Goal: Task Accomplishment & Management: Use online tool/utility

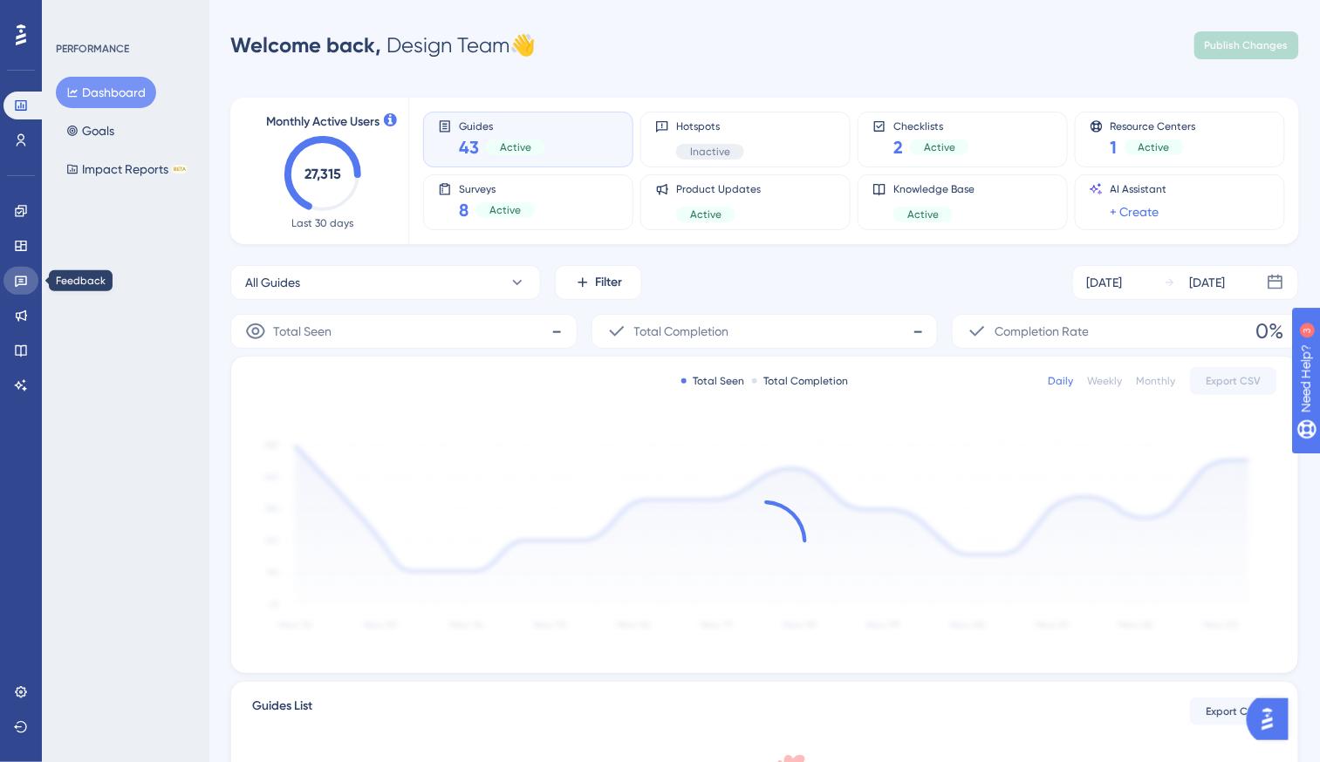
click at [22, 289] on link at bounding box center [20, 281] width 35 height 28
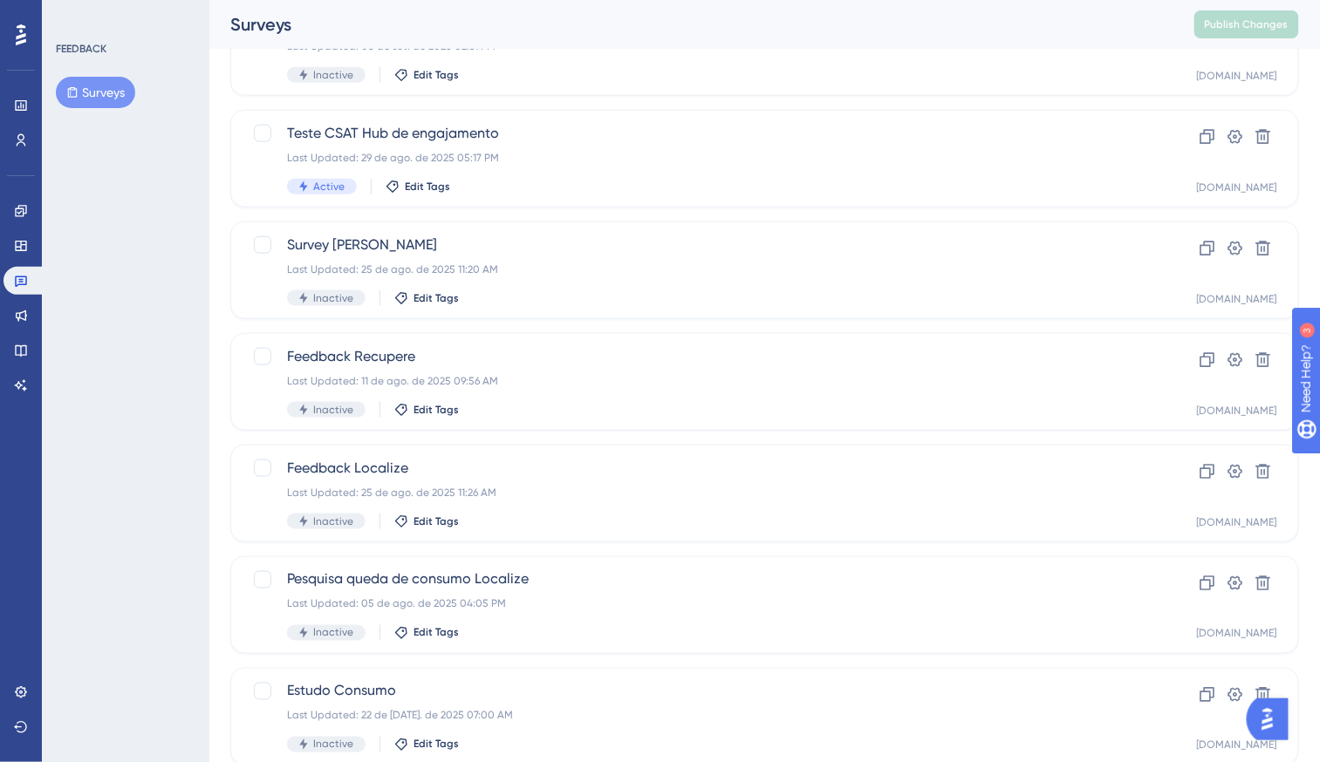
scroll to position [590, 0]
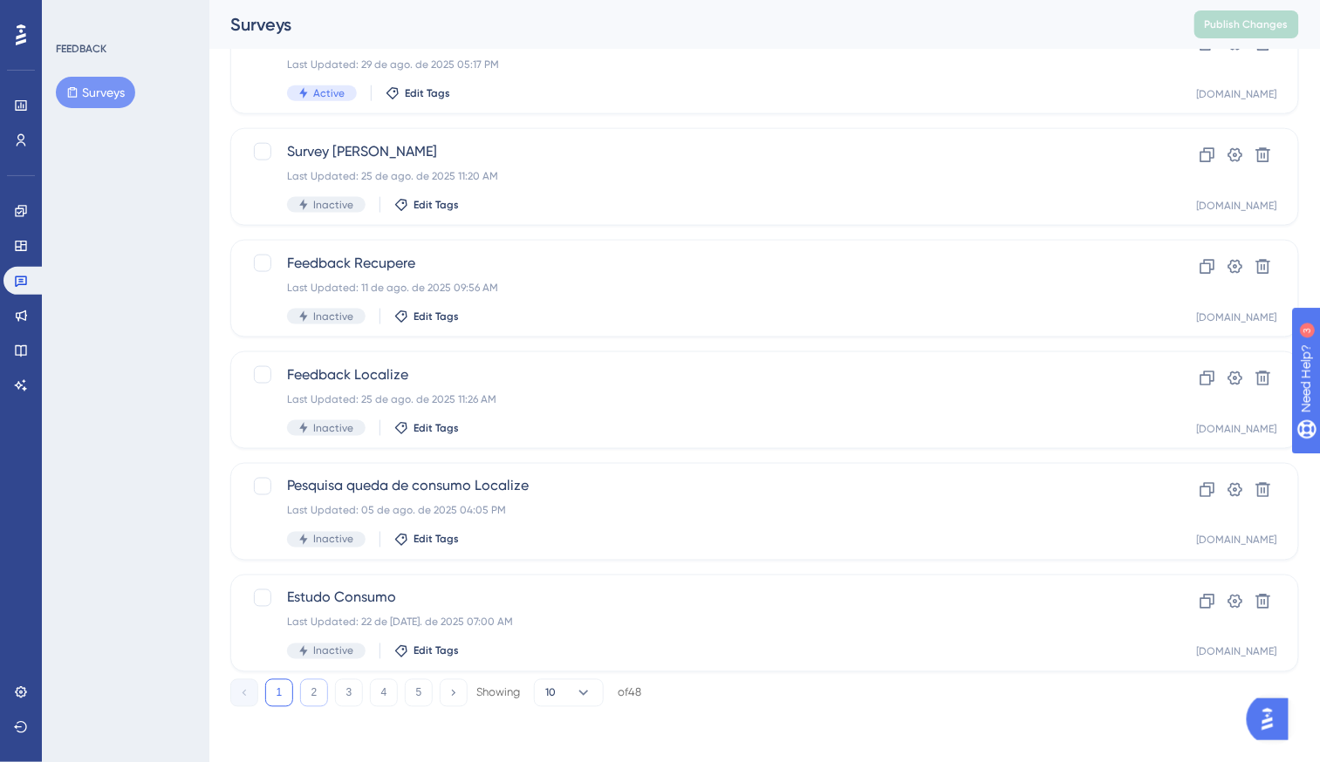
click at [318, 681] on button "2" at bounding box center [314, 693] width 28 height 28
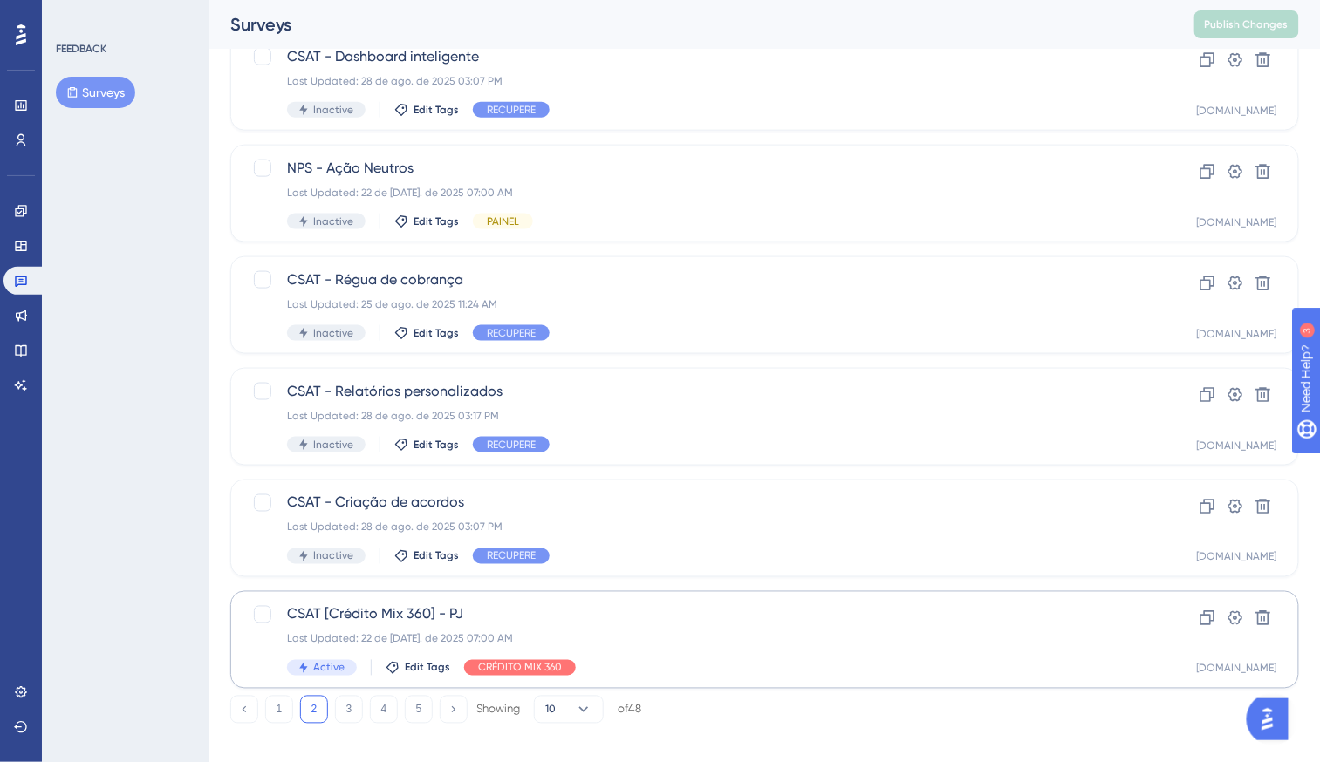
scroll to position [561, 0]
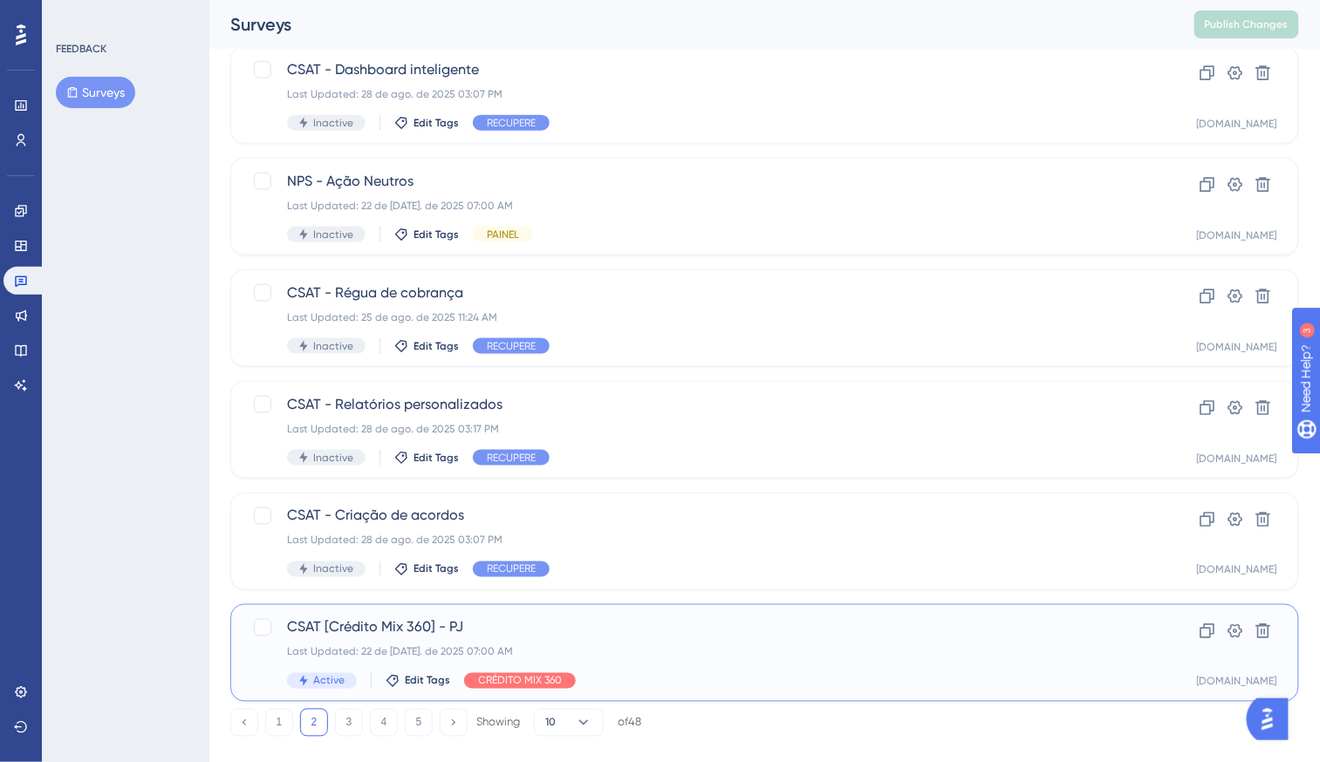
click at [684, 632] on span "CSAT [Crédito Mix 360] - PJ" at bounding box center [695, 628] width 816 height 21
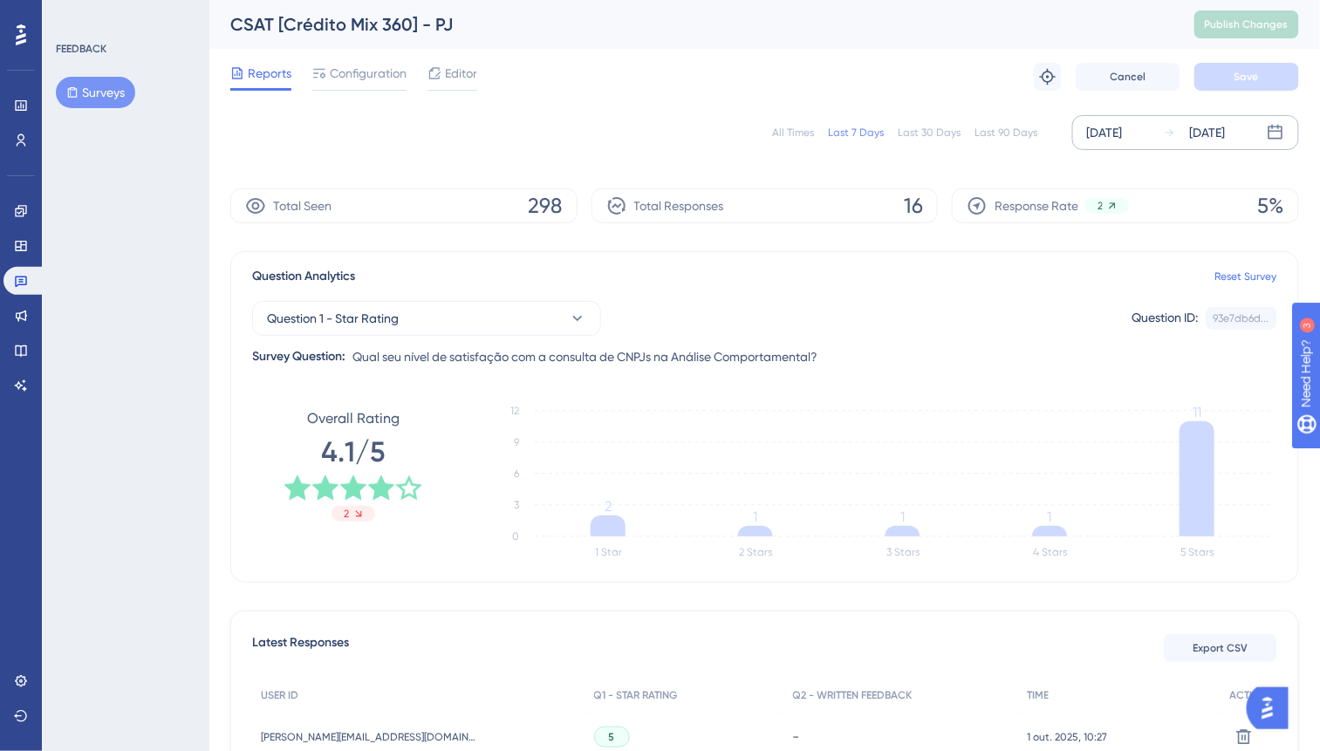
click at [1102, 137] on div "[DATE]" at bounding box center [1105, 132] width 36 height 21
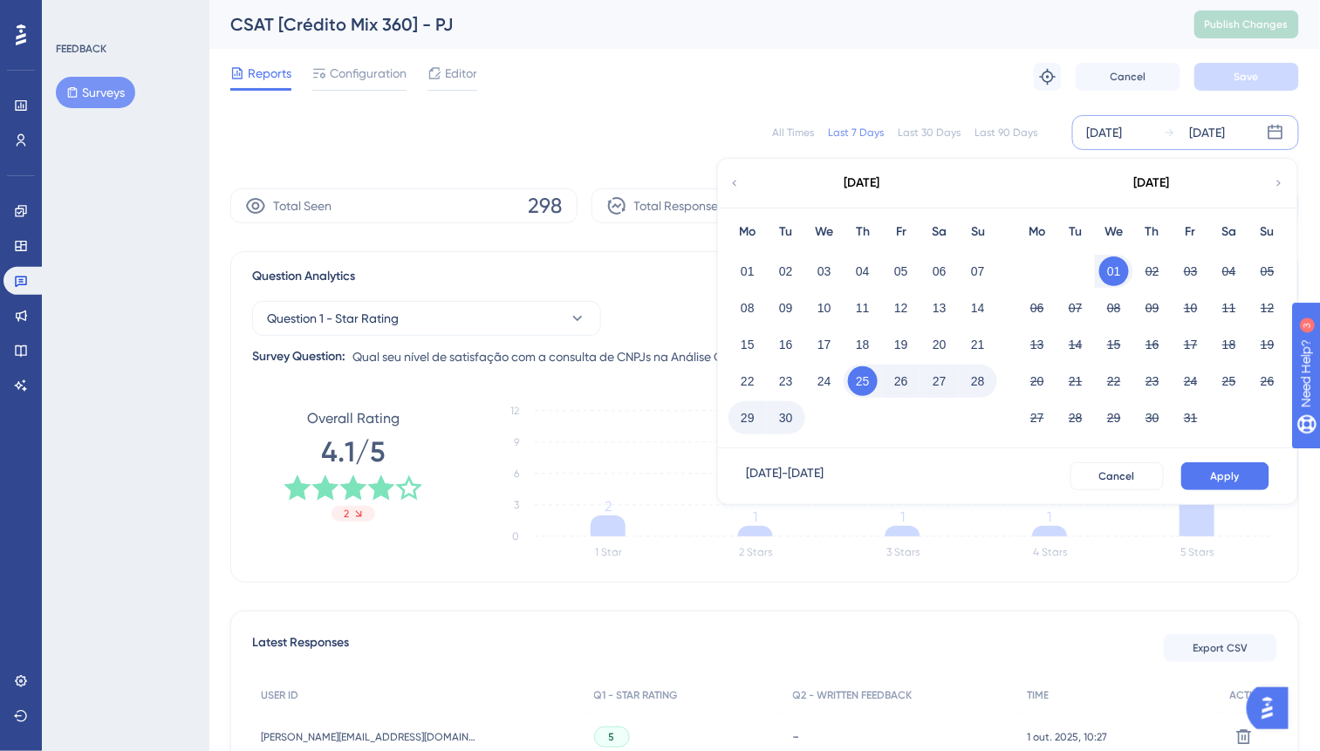
click at [776, 423] on button "30" at bounding box center [786, 418] width 30 height 30
click at [1143, 471] on button "Cancel" at bounding box center [1116, 476] width 93 height 28
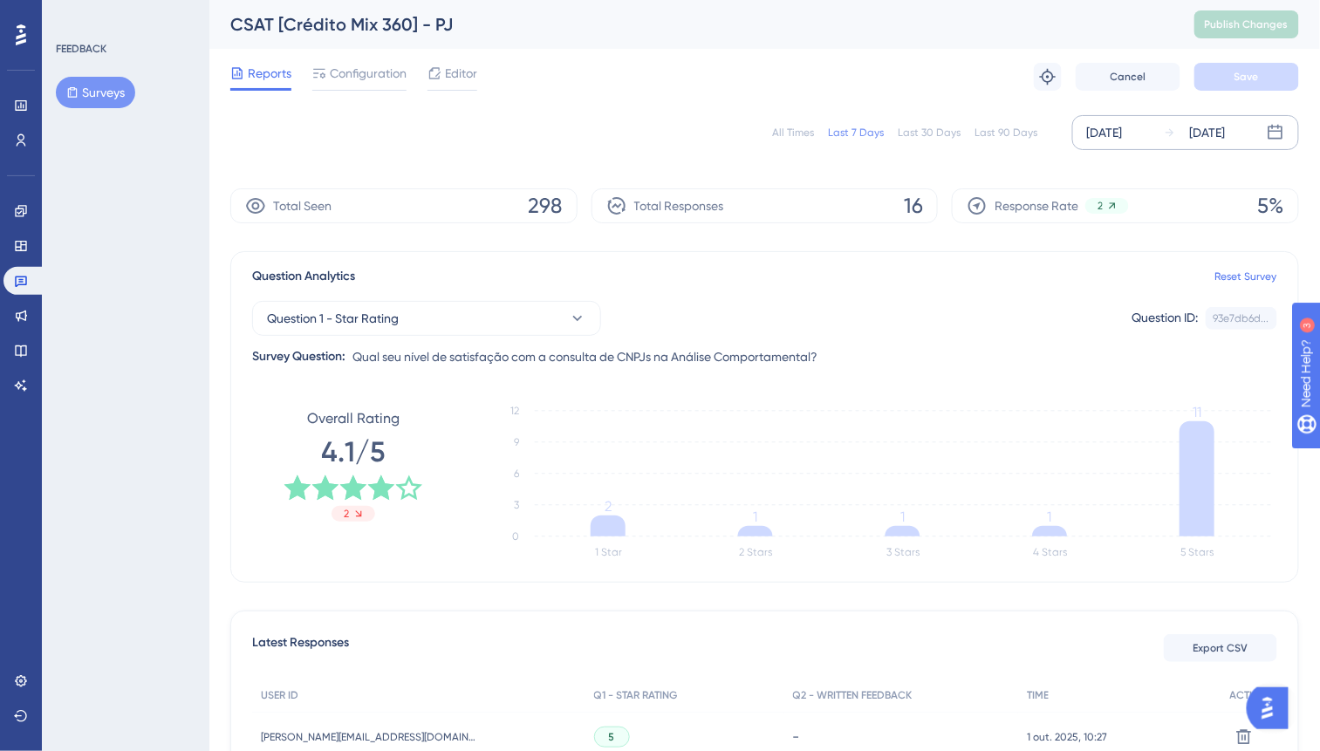
click at [1092, 137] on div "[DATE]" at bounding box center [1105, 132] width 36 height 21
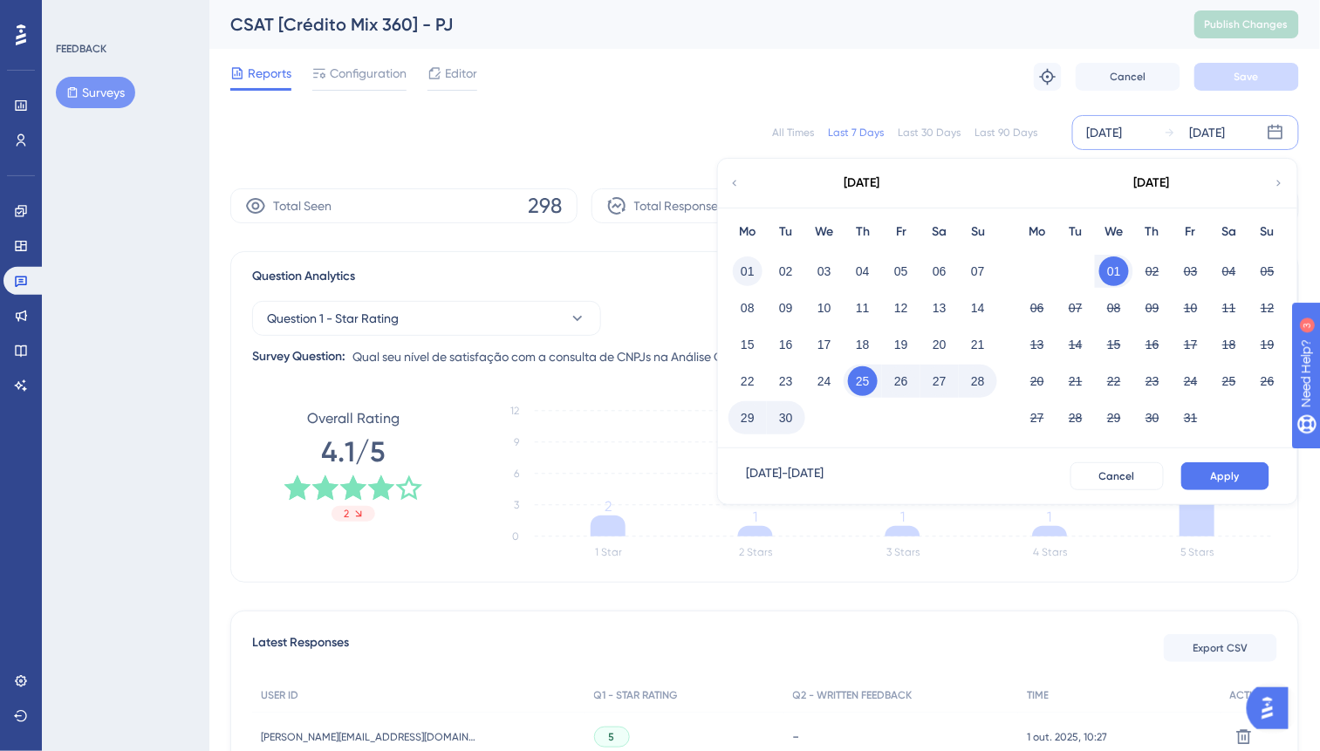
click at [748, 268] on button "01" at bounding box center [748, 271] width 30 height 30
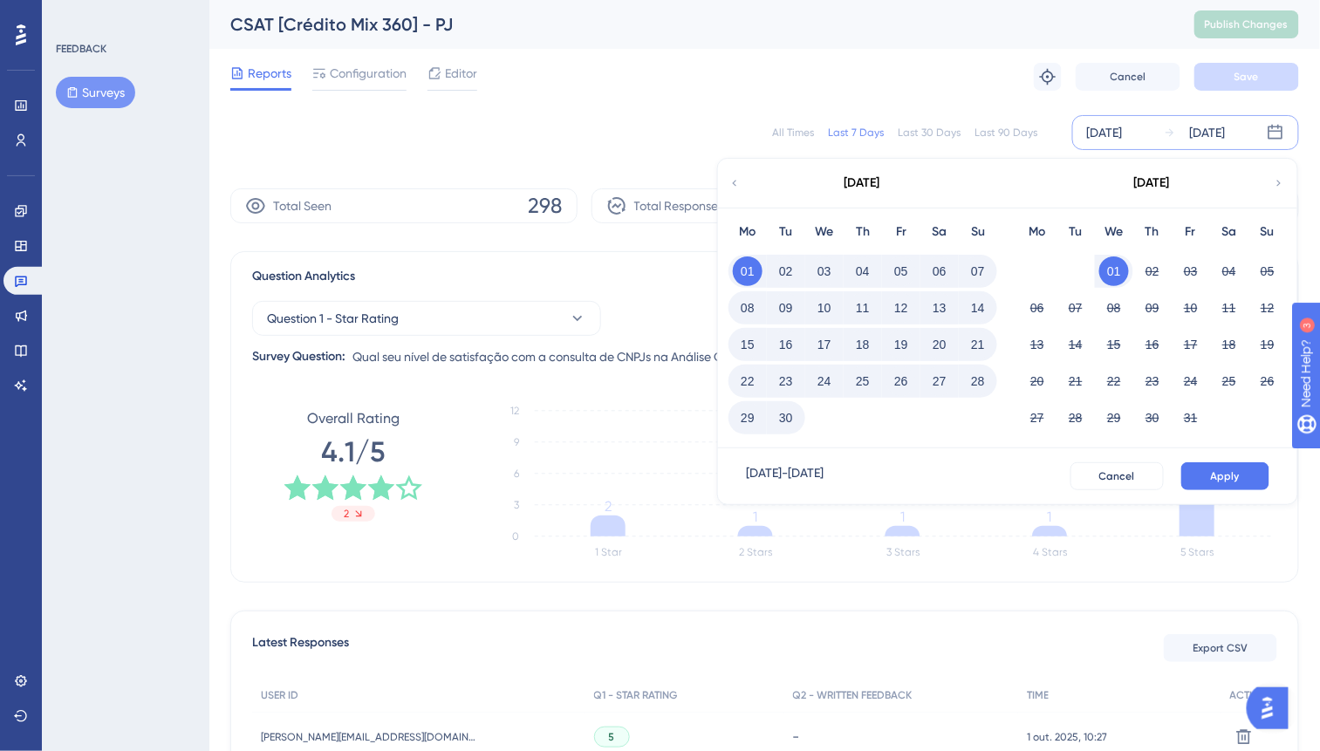
click at [787, 422] on button "30" at bounding box center [786, 418] width 30 height 30
click at [1242, 480] on button "Apply" at bounding box center [1225, 476] width 88 height 28
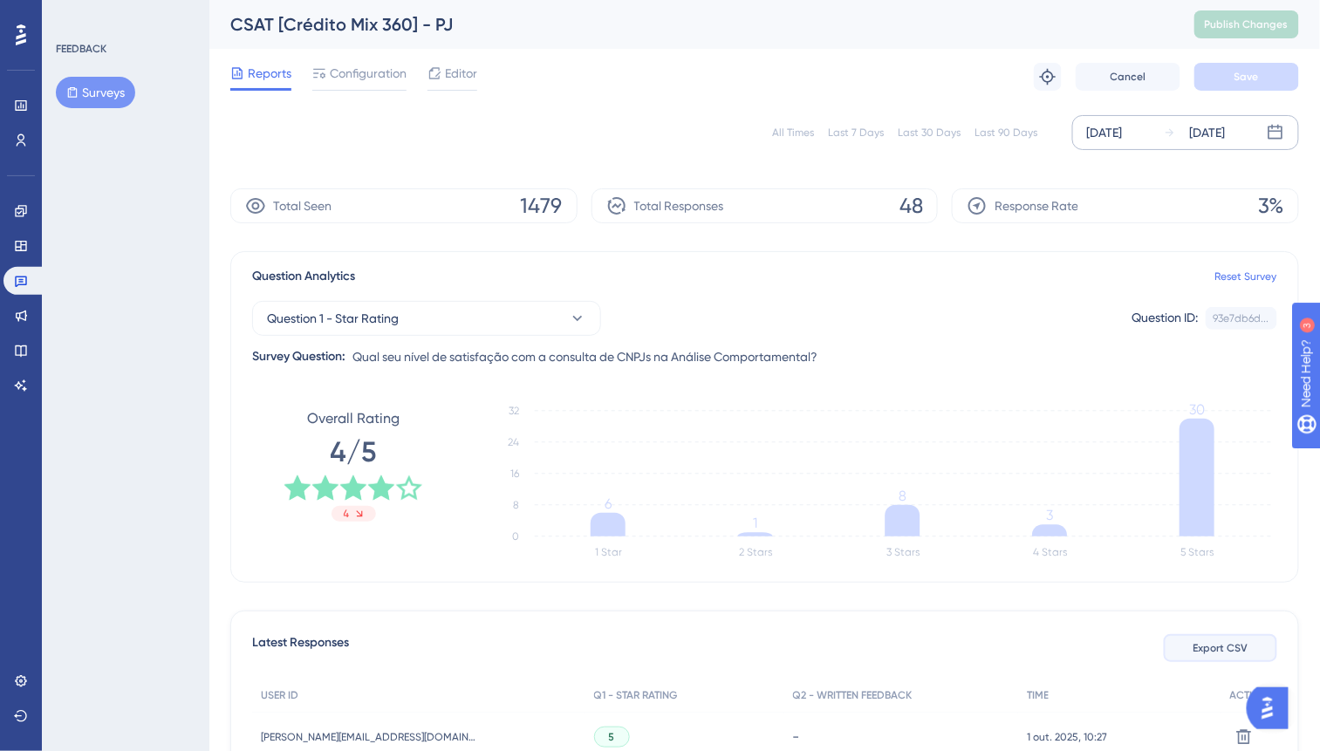
click at [1224, 650] on span "Export CSV" at bounding box center [1220, 648] width 55 height 14
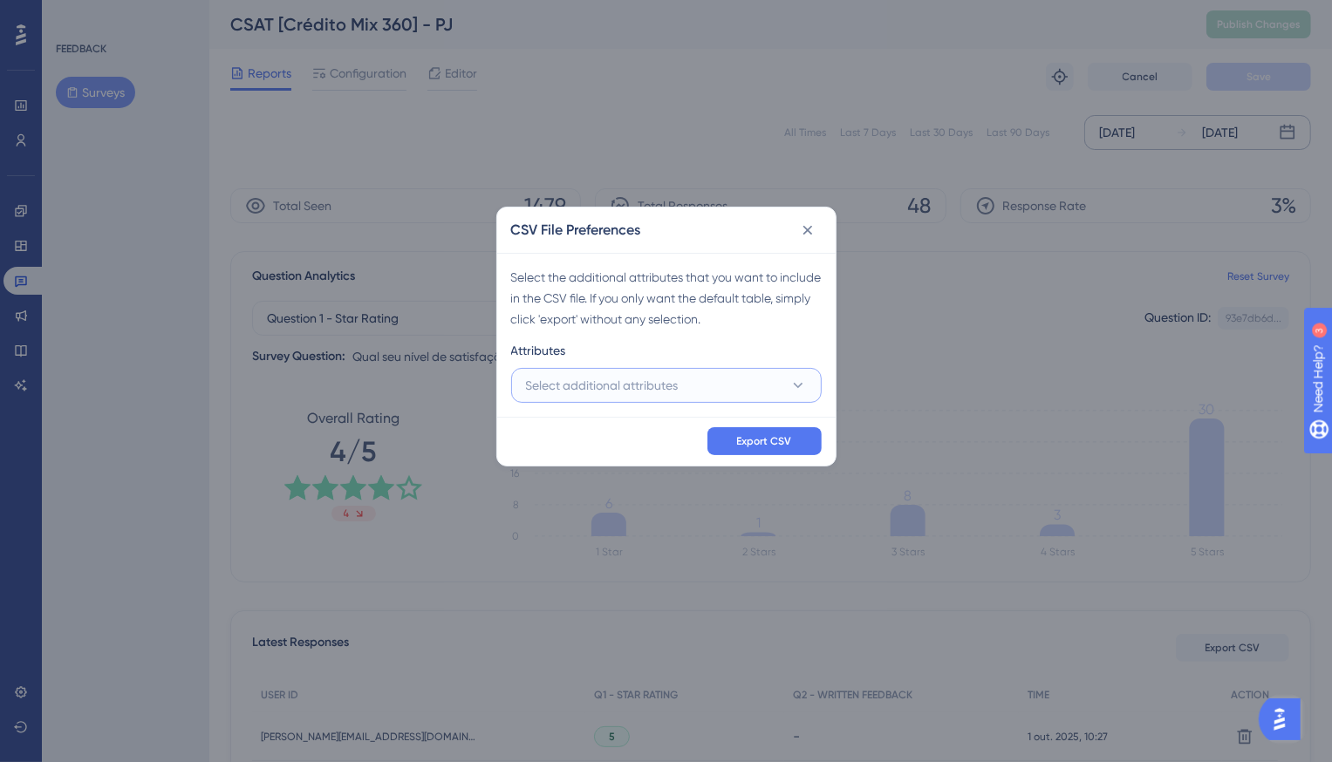
click at [628, 372] on button "Select additional attributes" at bounding box center [666, 385] width 311 height 35
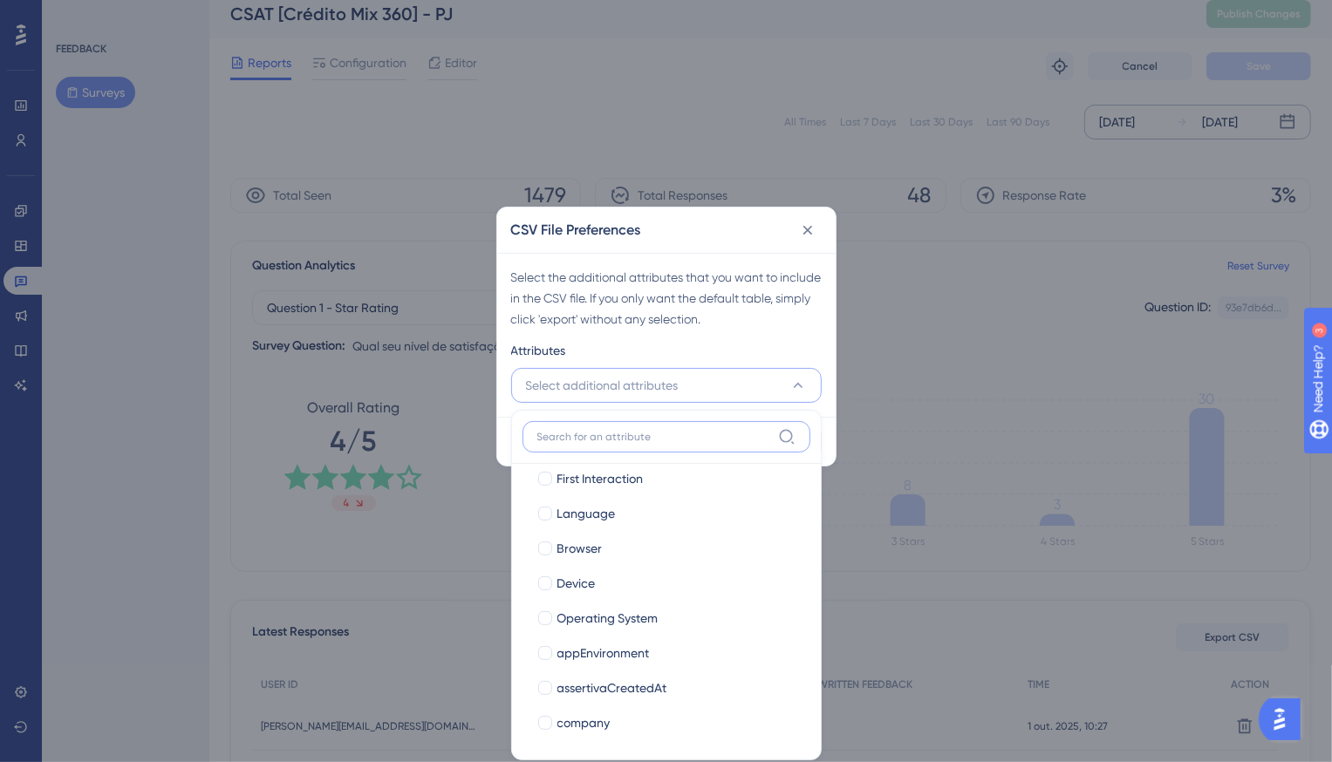
scroll to position [199, 0]
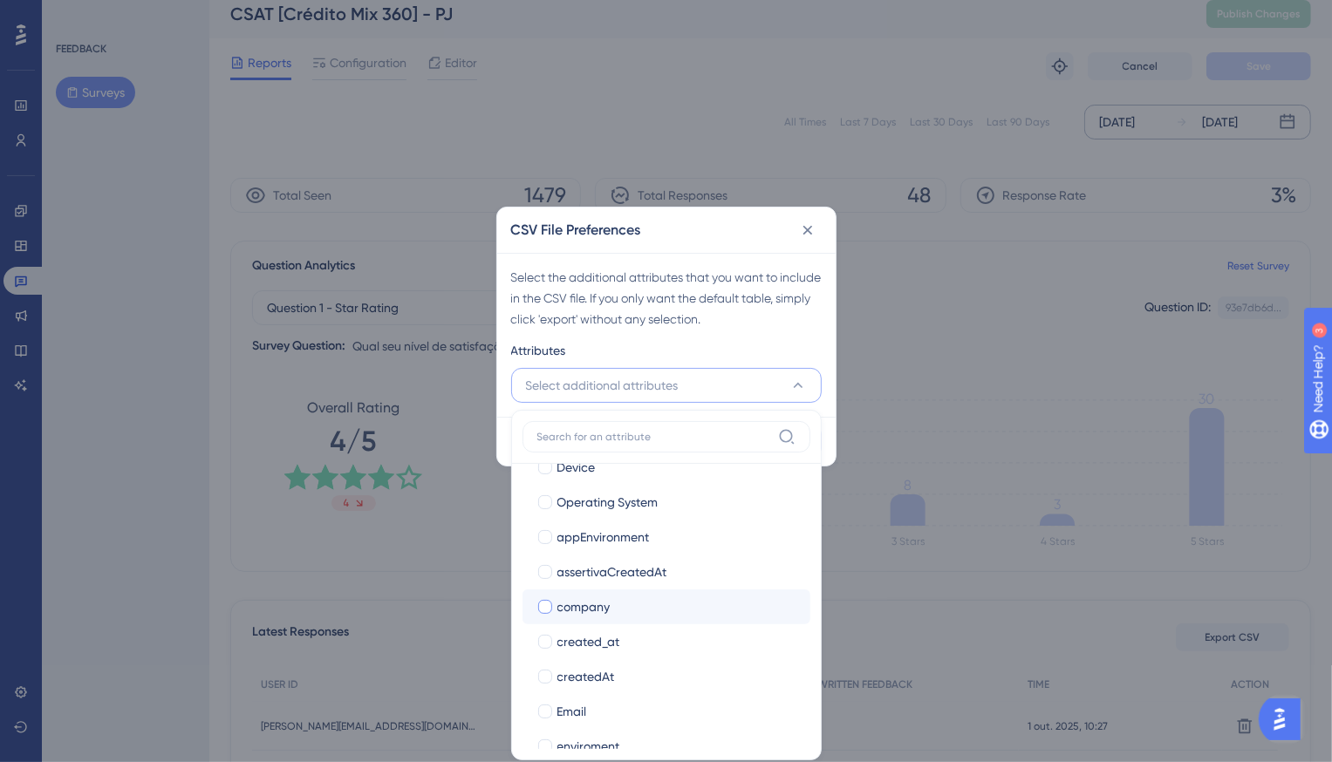
click at [581, 611] on span "company" at bounding box center [583, 607] width 53 height 21
checkbox input "true"
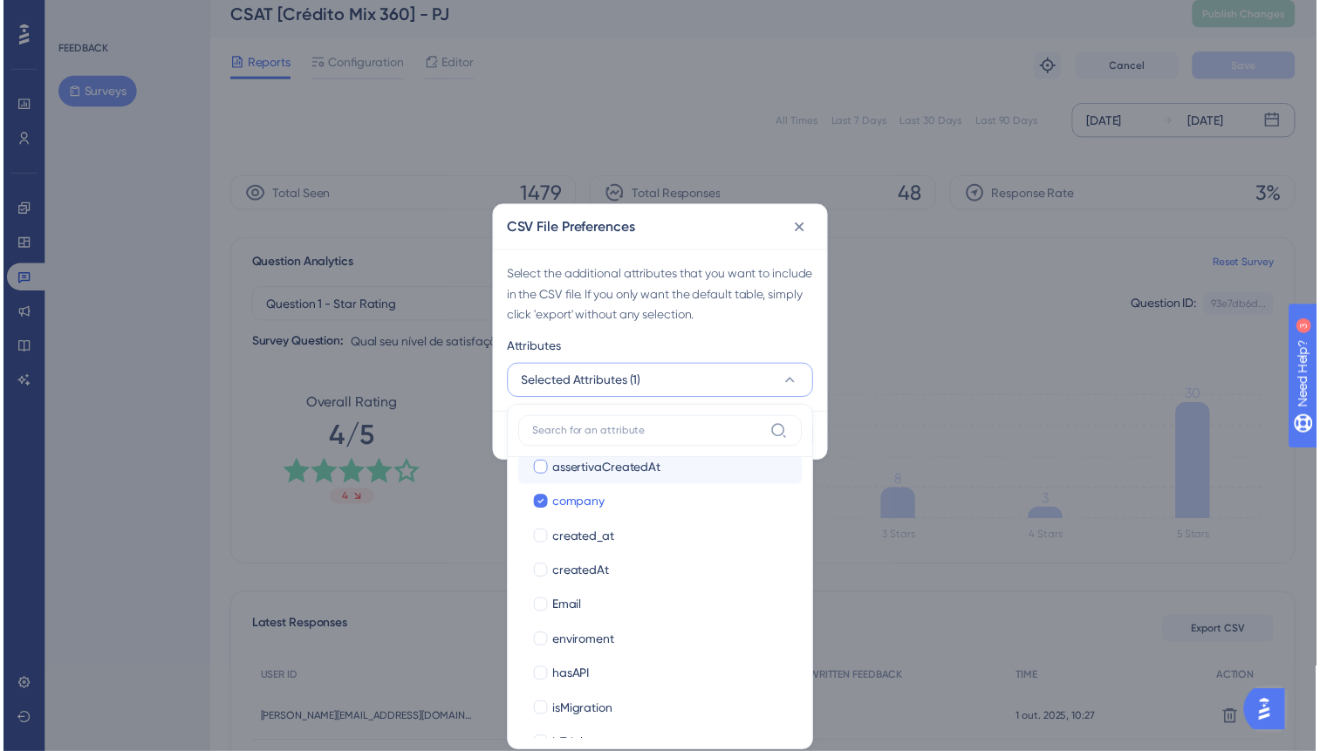
scroll to position [466, 0]
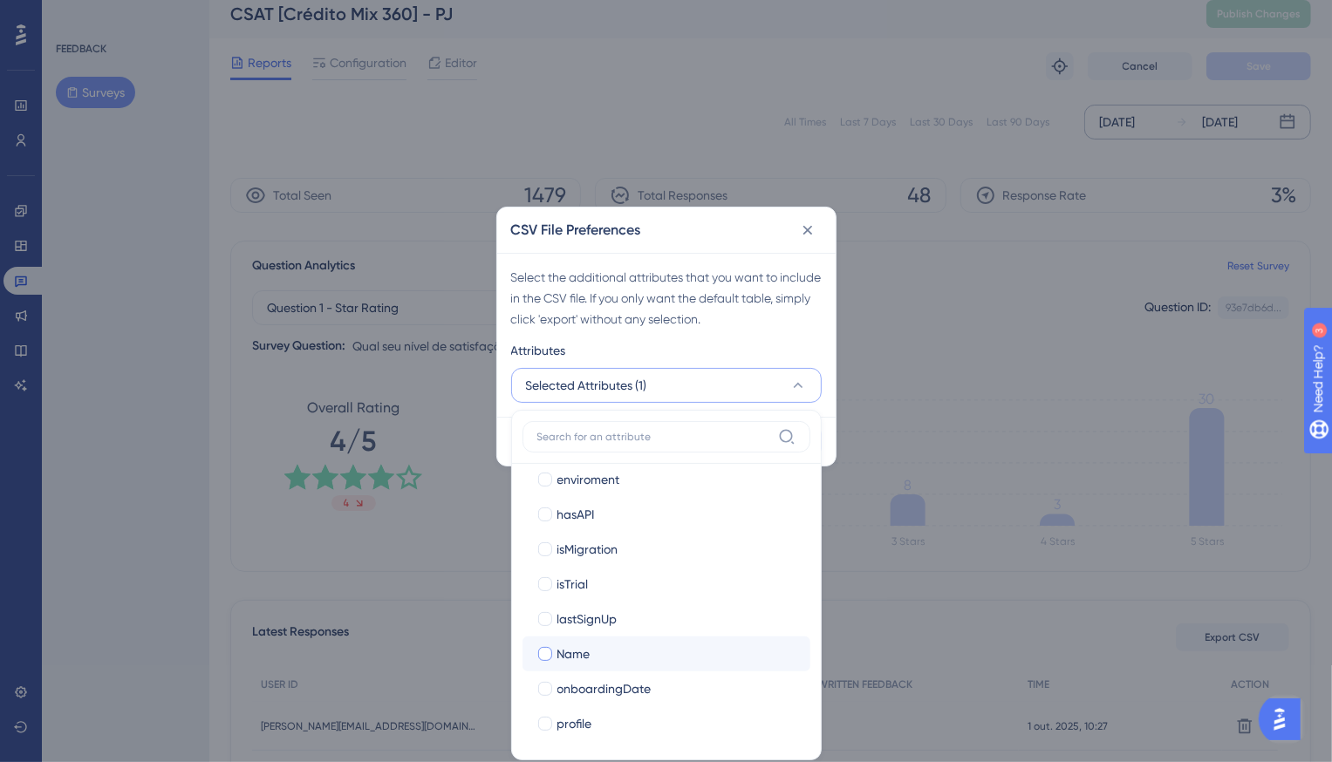
click at [568, 655] on span "Name" at bounding box center [573, 654] width 33 height 21
checkbox input "true"
click at [588, 713] on span "profile" at bounding box center [574, 723] width 35 height 21
checkbox input "true"
click at [639, 328] on div "Select the additional attributes that you want to include in the CSV file. If y…" at bounding box center [666, 298] width 311 height 63
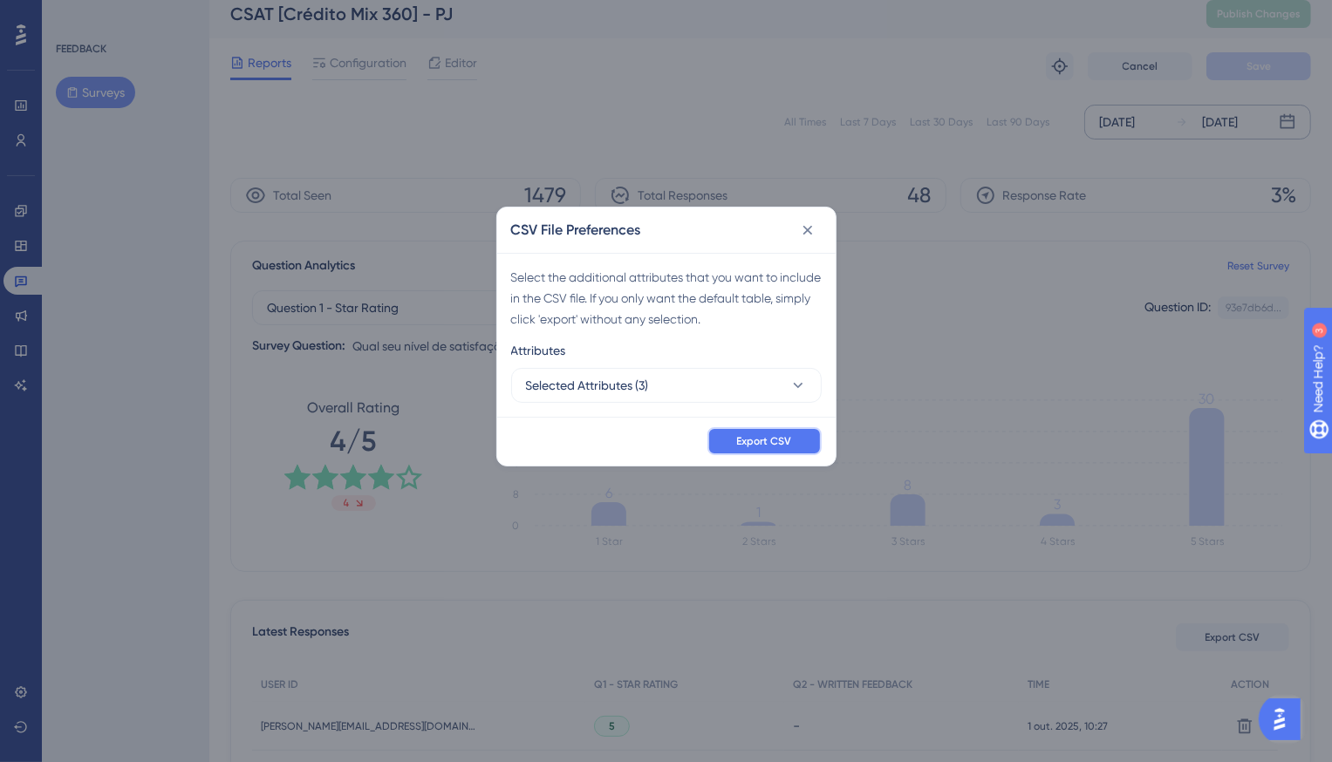
click at [754, 441] on span "Export CSV" at bounding box center [764, 441] width 55 height 14
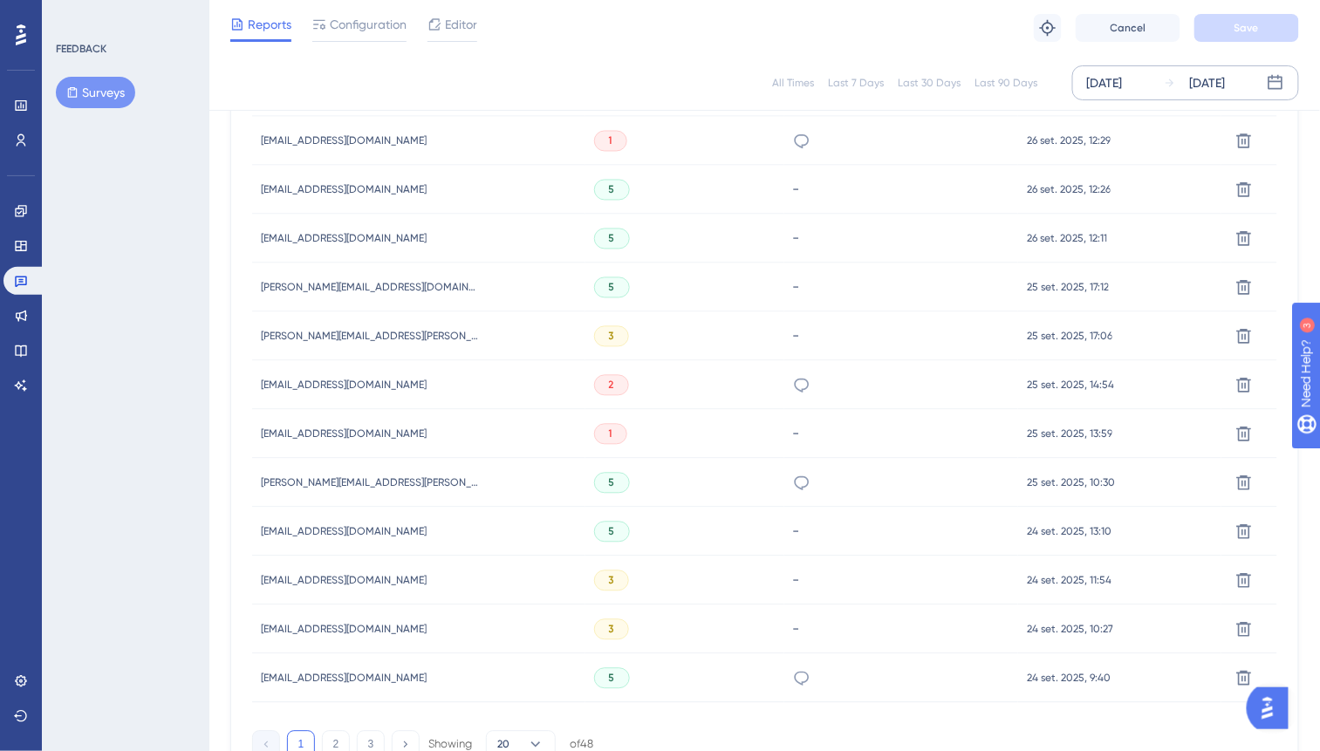
scroll to position [1099, 0]
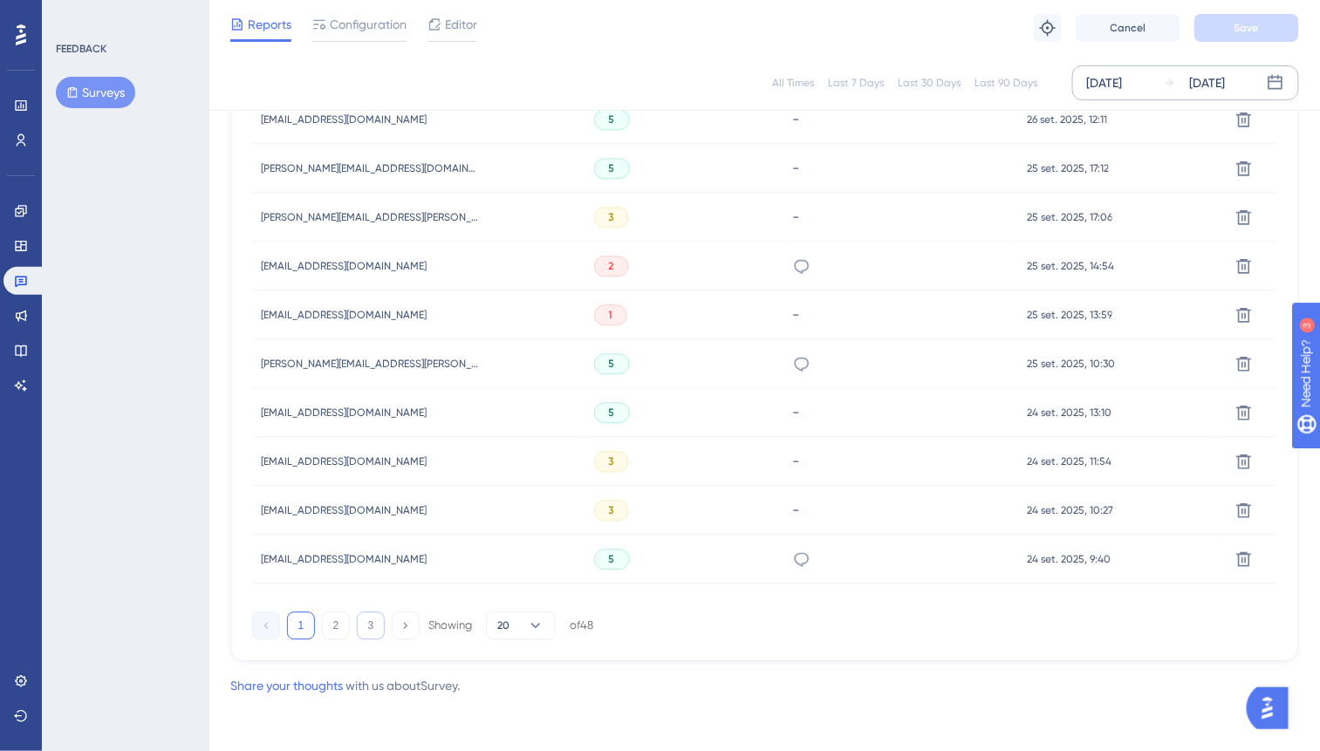
click at [377, 628] on button "3" at bounding box center [371, 625] width 28 height 28
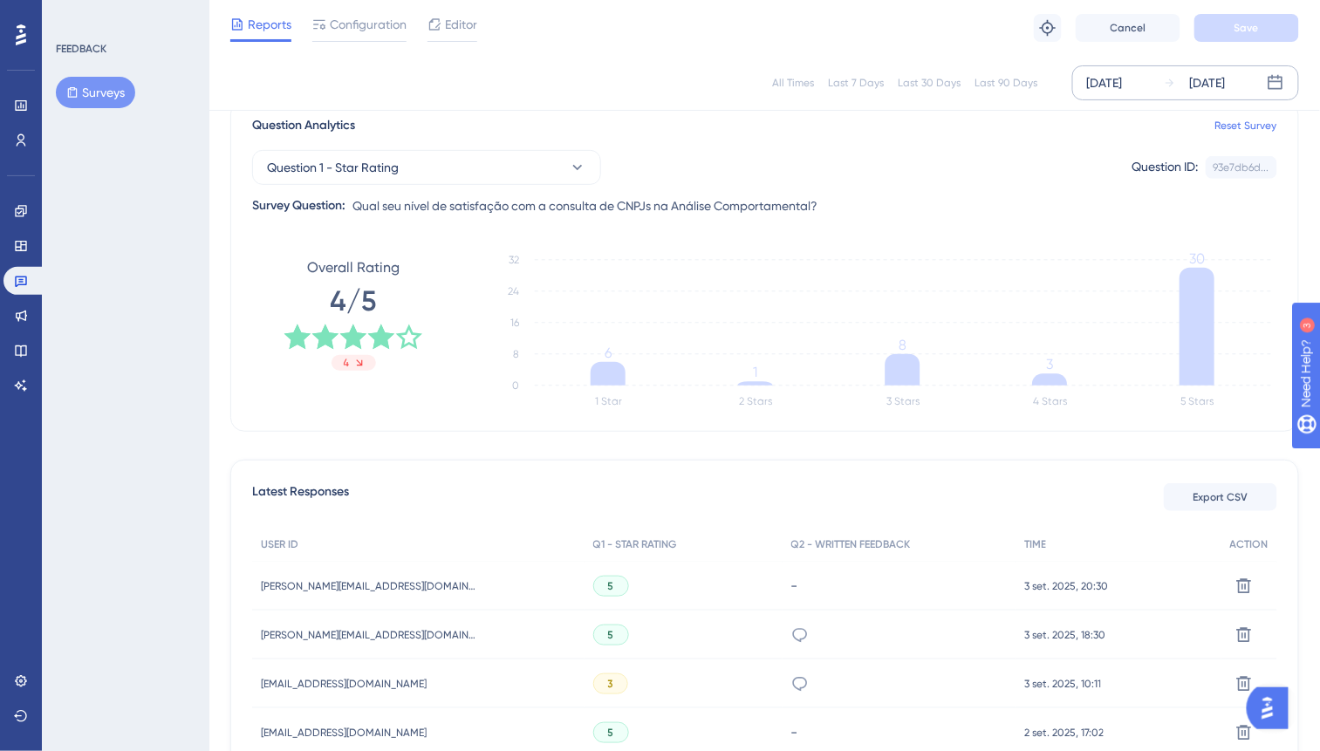
scroll to position [3, 0]
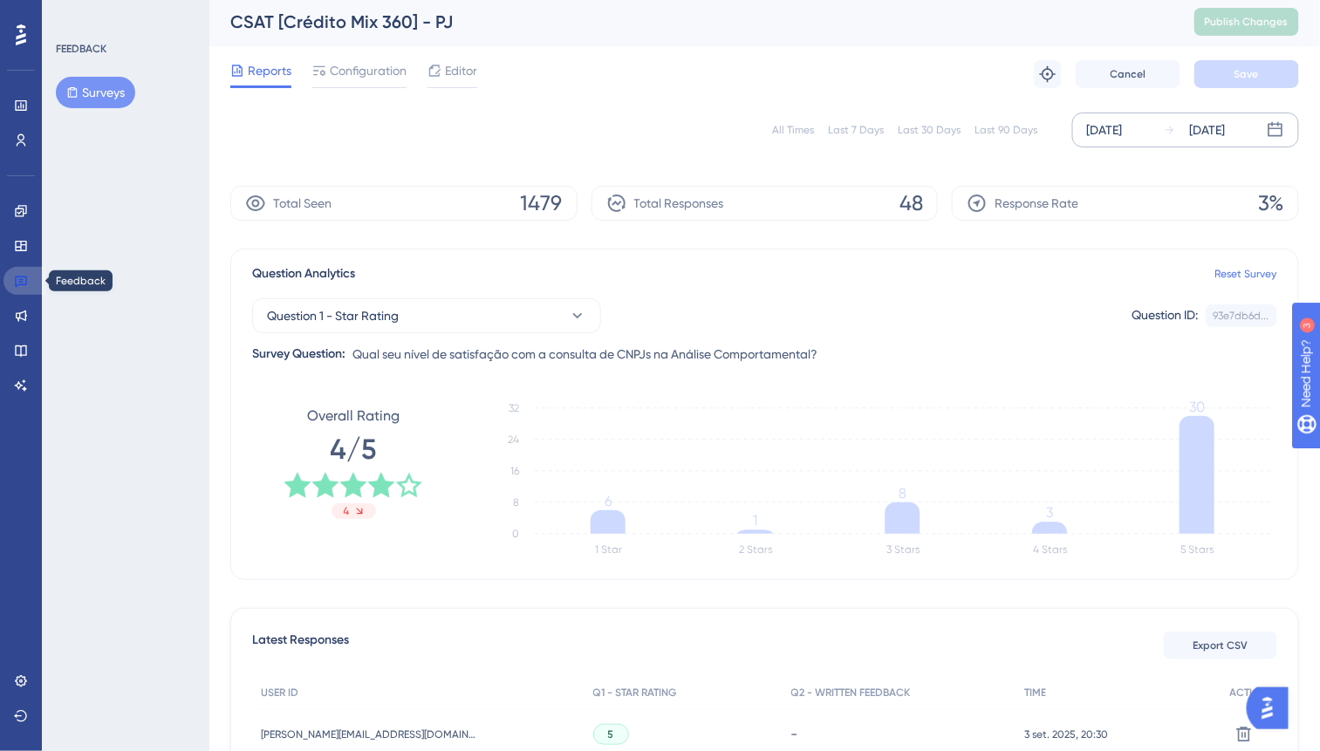
click at [12, 273] on link at bounding box center [24, 281] width 42 height 28
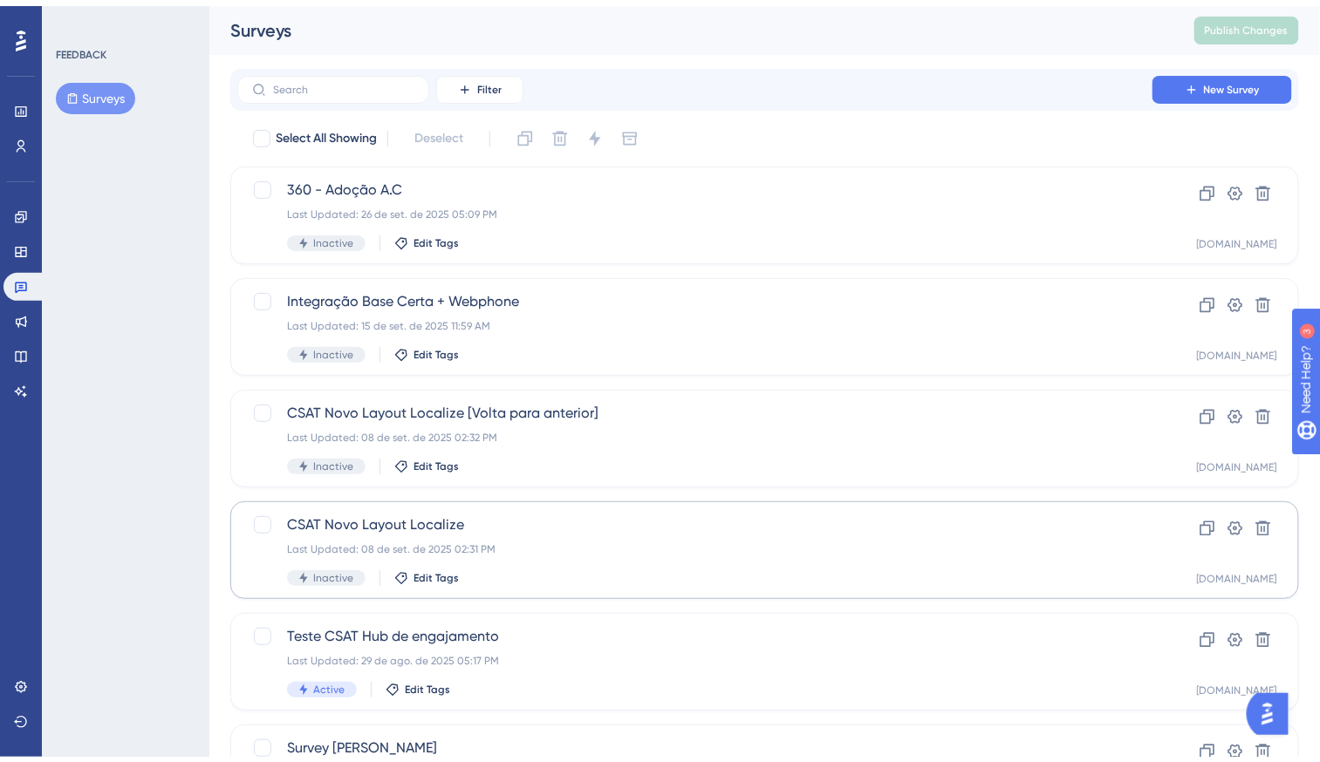
scroll to position [590, 0]
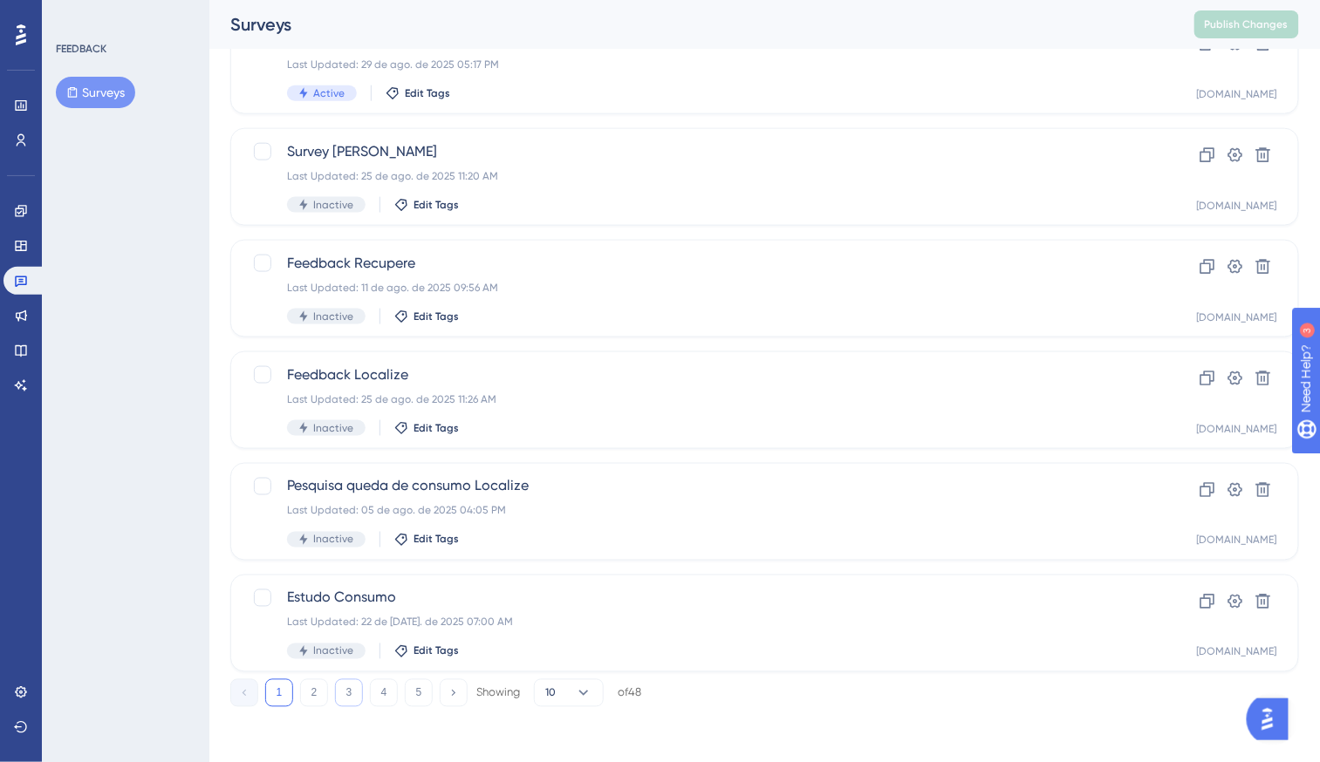
click at [359, 683] on button "3" at bounding box center [349, 693] width 28 height 28
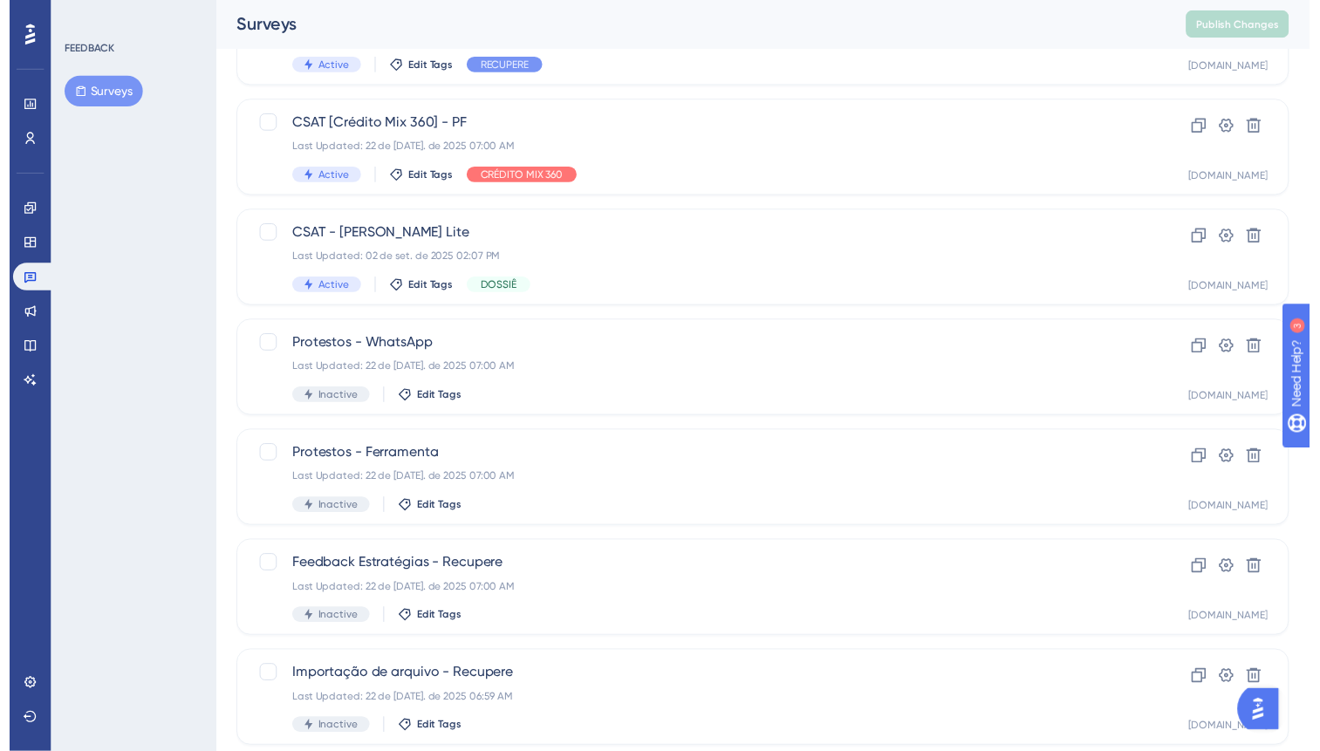
scroll to position [0, 0]
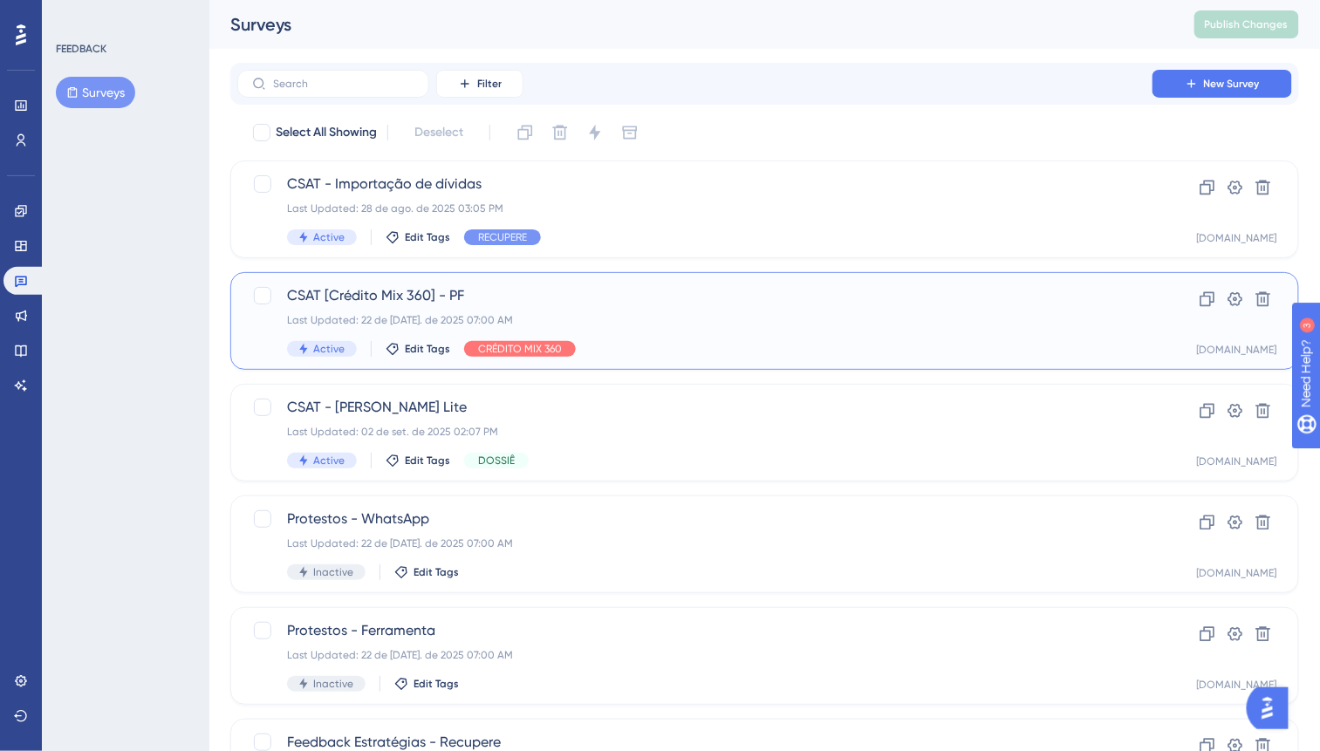
click at [701, 341] on div "Active Edit Tags CRÉDITO MIX 360" at bounding box center [695, 349] width 816 height 16
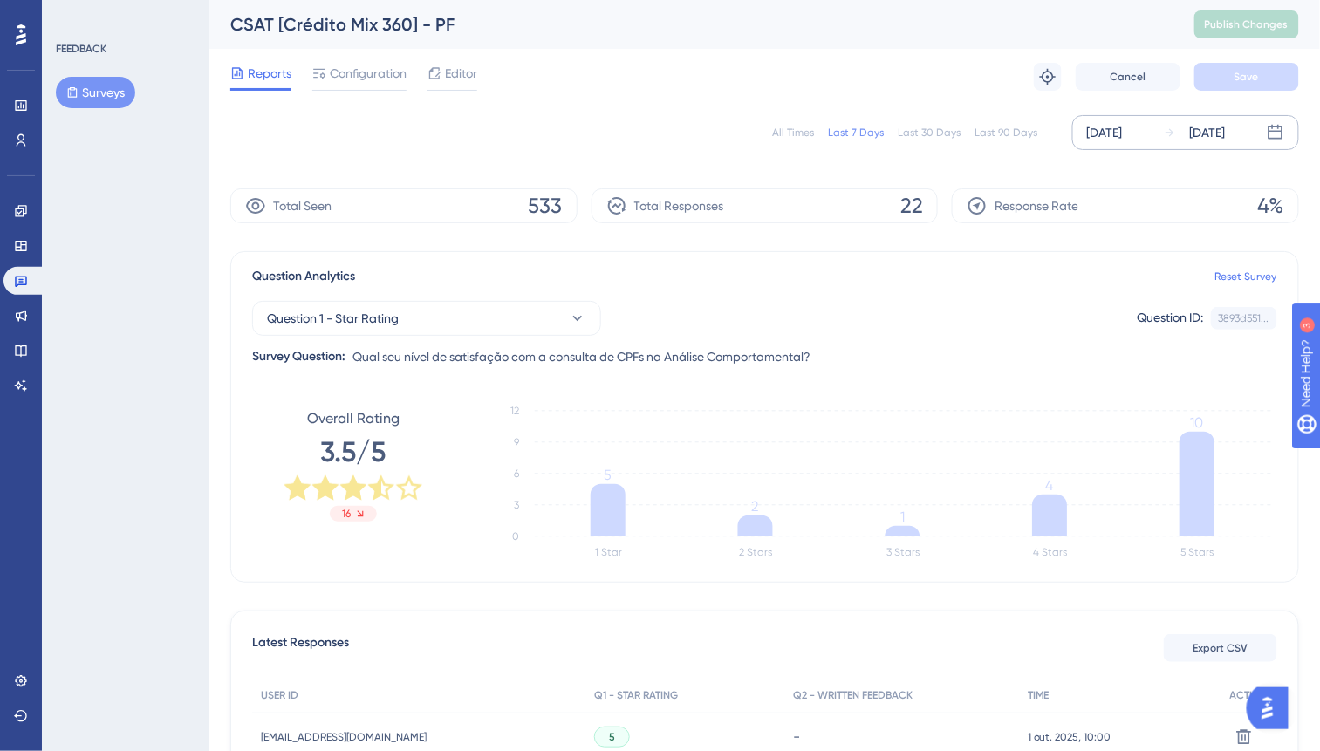
click at [1105, 130] on div "[DATE]" at bounding box center [1105, 132] width 36 height 21
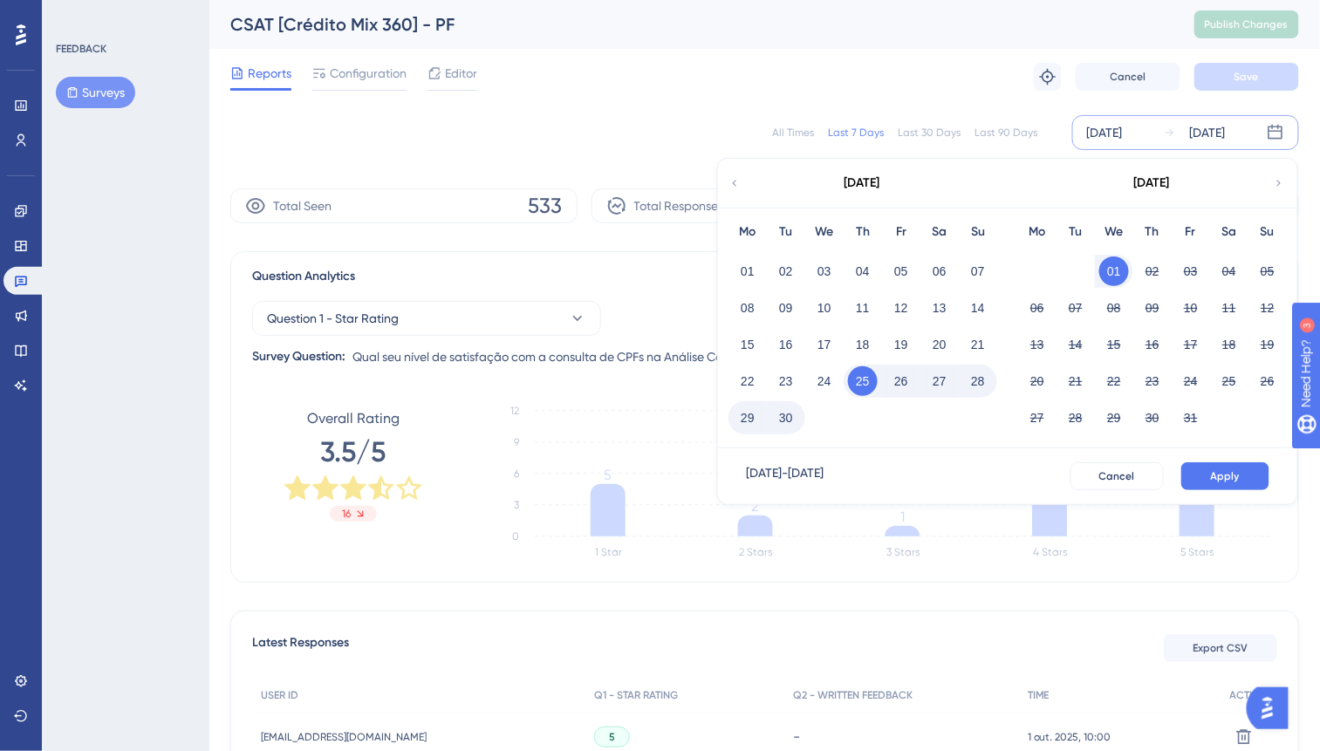
click at [733, 184] on icon at bounding box center [734, 183] width 12 height 16
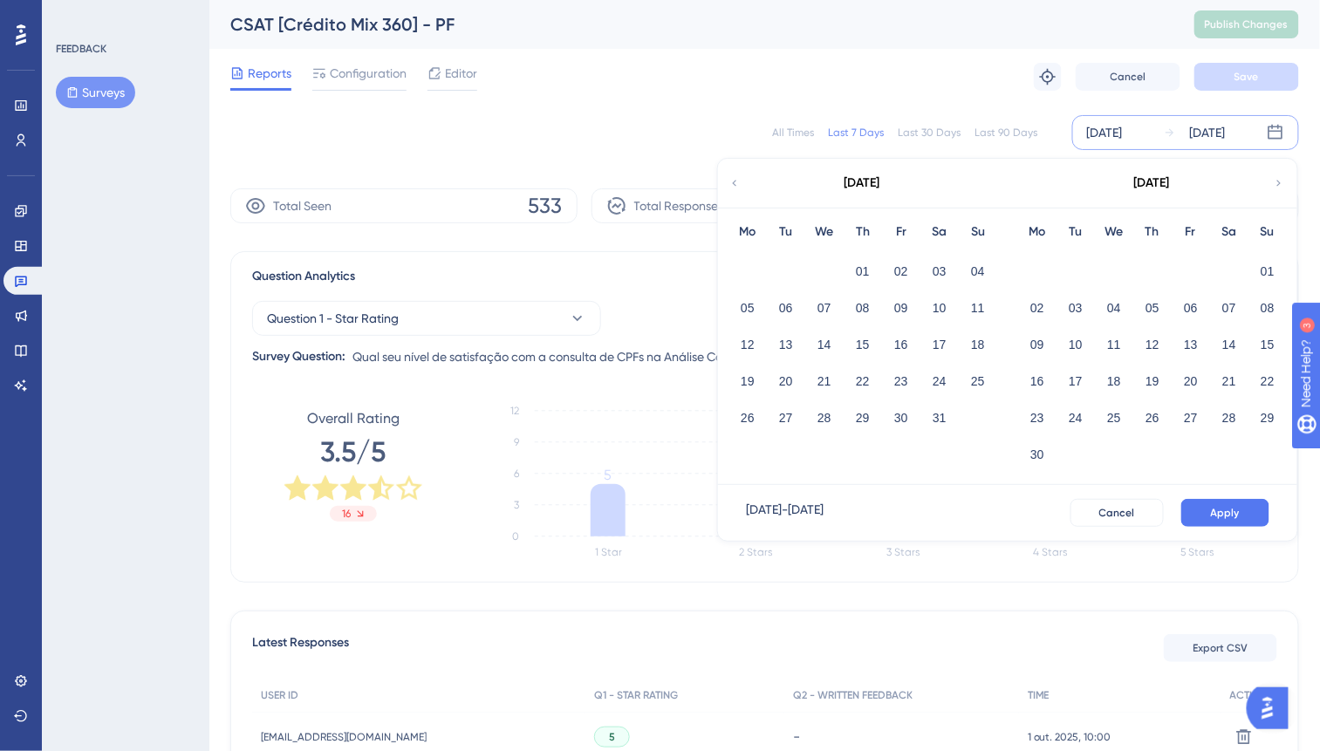
click at [1283, 182] on icon at bounding box center [1279, 183] width 12 height 16
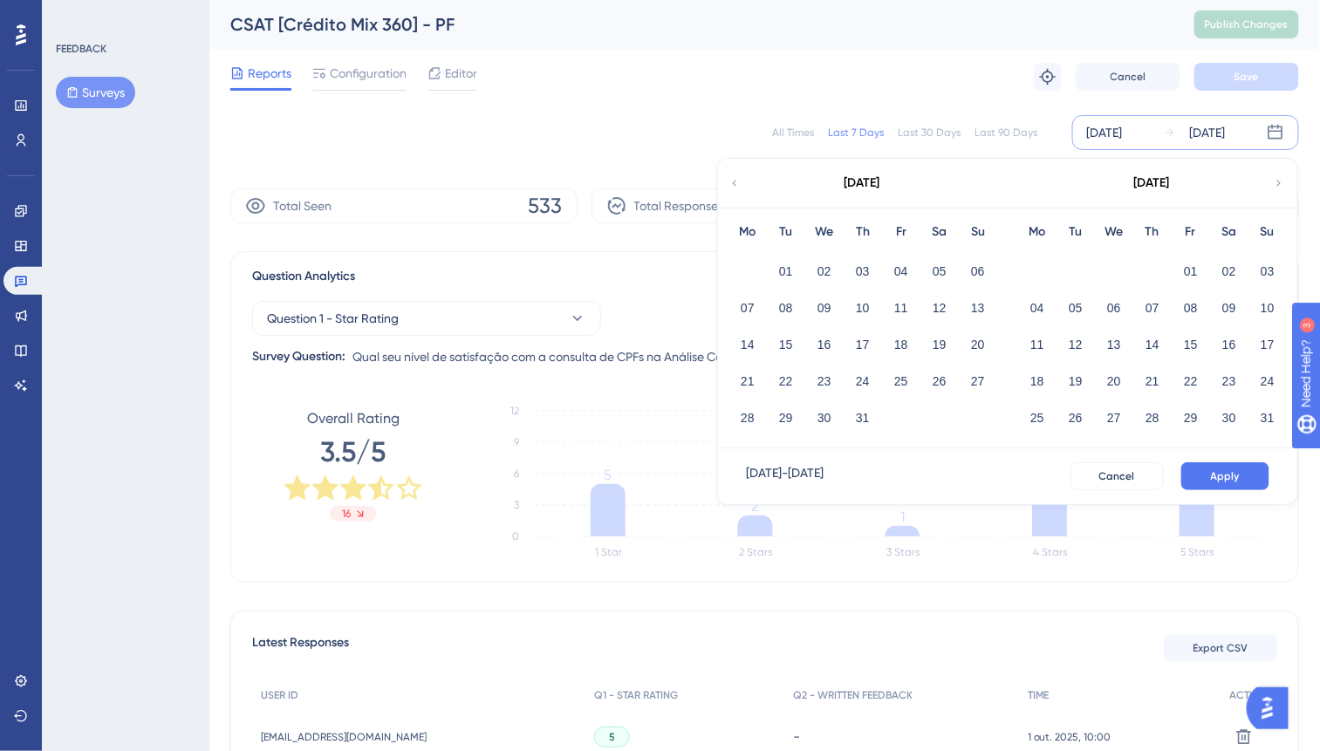
click at [1282, 182] on icon at bounding box center [1279, 183] width 12 height 16
click at [752, 279] on button "01" at bounding box center [748, 271] width 30 height 30
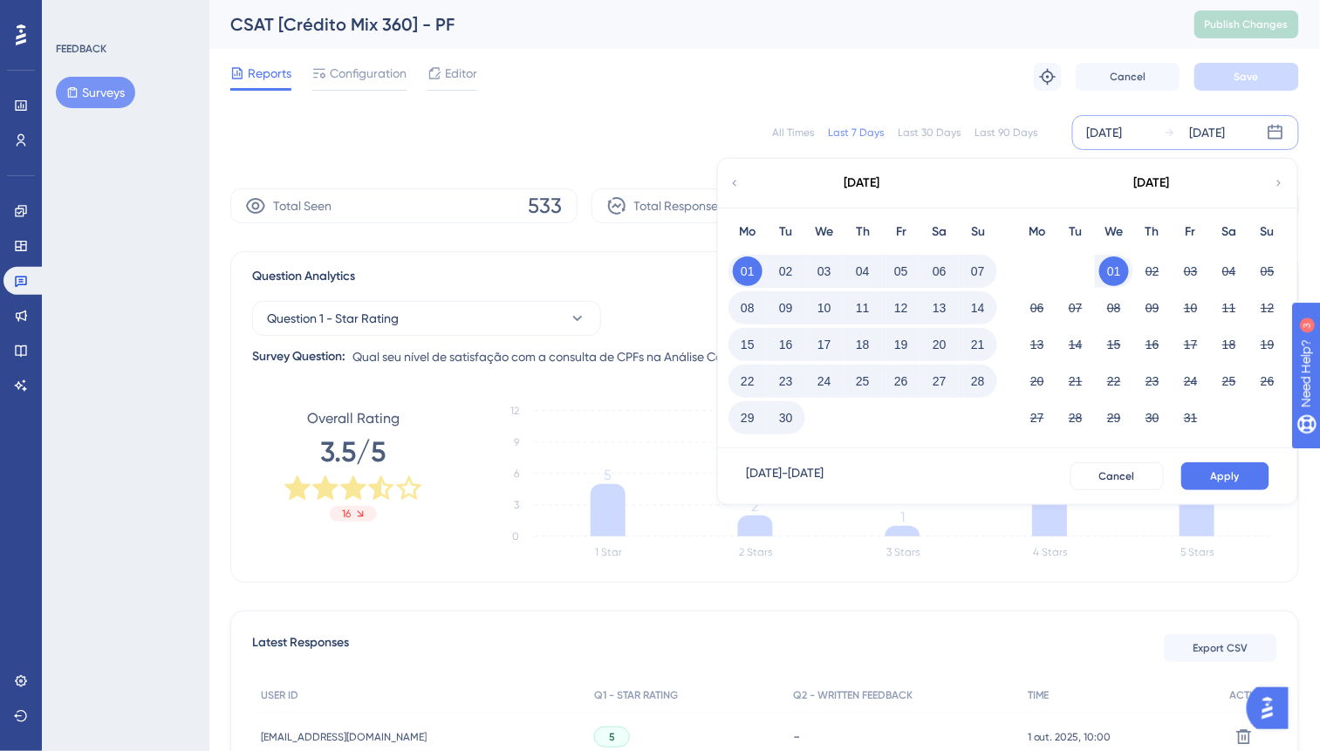
click at [786, 413] on button "30" at bounding box center [786, 418] width 30 height 30
click at [1239, 466] on button "Apply" at bounding box center [1225, 476] width 88 height 28
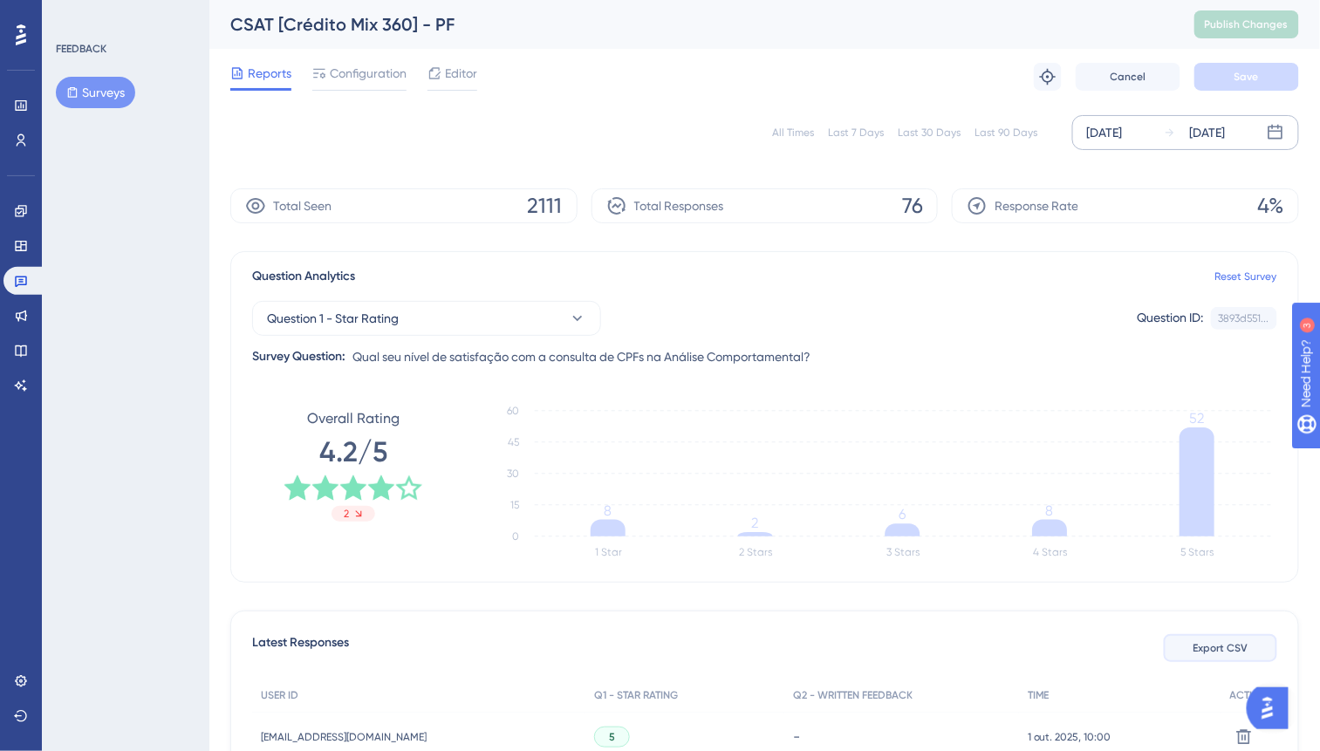
click at [1241, 651] on span "Export CSV" at bounding box center [1220, 648] width 55 height 14
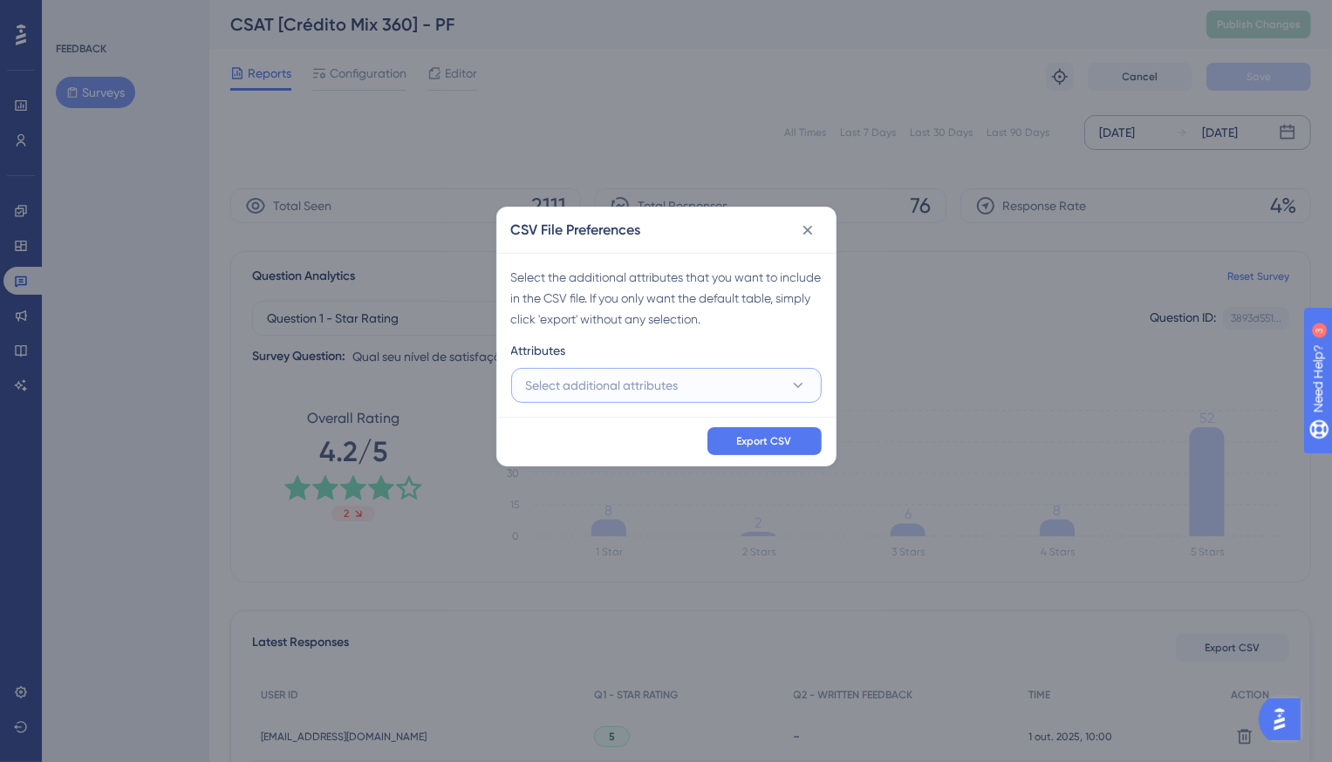
click at [556, 385] on span "Select additional attributes" at bounding box center [602, 385] width 153 height 21
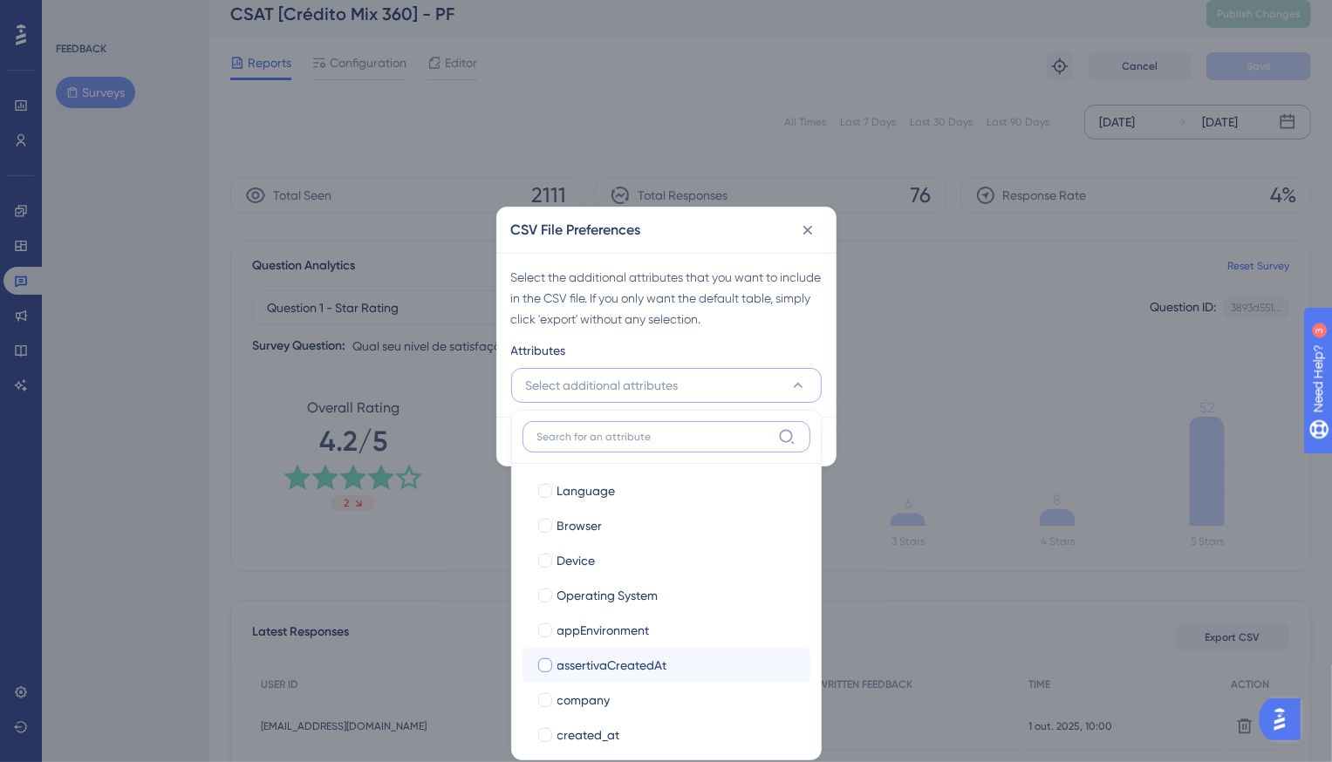
scroll to position [111, 0]
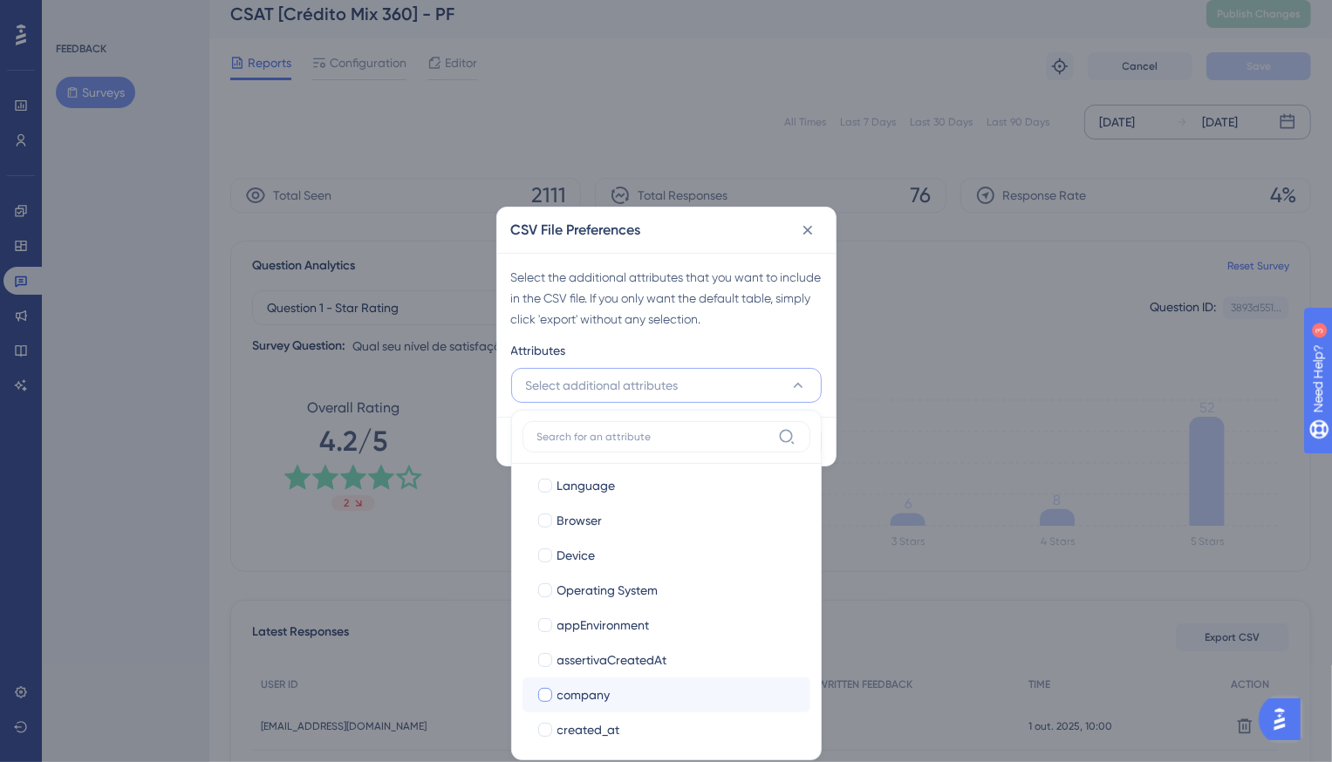
click at [597, 699] on span "company" at bounding box center [583, 695] width 53 height 21
checkbox input "true"
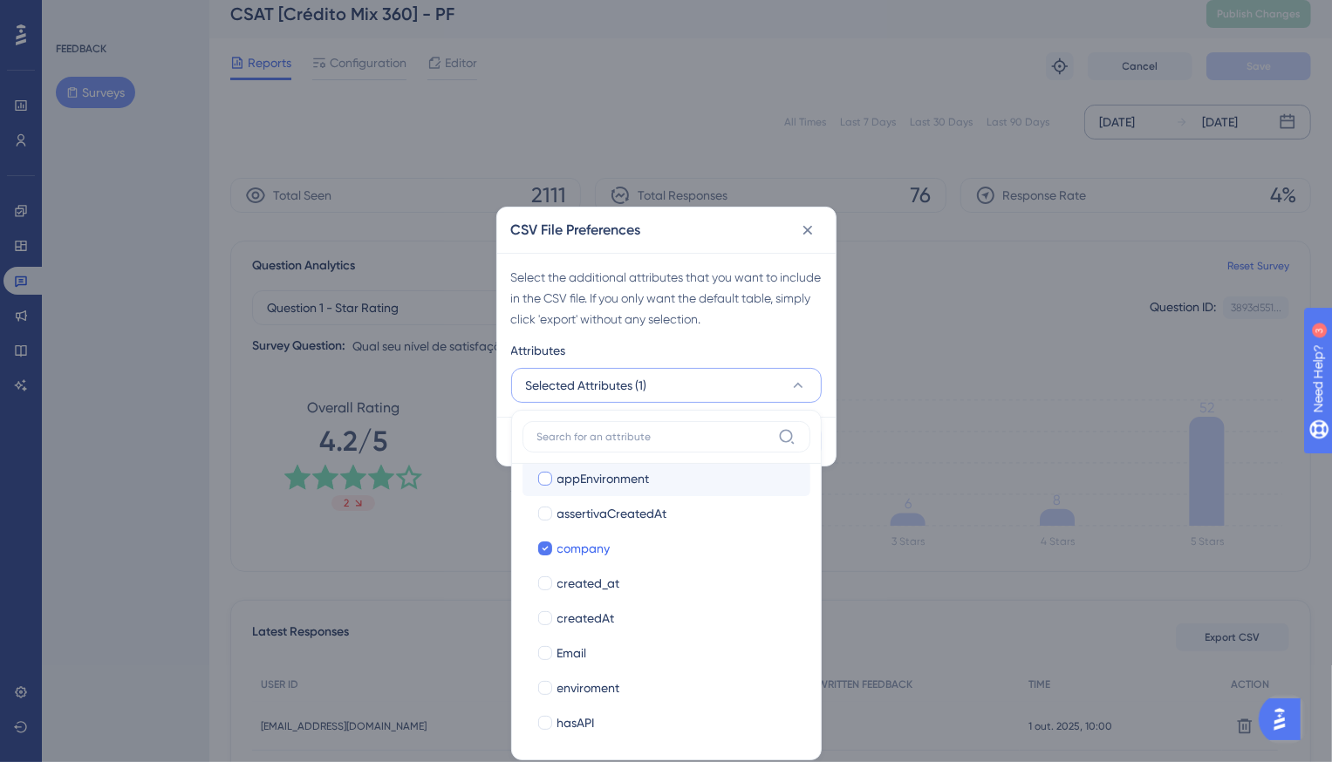
scroll to position [422, 0]
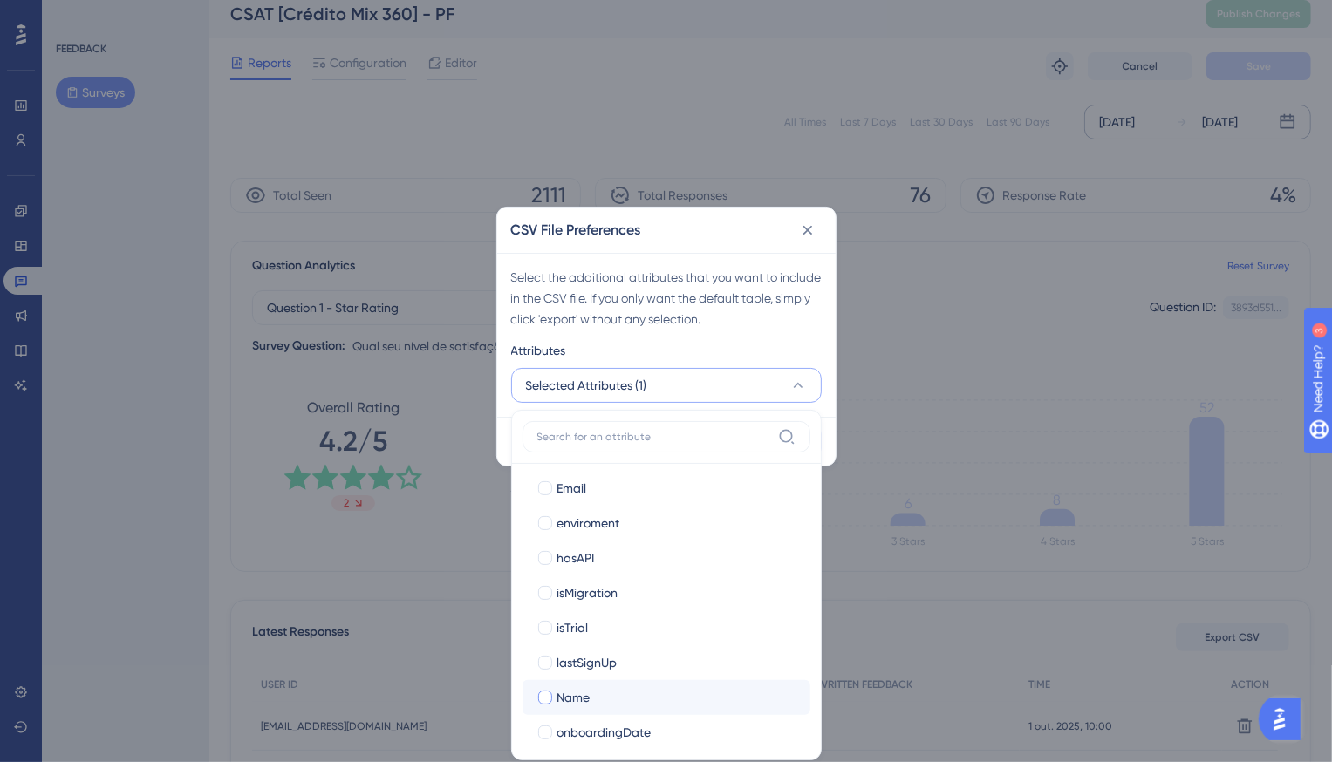
click at [577, 700] on span "Name" at bounding box center [573, 697] width 33 height 21
checkbox input "true"
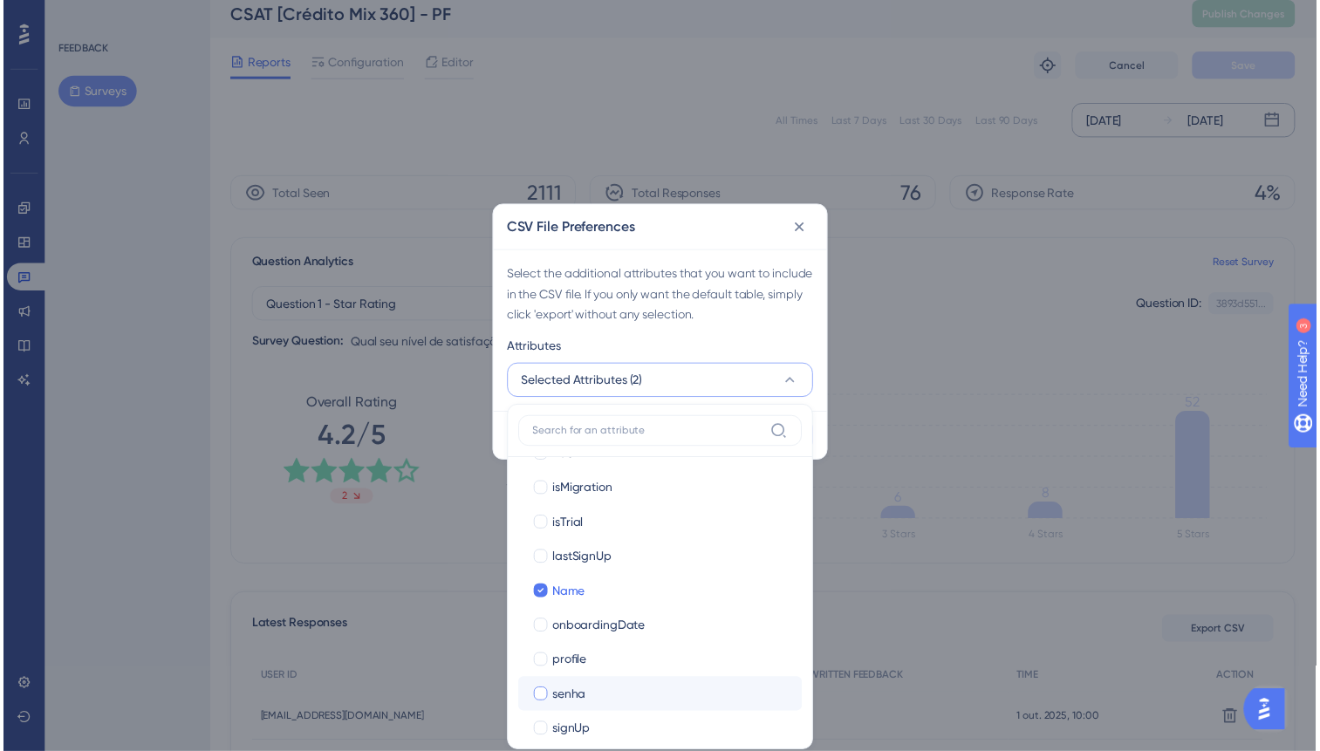
scroll to position [522, 0]
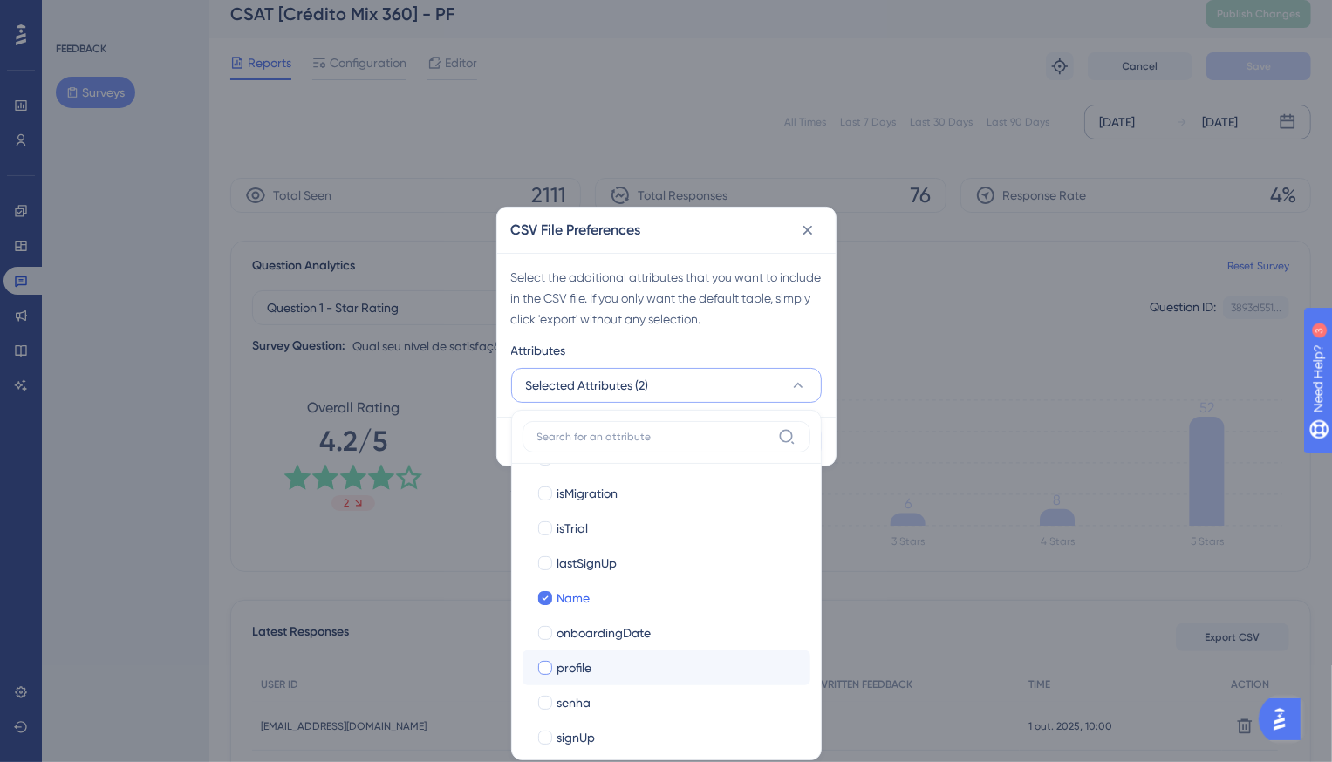
click at [583, 661] on span "profile" at bounding box center [574, 668] width 35 height 21
checkbox input "true"
click at [679, 294] on div "Select the additional attributes that you want to include in the CSV file. If y…" at bounding box center [666, 298] width 311 height 63
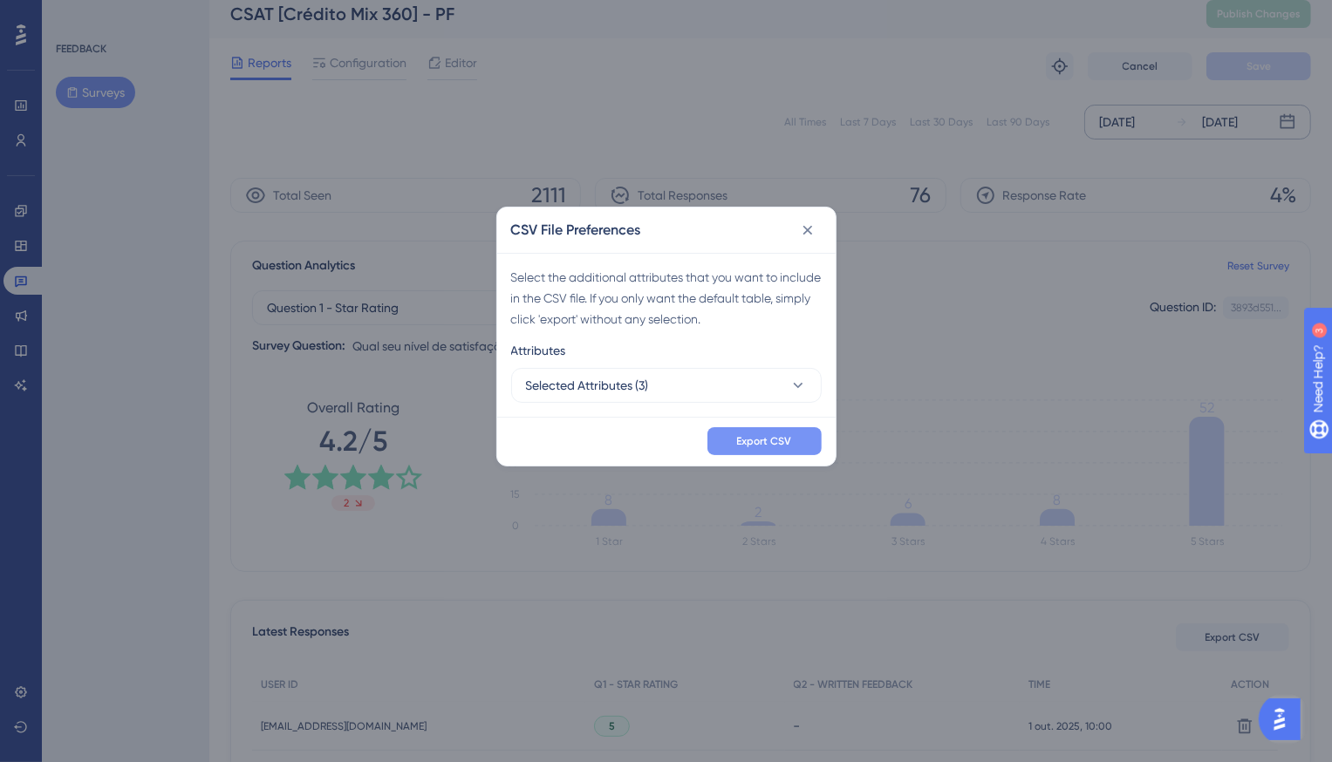
click at [754, 433] on button "Export CSV" at bounding box center [764, 441] width 114 height 28
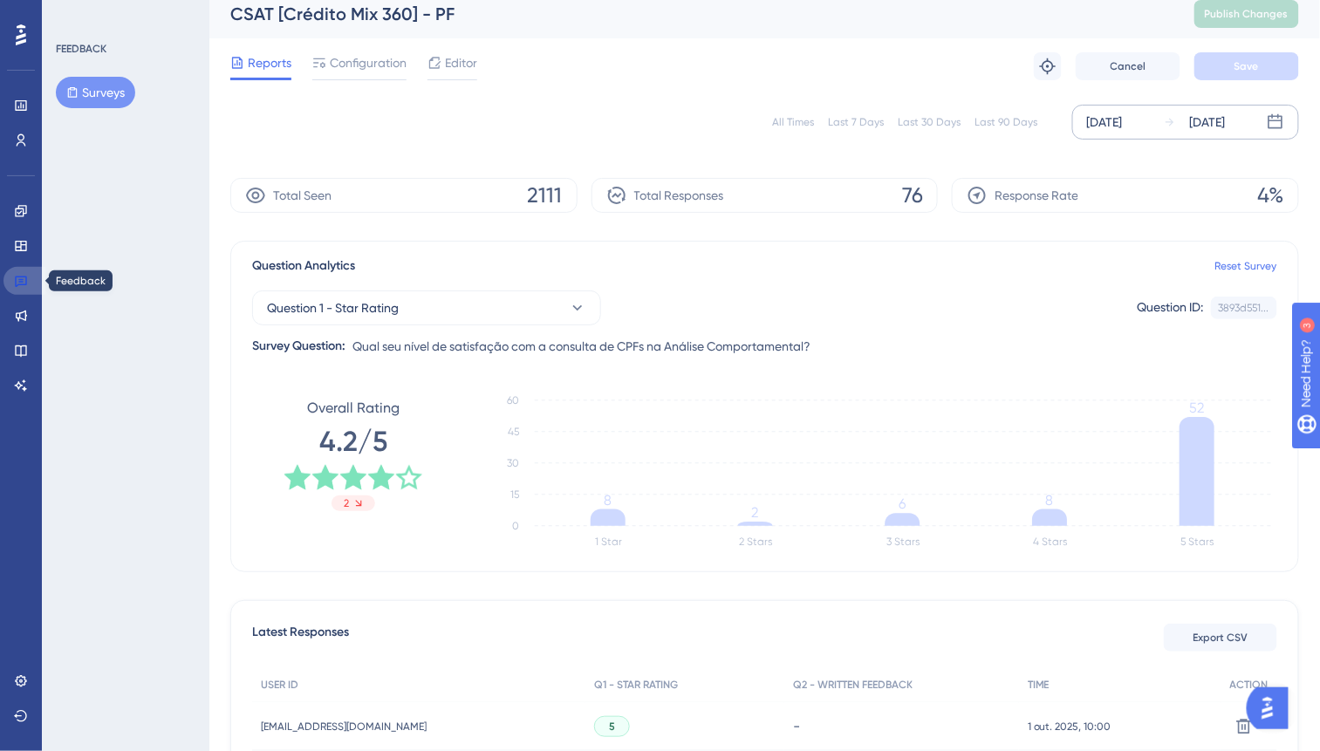
click at [28, 284] on link at bounding box center [24, 281] width 42 height 28
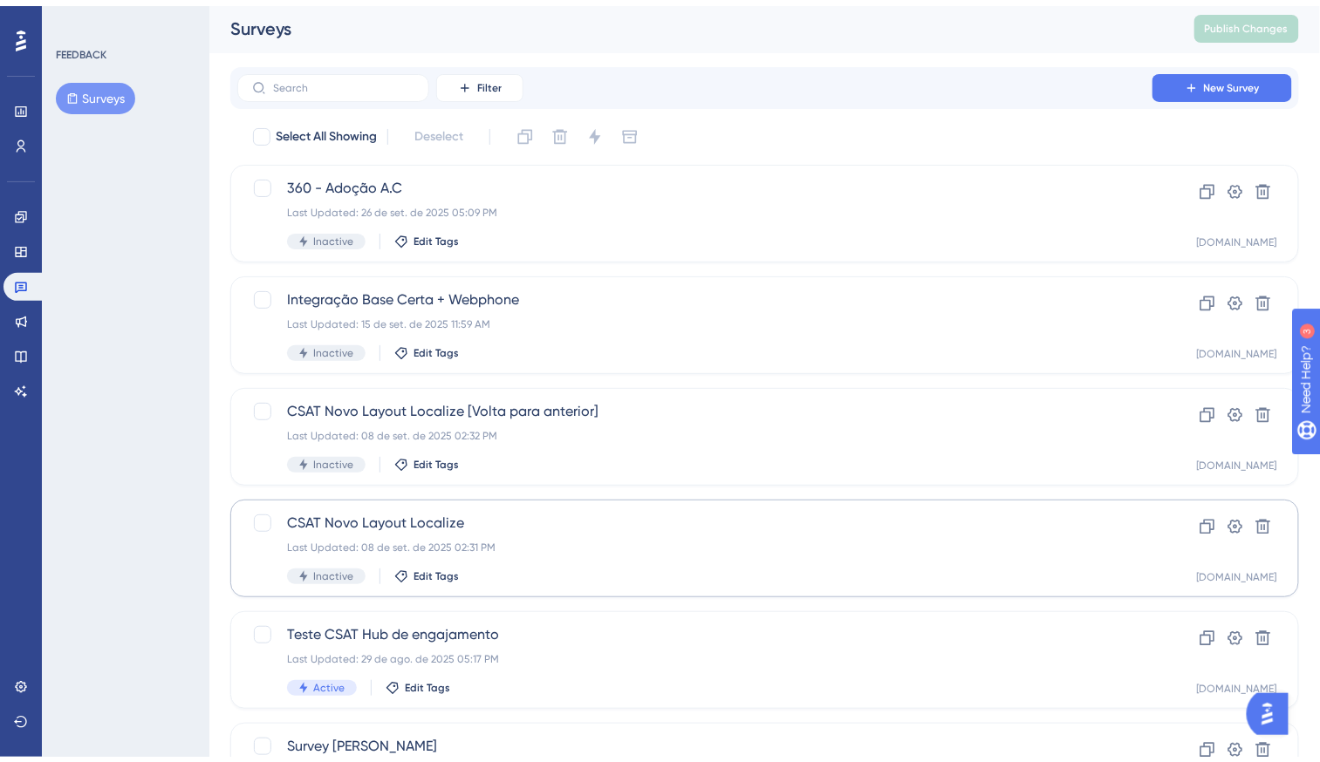
scroll to position [590, 0]
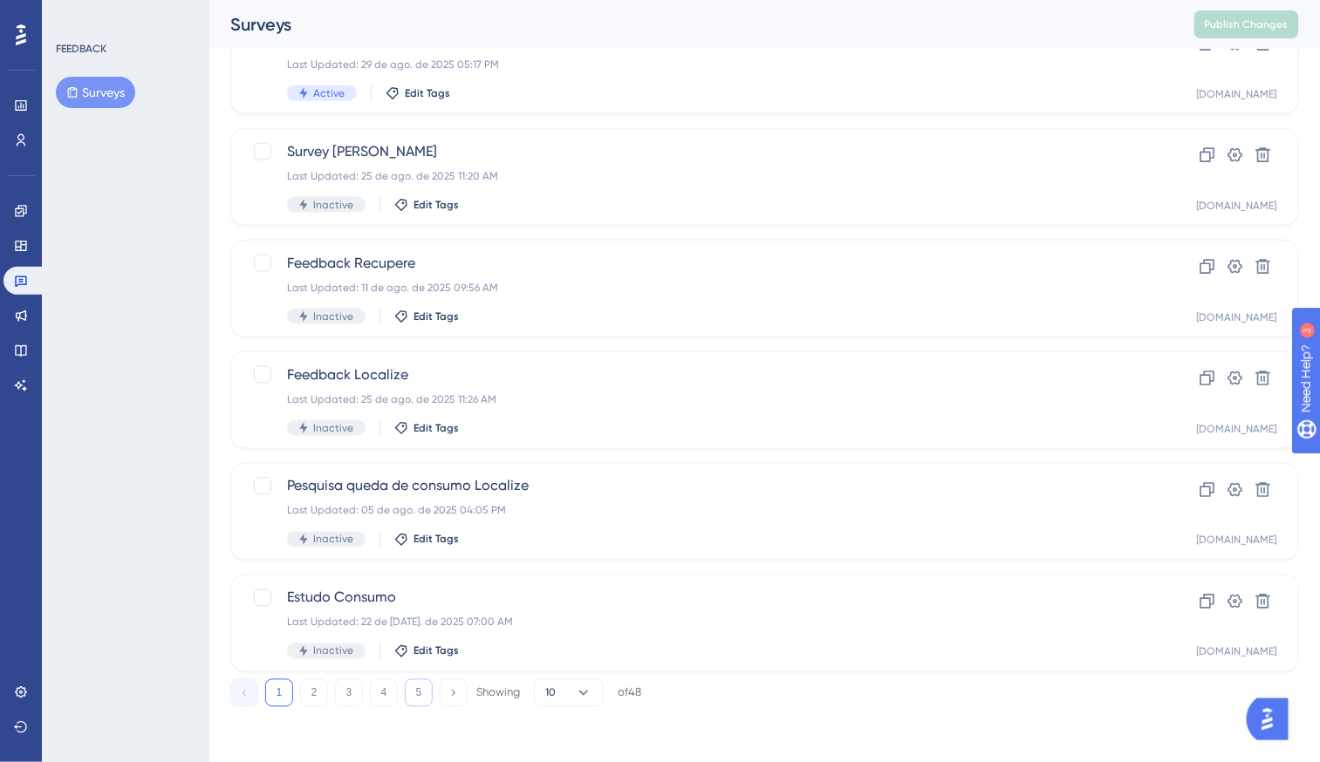
click at [413, 700] on button "5" at bounding box center [419, 693] width 28 height 28
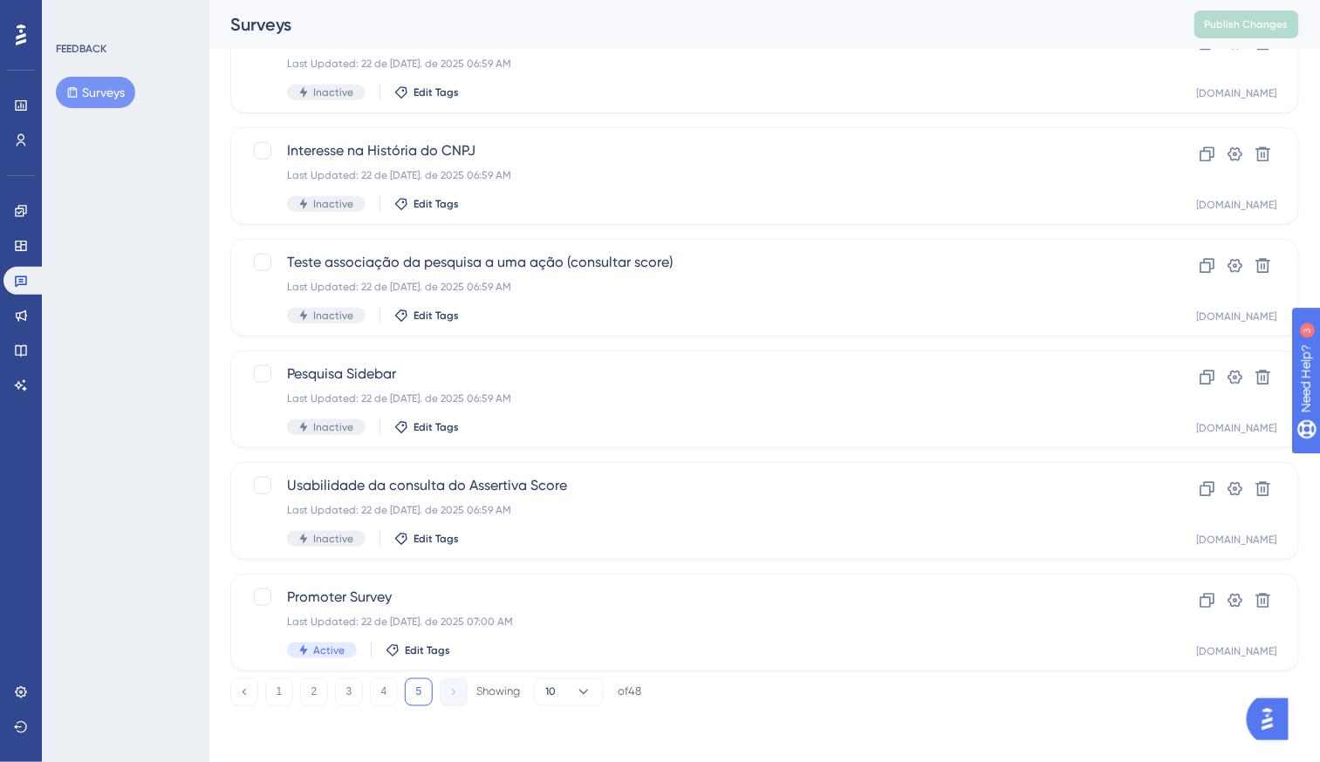
scroll to position [367, 0]
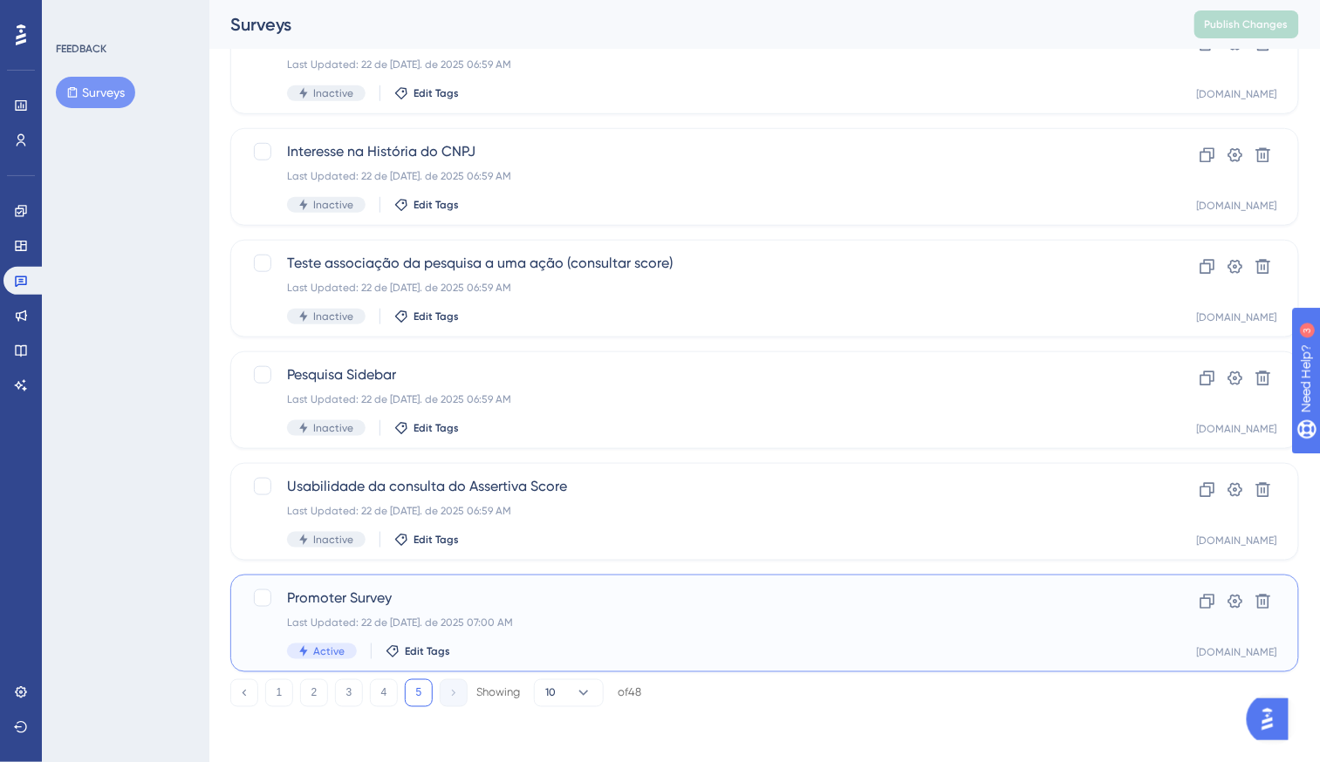
click at [496, 611] on div "Promoter Survey Last Updated: 22 de [DATE]. de 2025 07:00 AM Active Edit Tags" at bounding box center [695, 624] width 816 height 72
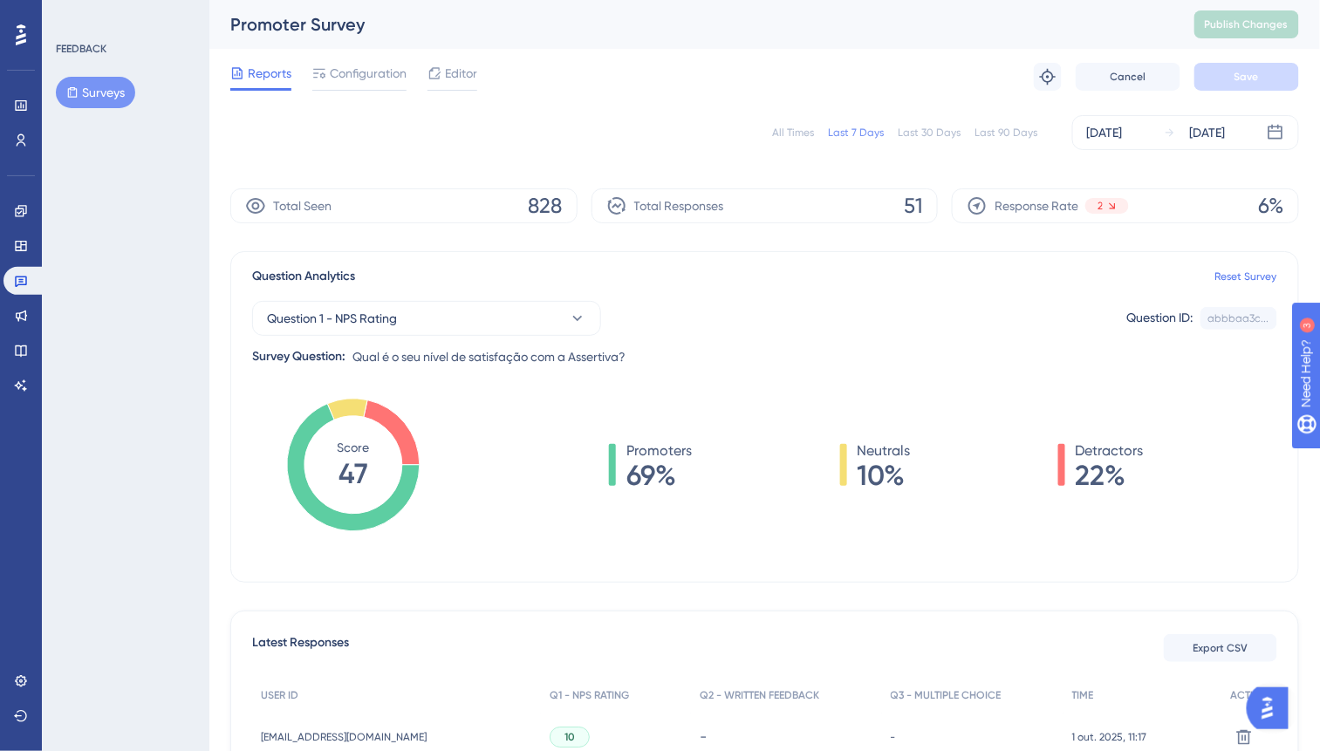
scroll to position [324, 0]
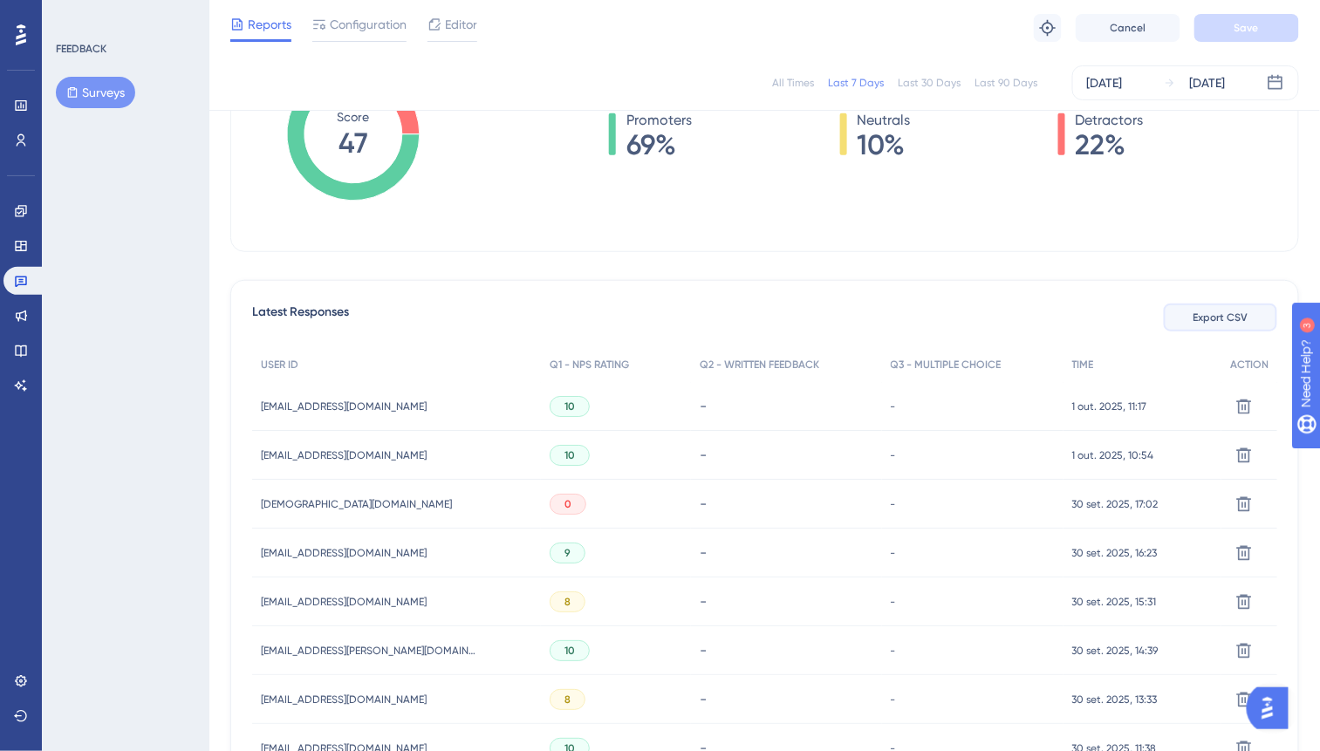
click at [1225, 314] on span "Export CSV" at bounding box center [1220, 318] width 55 height 14
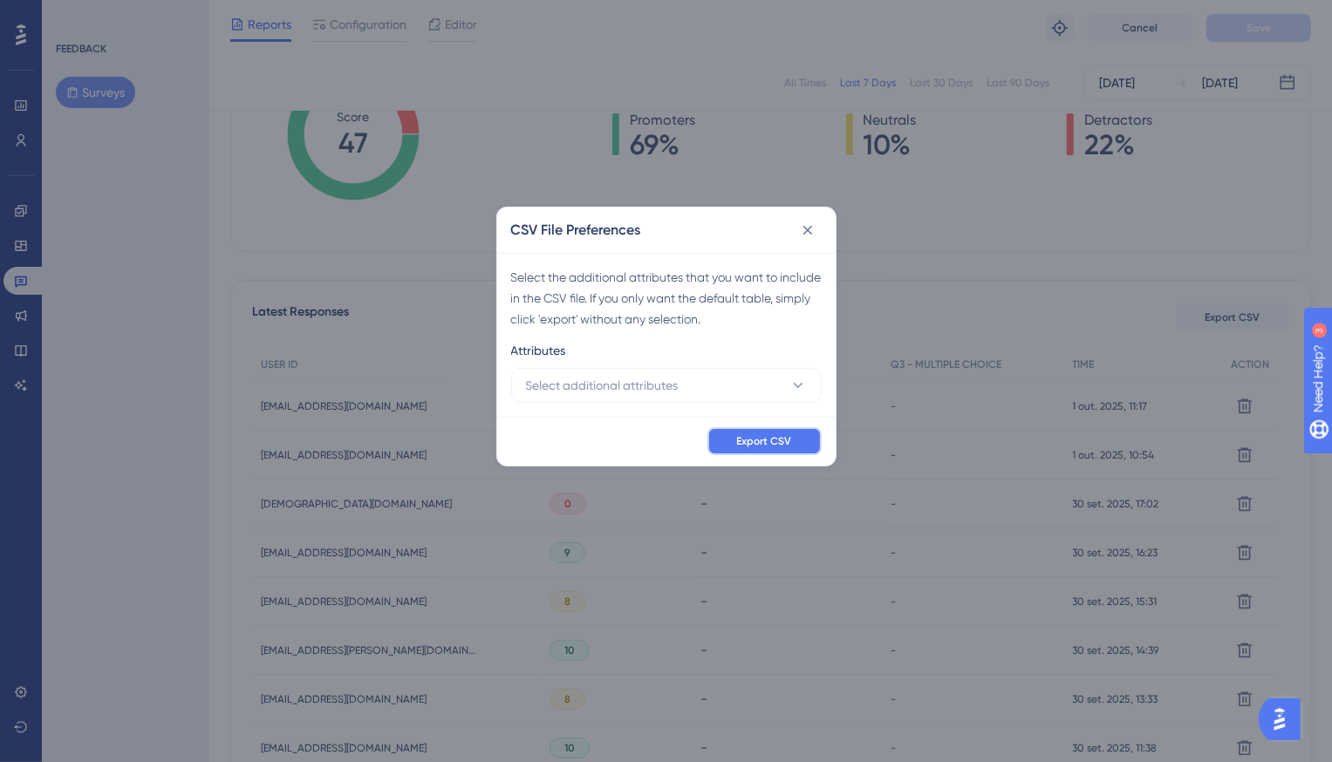
click at [744, 449] on button "Export CSV" at bounding box center [764, 441] width 114 height 28
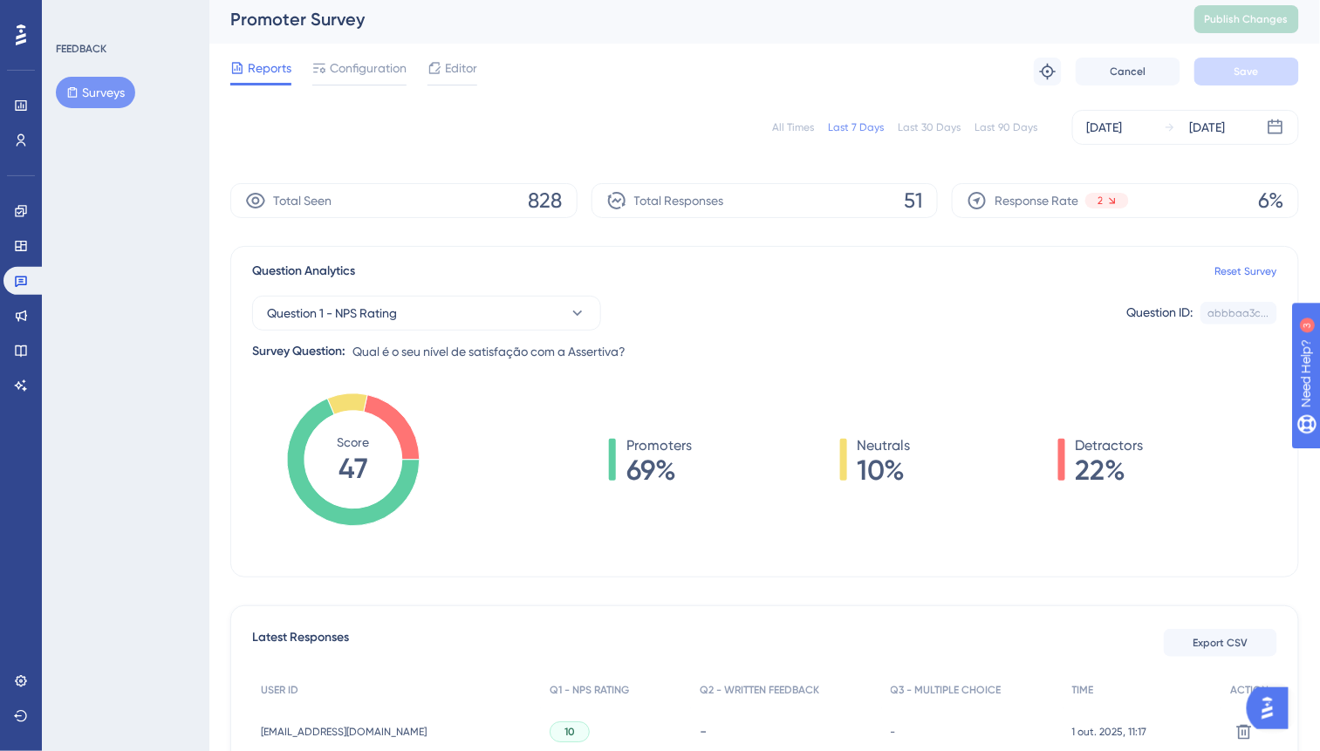
scroll to position [0, 0]
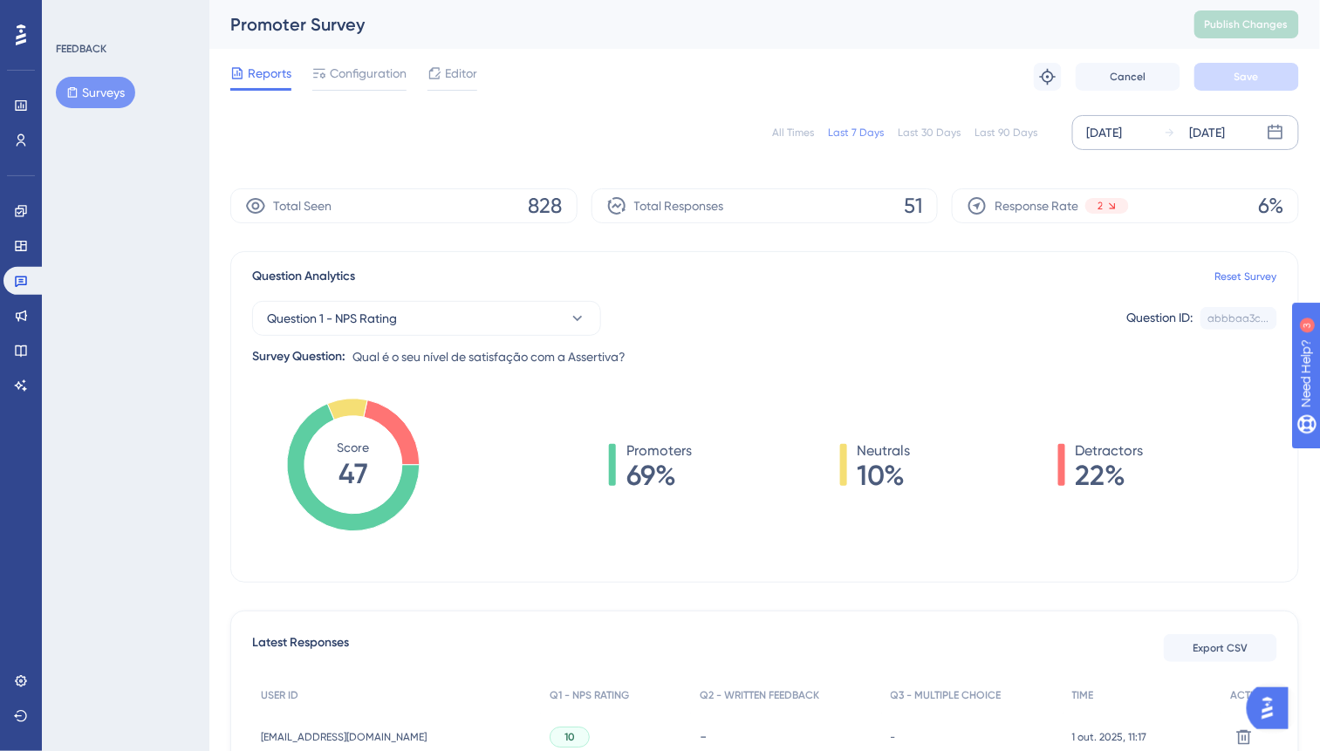
click at [1097, 139] on div "[DATE]" at bounding box center [1105, 132] width 36 height 21
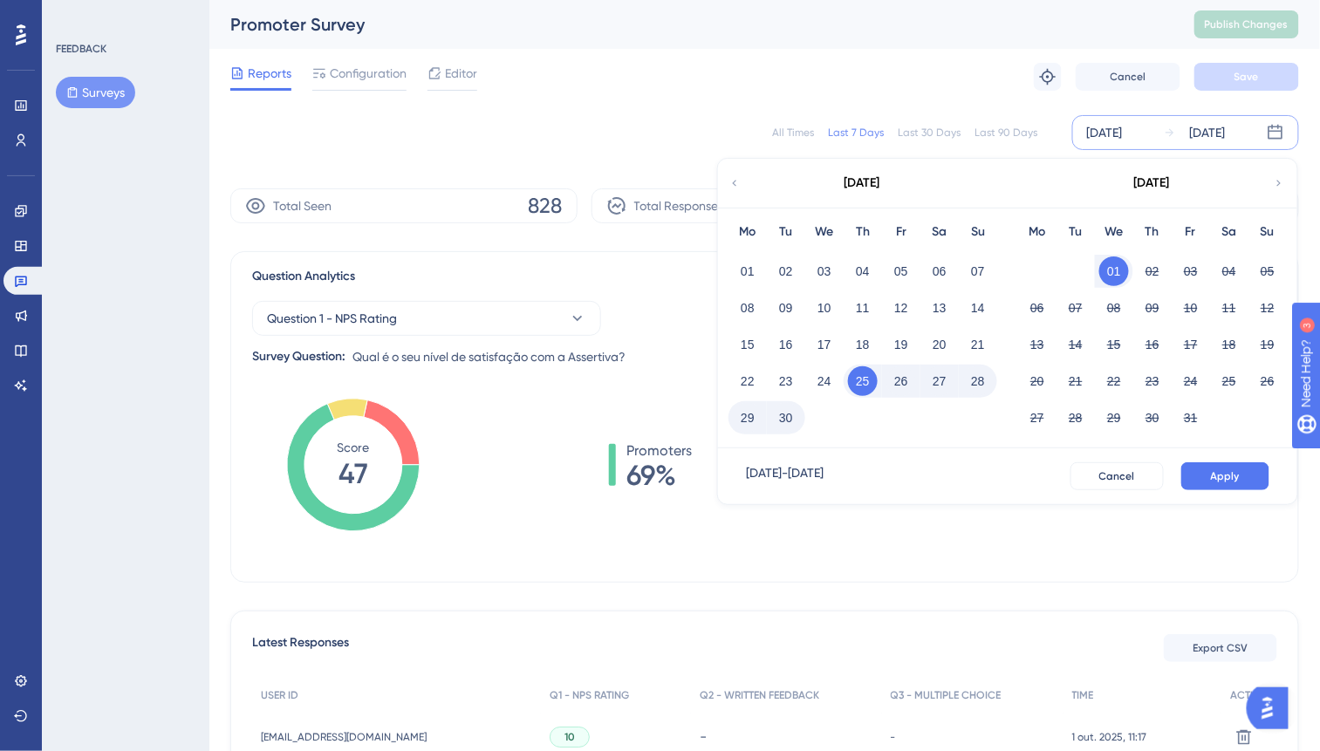
click at [734, 178] on icon at bounding box center [734, 183] width 12 height 16
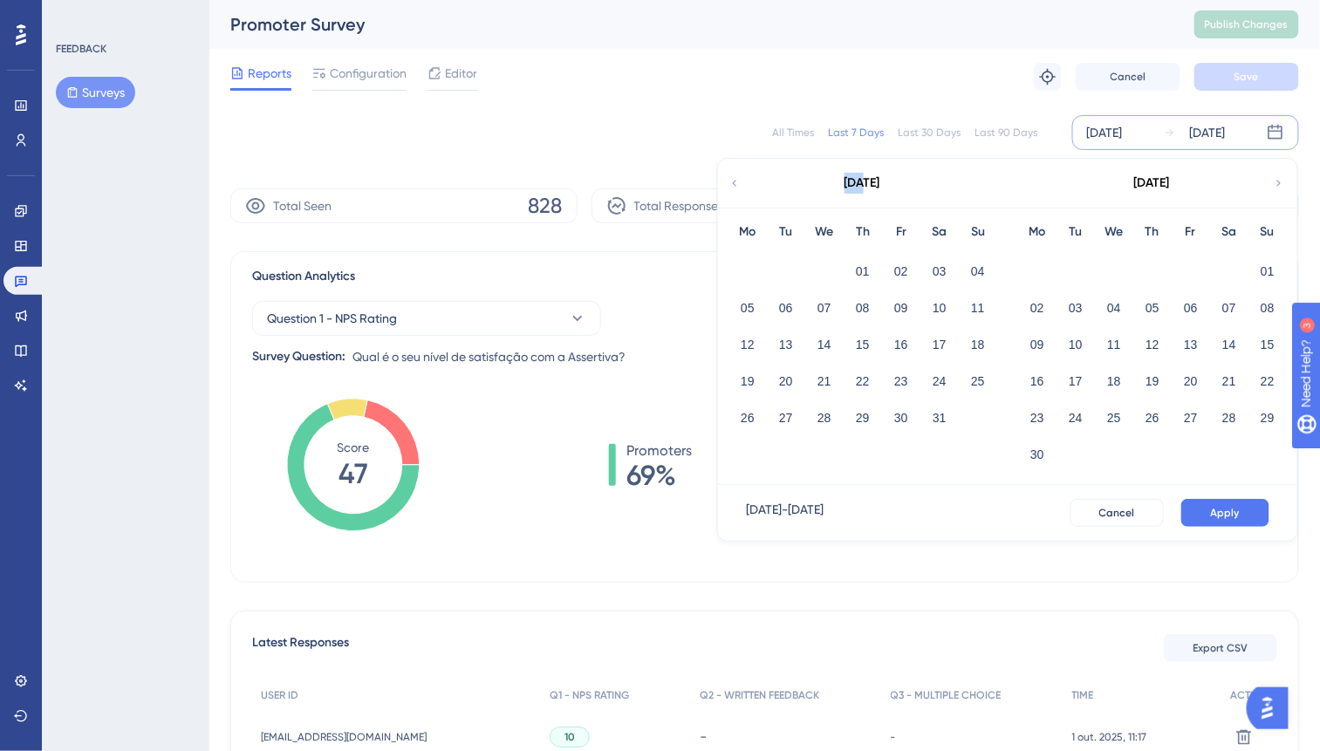
click at [734, 178] on icon at bounding box center [734, 183] width 12 height 16
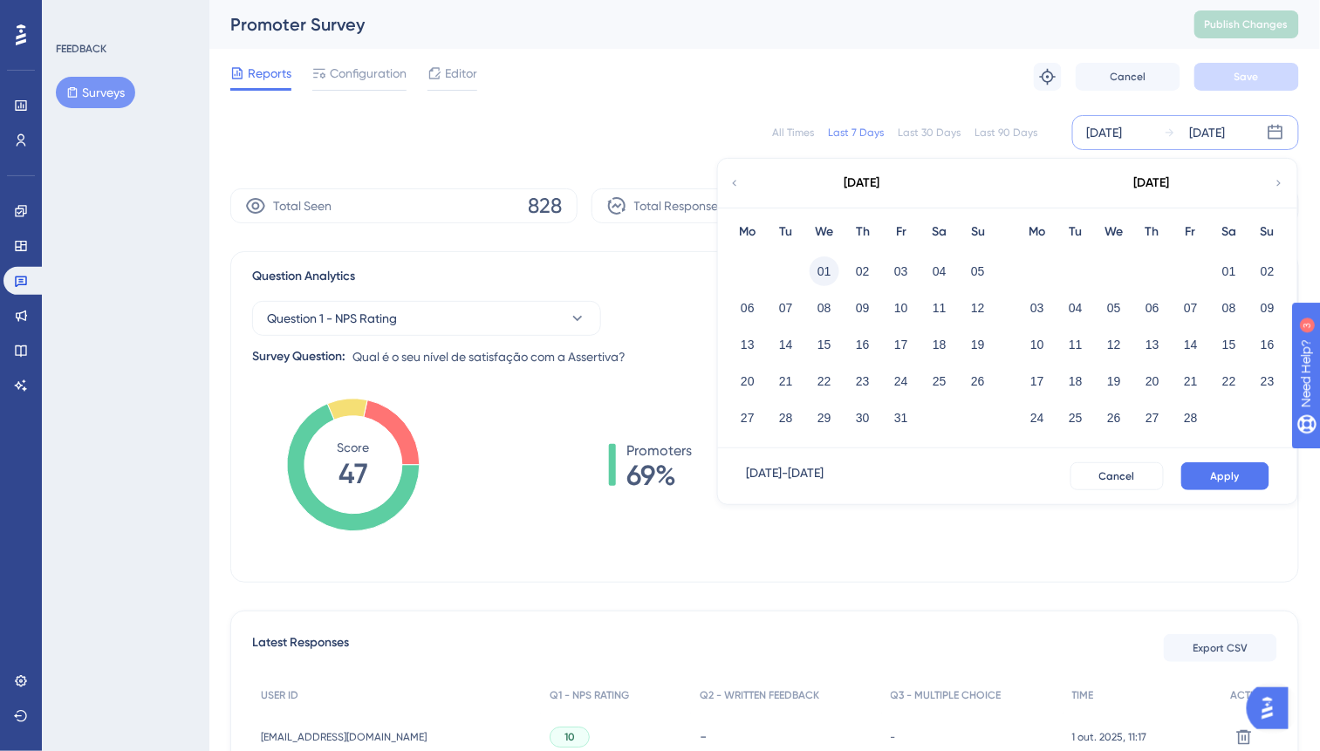
click at [834, 270] on button "01" at bounding box center [824, 271] width 30 height 30
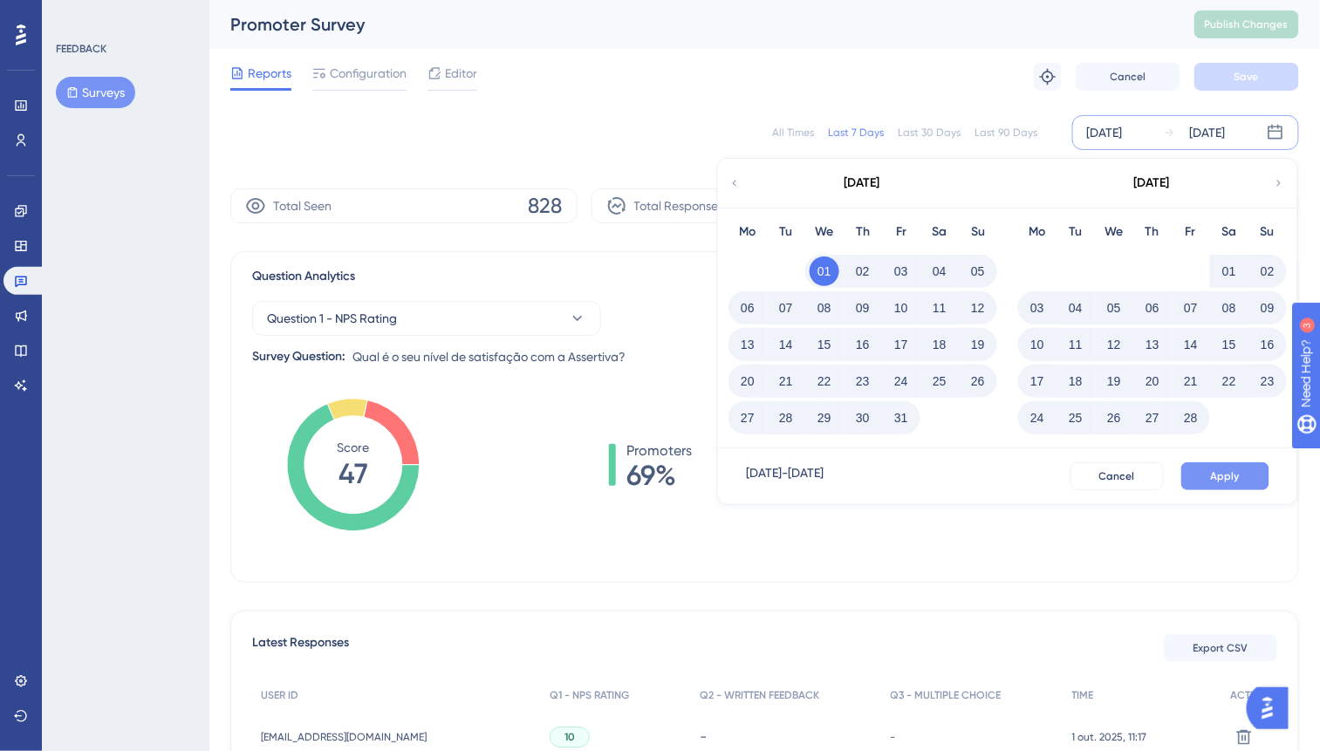
click at [1197, 476] on button "Apply" at bounding box center [1225, 476] width 88 height 28
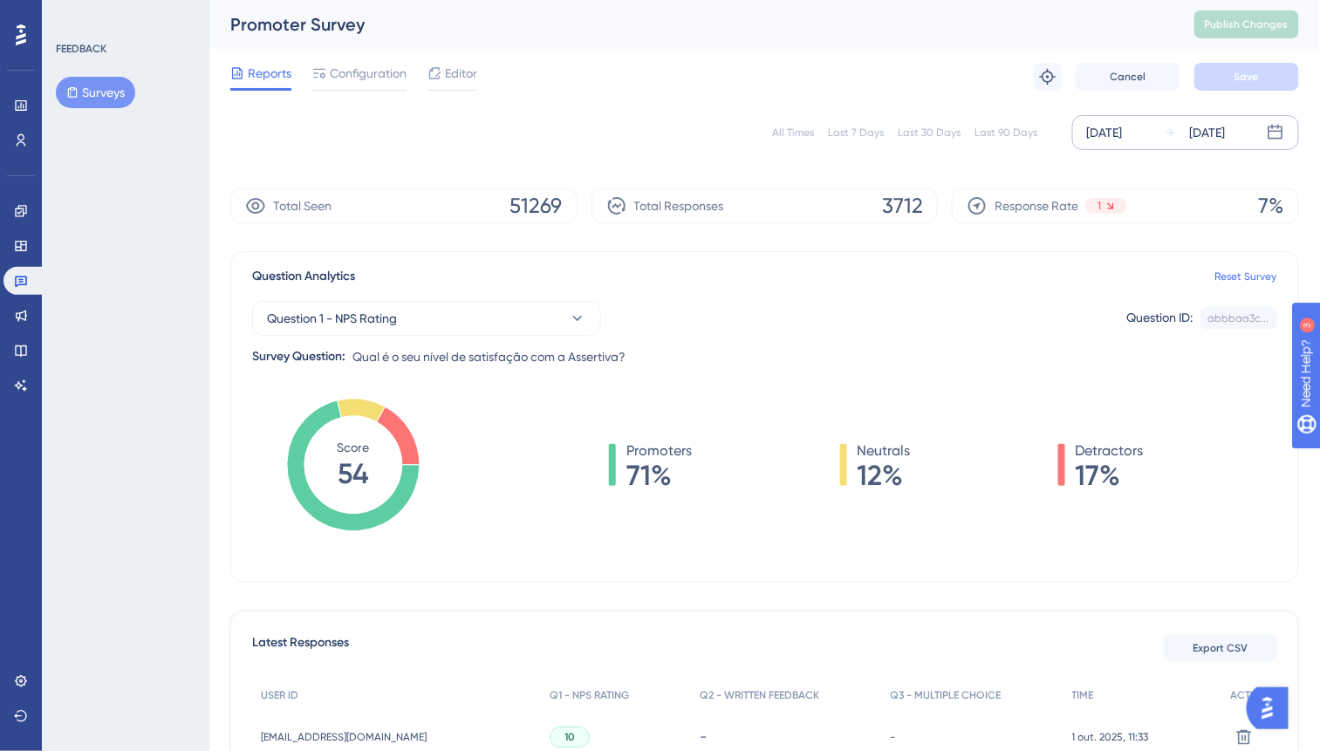
click at [1123, 134] on div "[DATE]" at bounding box center [1105, 132] width 36 height 21
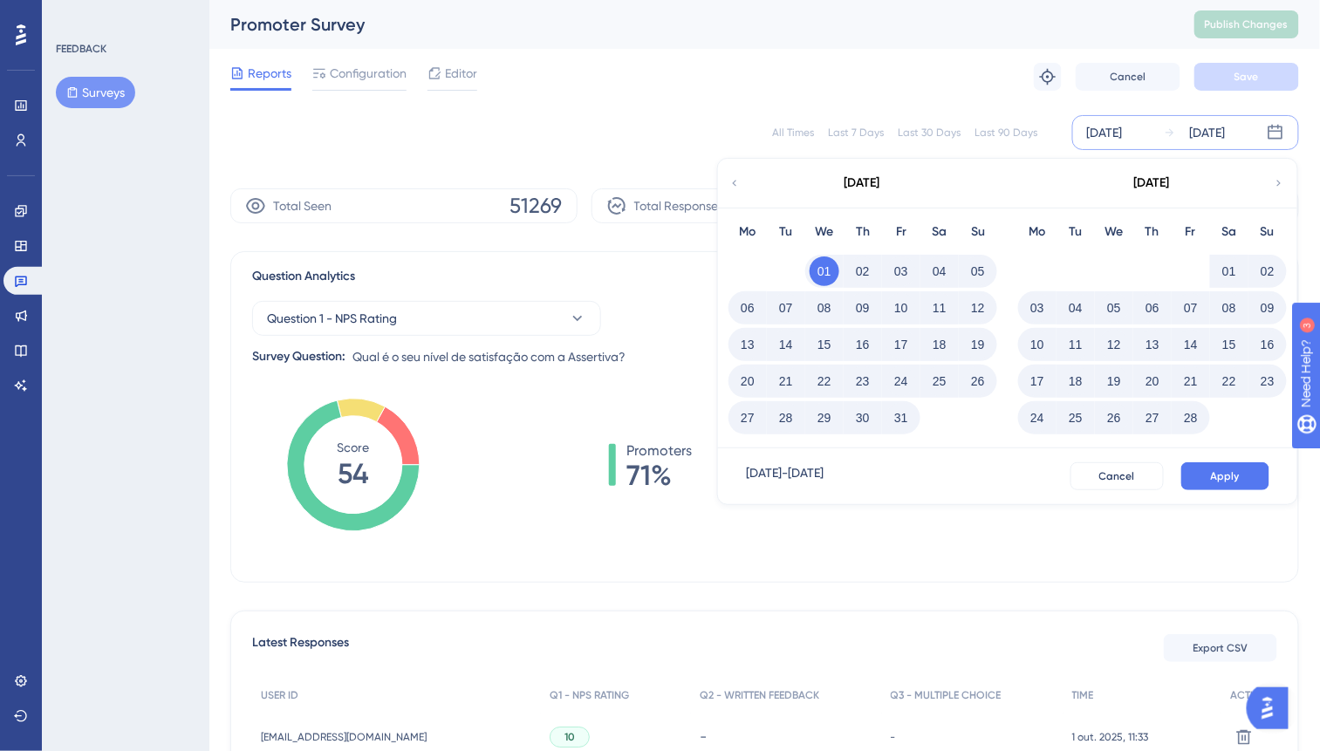
click at [1278, 190] on div "[DATE]" at bounding box center [1151, 183] width 288 height 49
click at [1279, 178] on icon at bounding box center [1279, 183] width 12 height 16
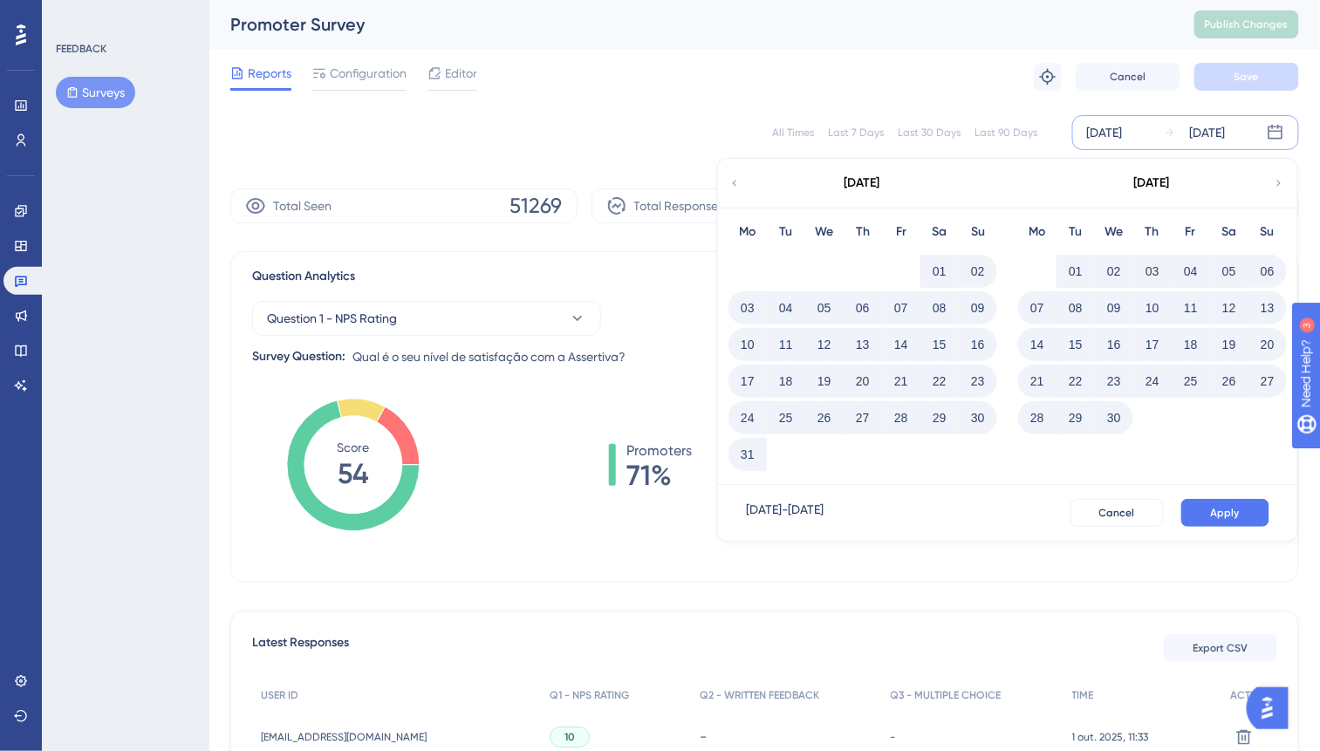
click at [1280, 179] on icon at bounding box center [1279, 183] width 12 height 16
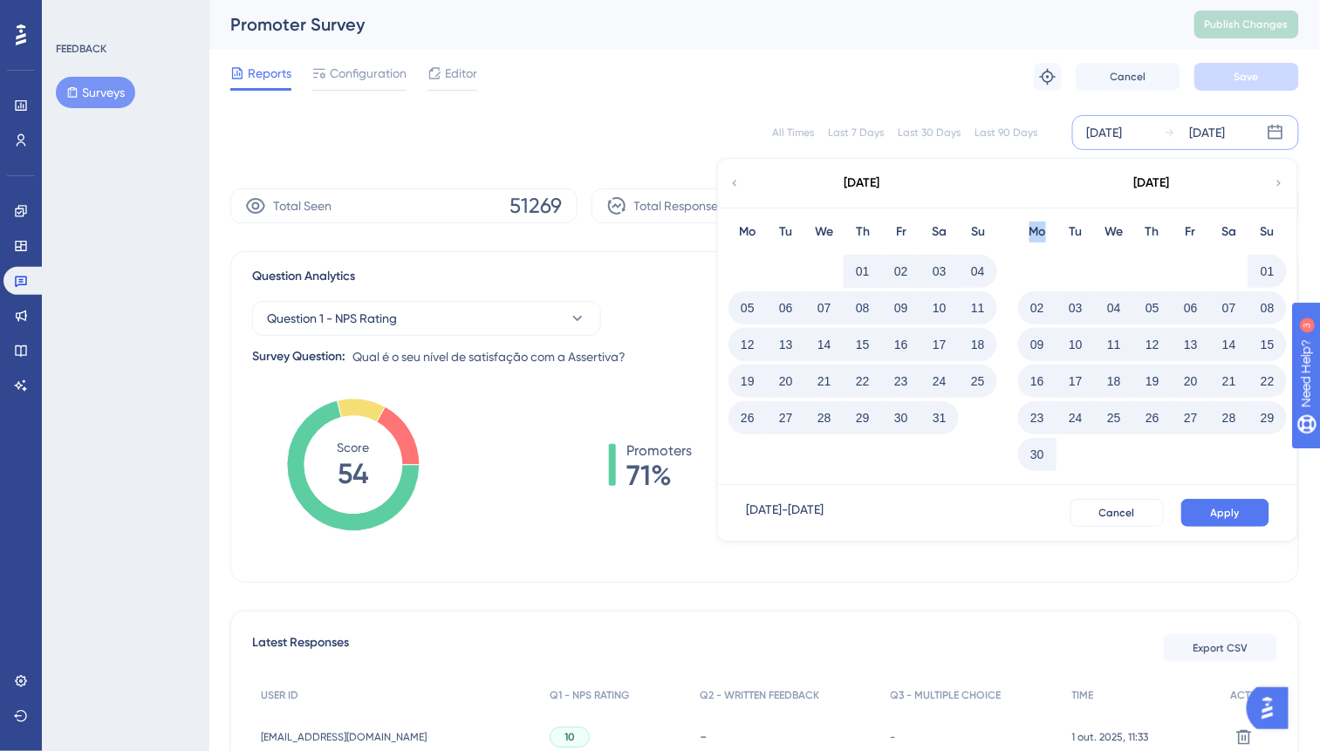
click at [1280, 179] on icon at bounding box center [1279, 183] width 12 height 16
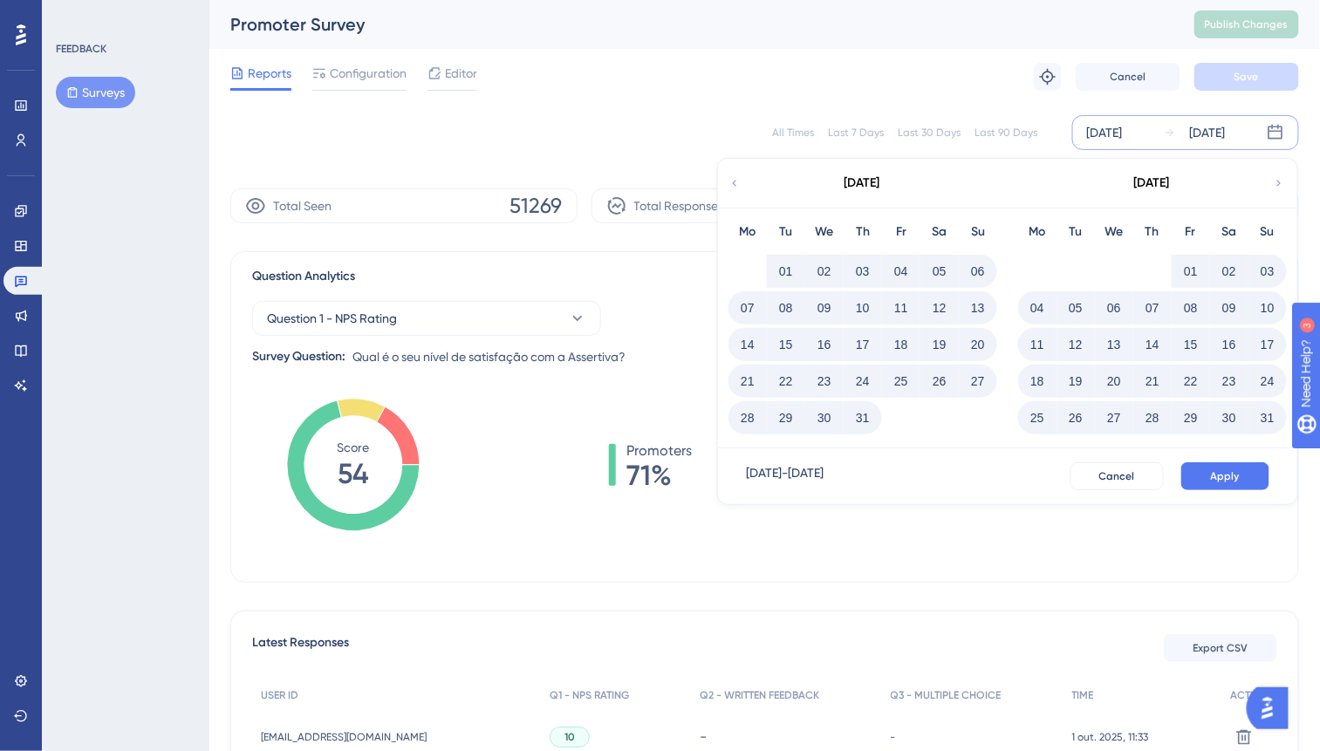
click at [1280, 179] on icon at bounding box center [1279, 183] width 12 height 16
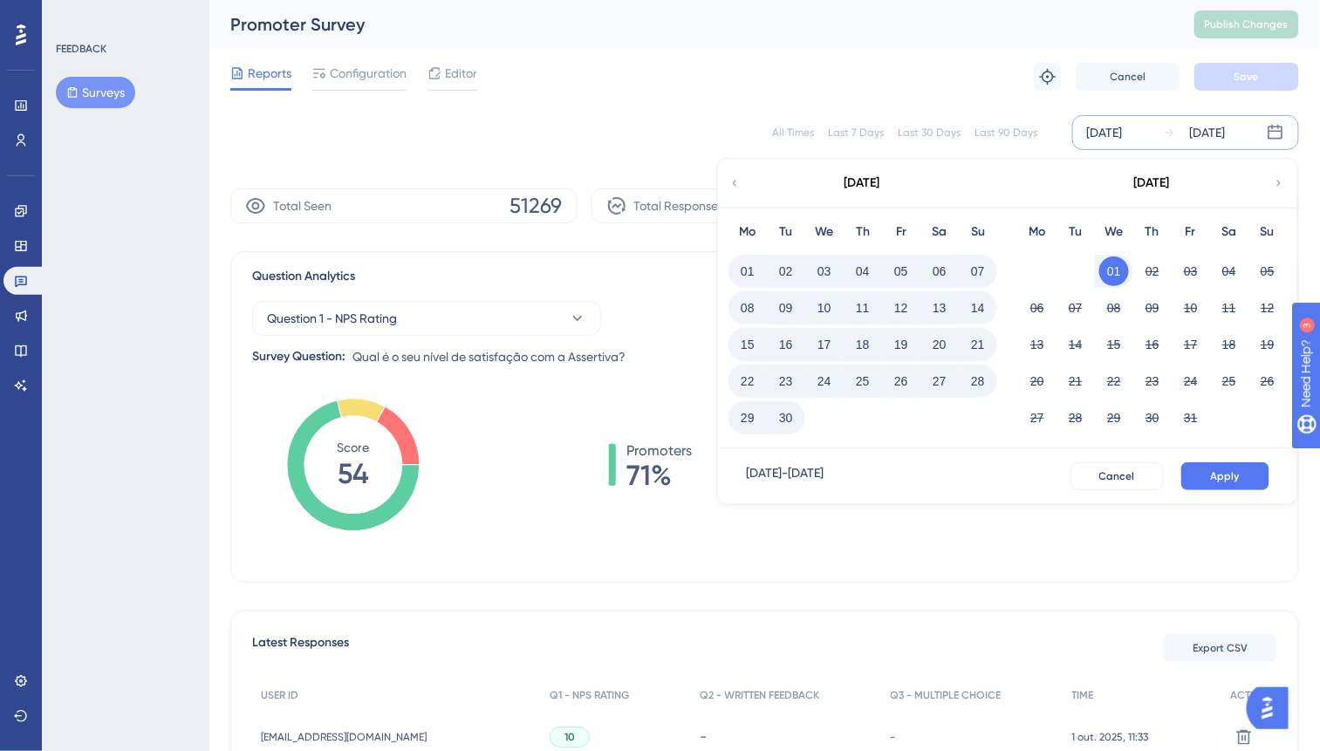
click at [792, 417] on button "30" at bounding box center [786, 418] width 30 height 30
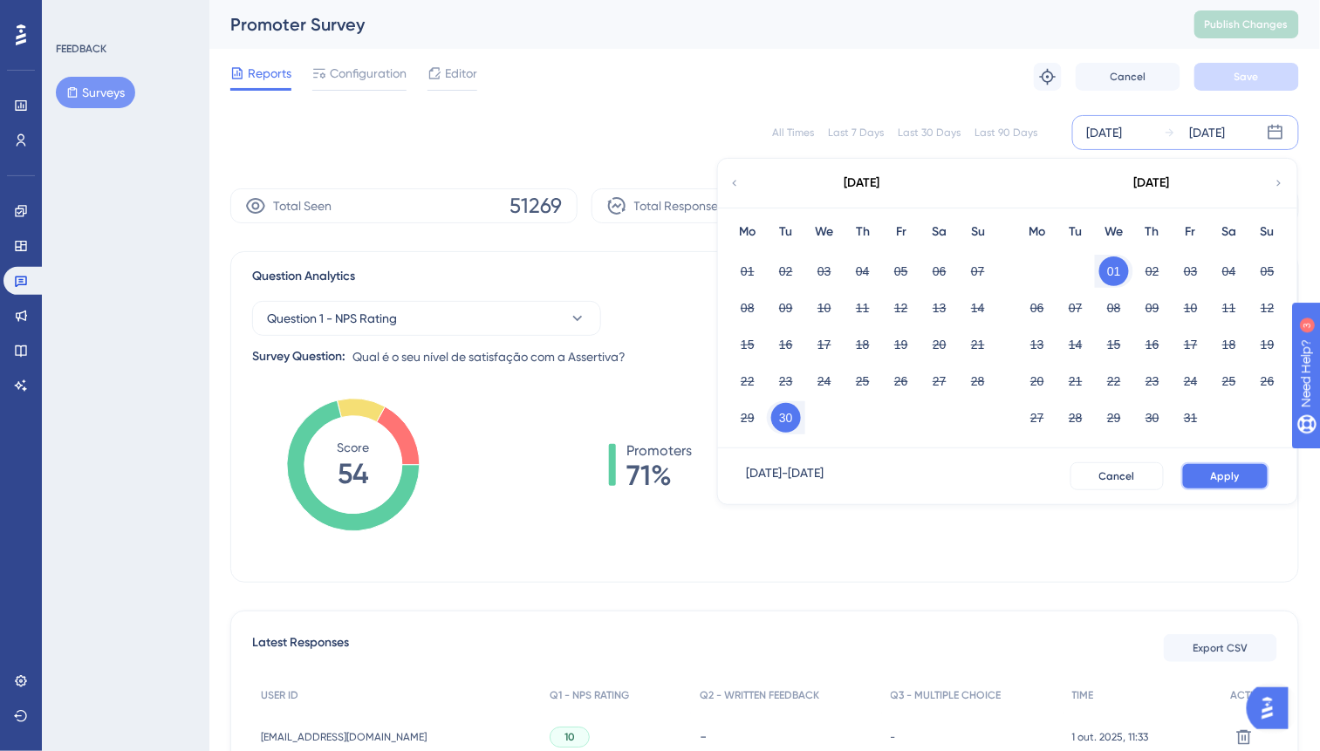
click at [1228, 475] on span "Apply" at bounding box center [1225, 476] width 29 height 14
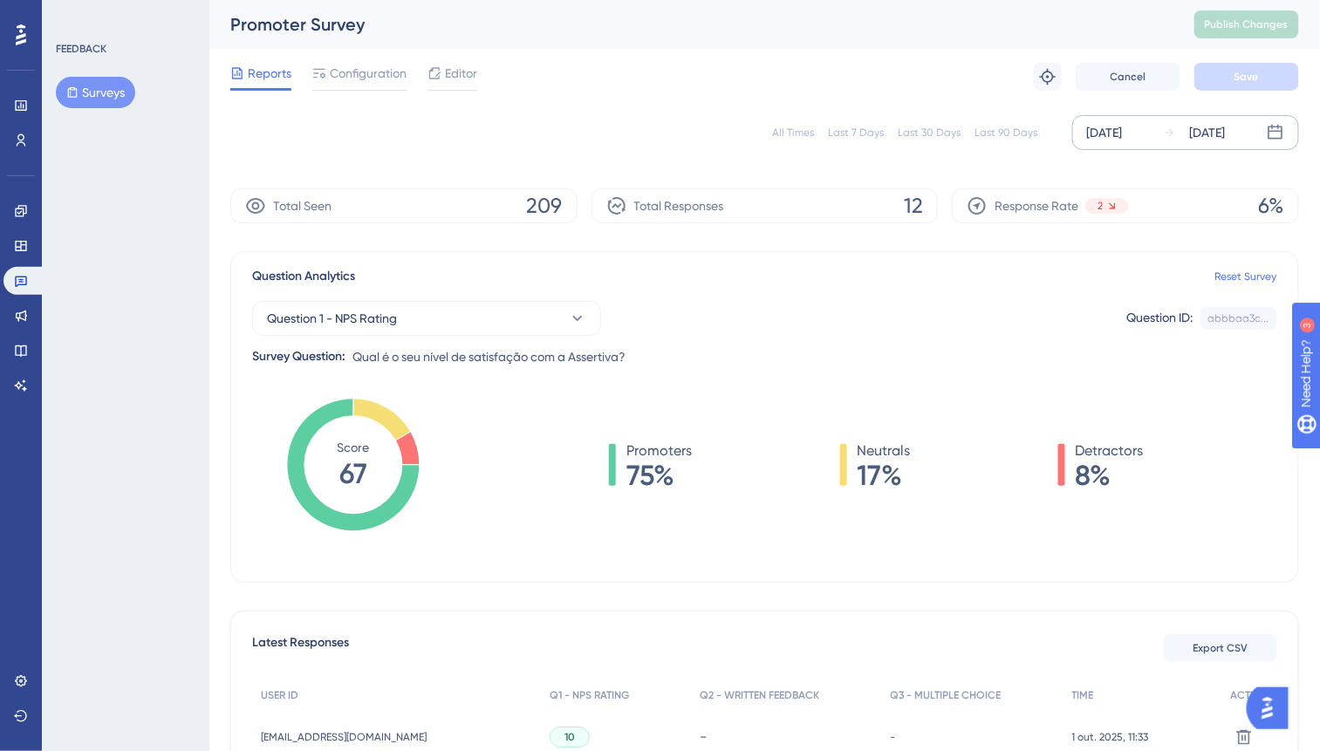
click at [1123, 139] on div "[DATE]" at bounding box center [1105, 132] width 36 height 21
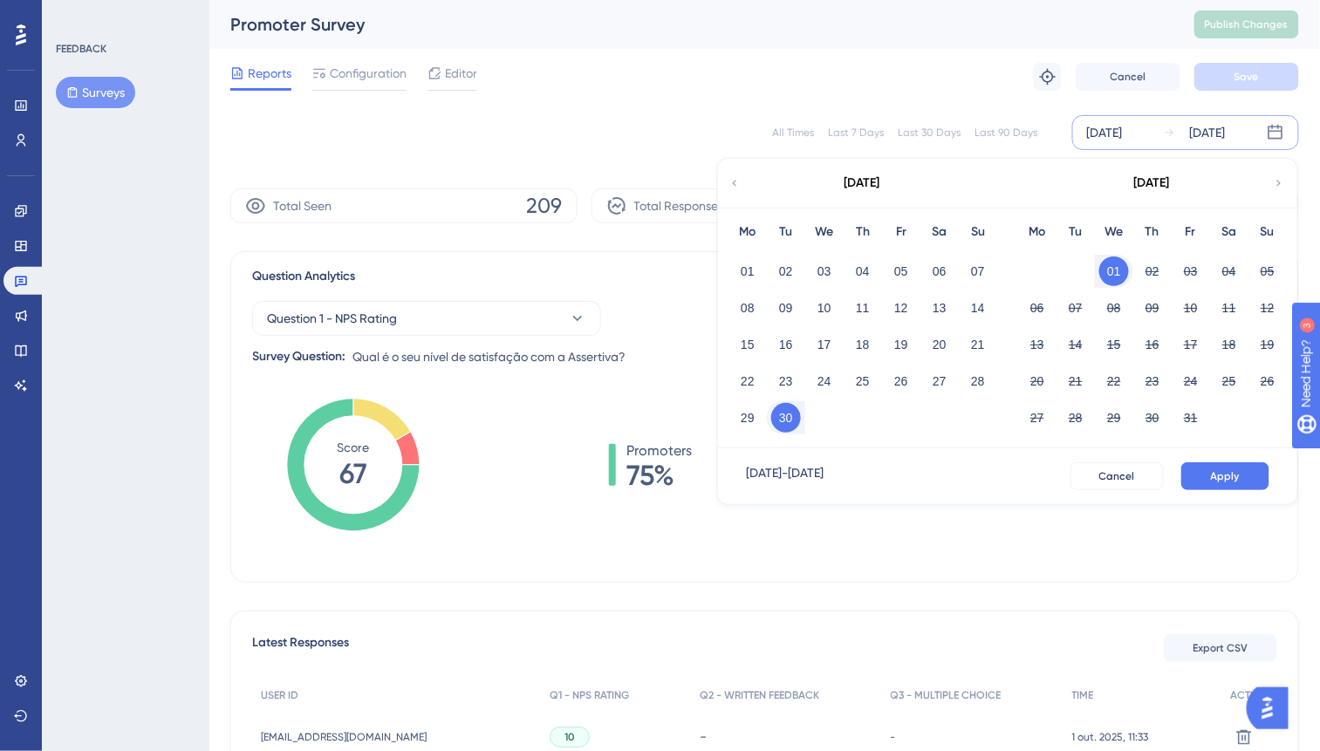
click at [733, 188] on icon at bounding box center [734, 183] width 12 height 16
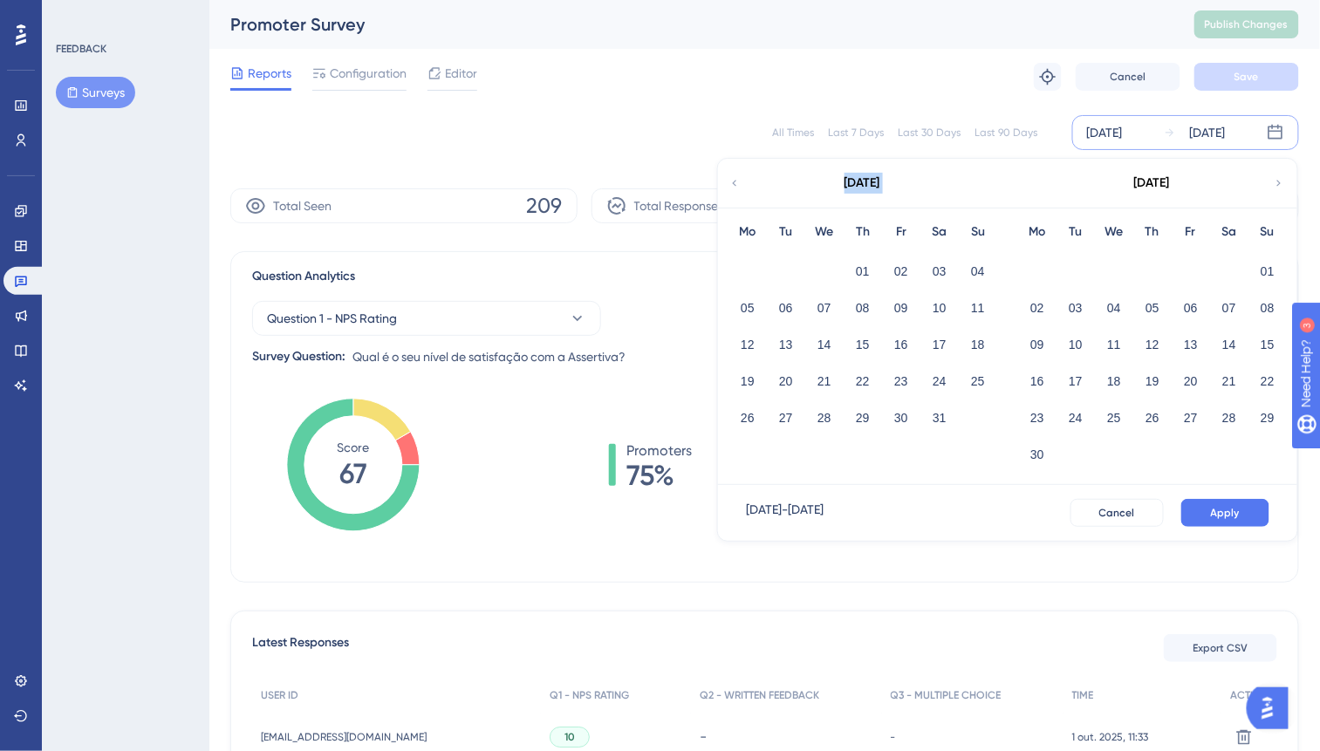
click at [733, 188] on icon at bounding box center [734, 183] width 12 height 16
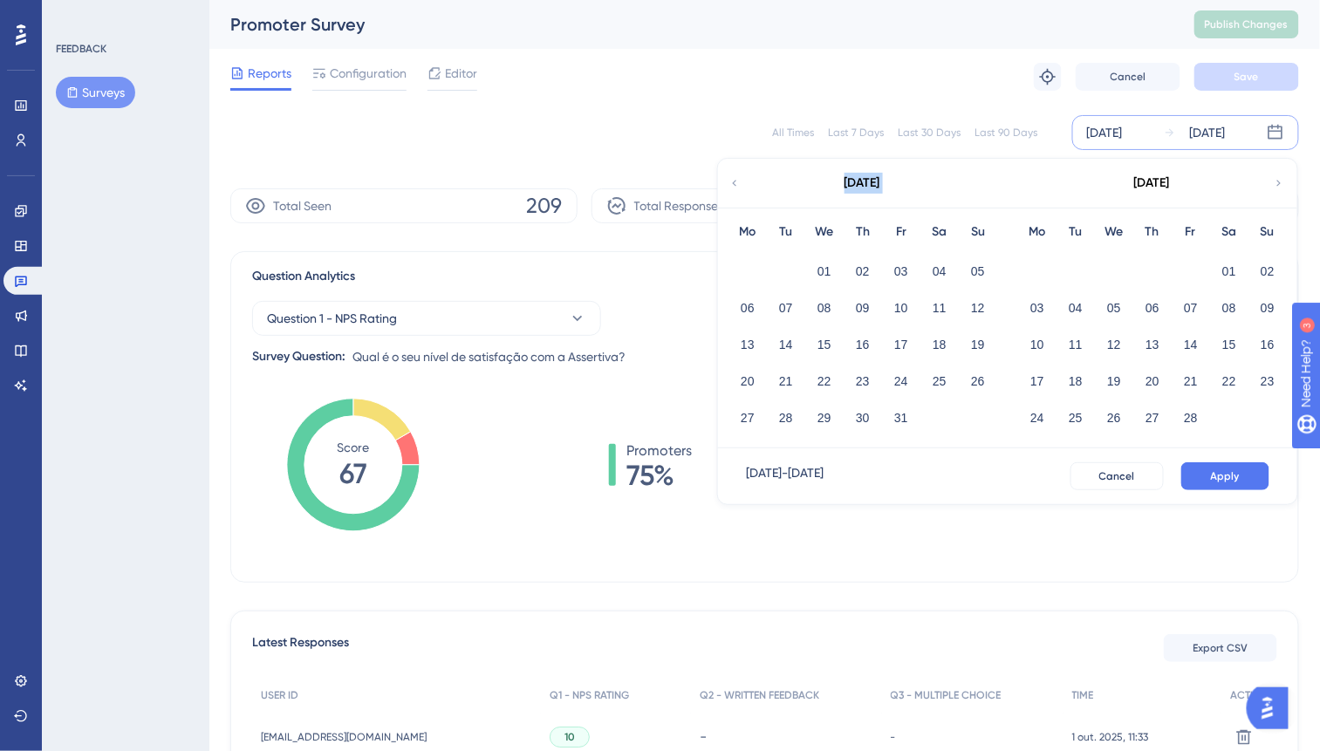
click at [733, 188] on icon at bounding box center [734, 183] width 12 height 16
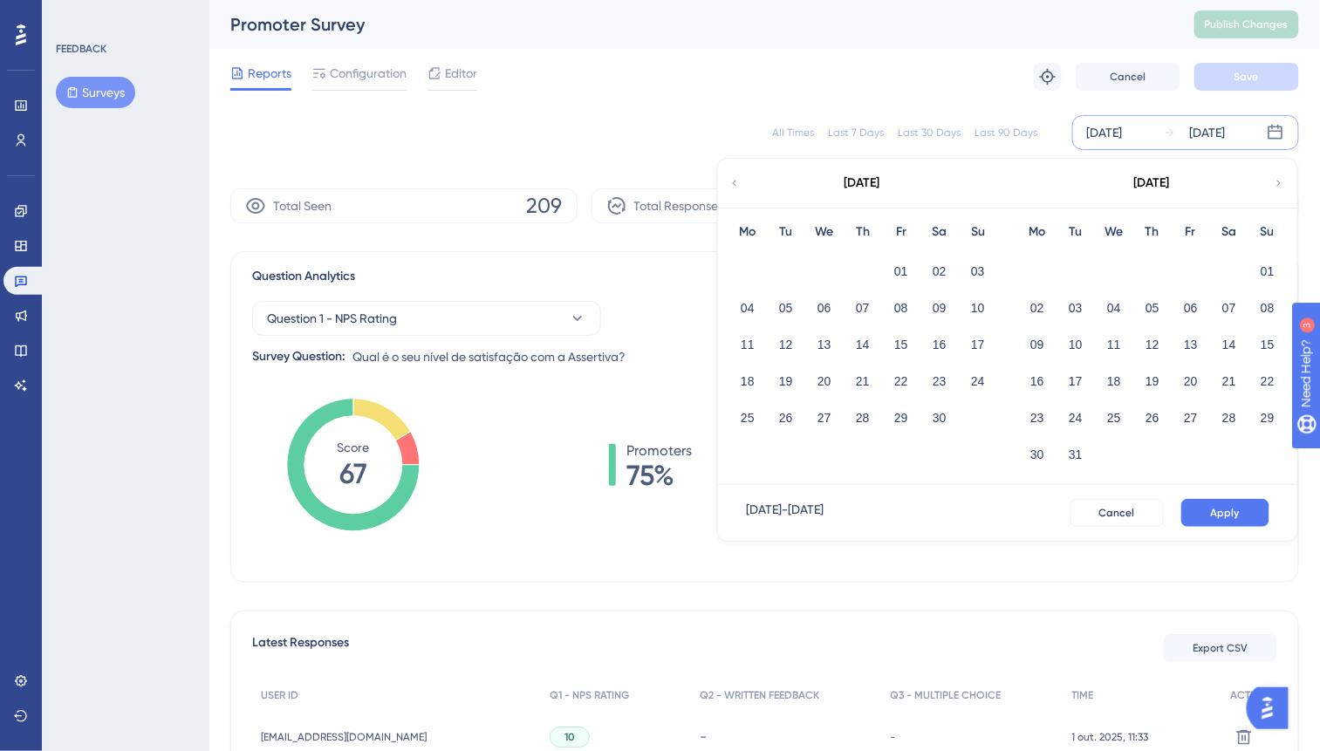
click at [1282, 183] on icon at bounding box center [1279, 183] width 12 height 16
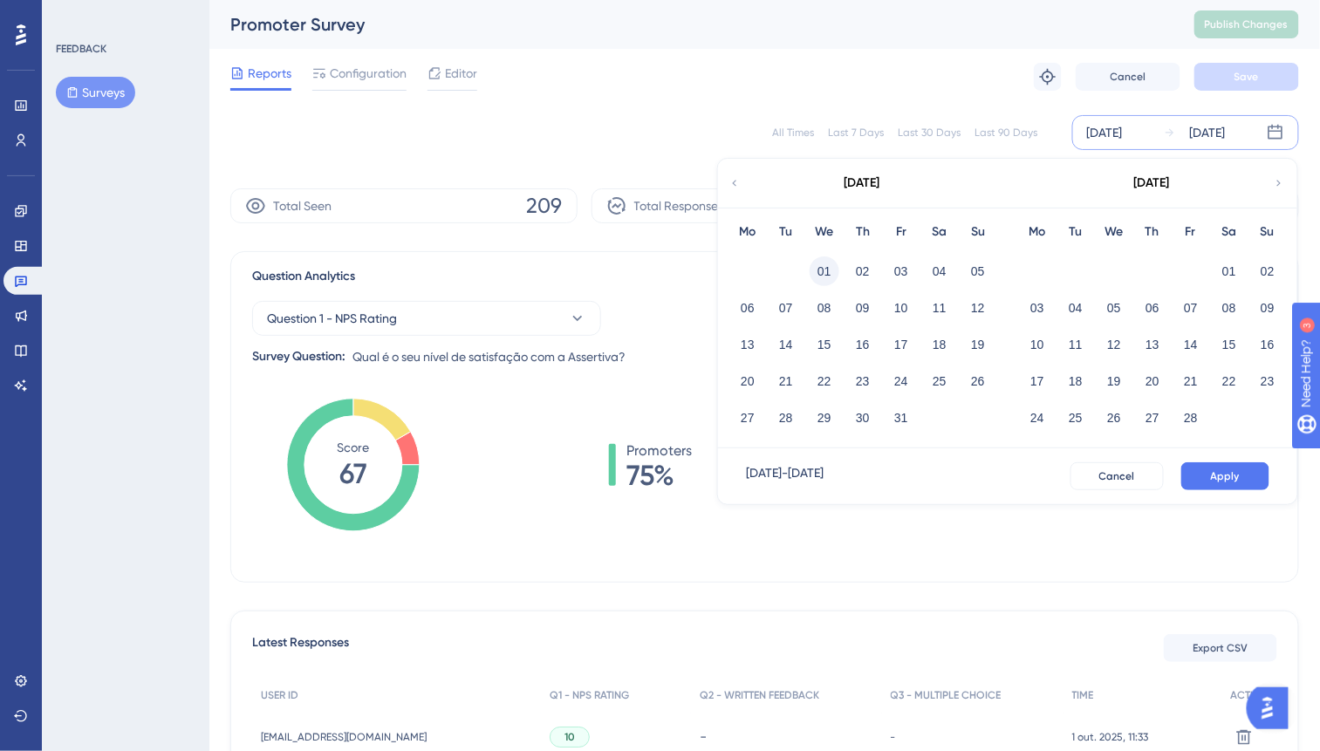
click at [826, 276] on button "01" at bounding box center [824, 271] width 30 height 30
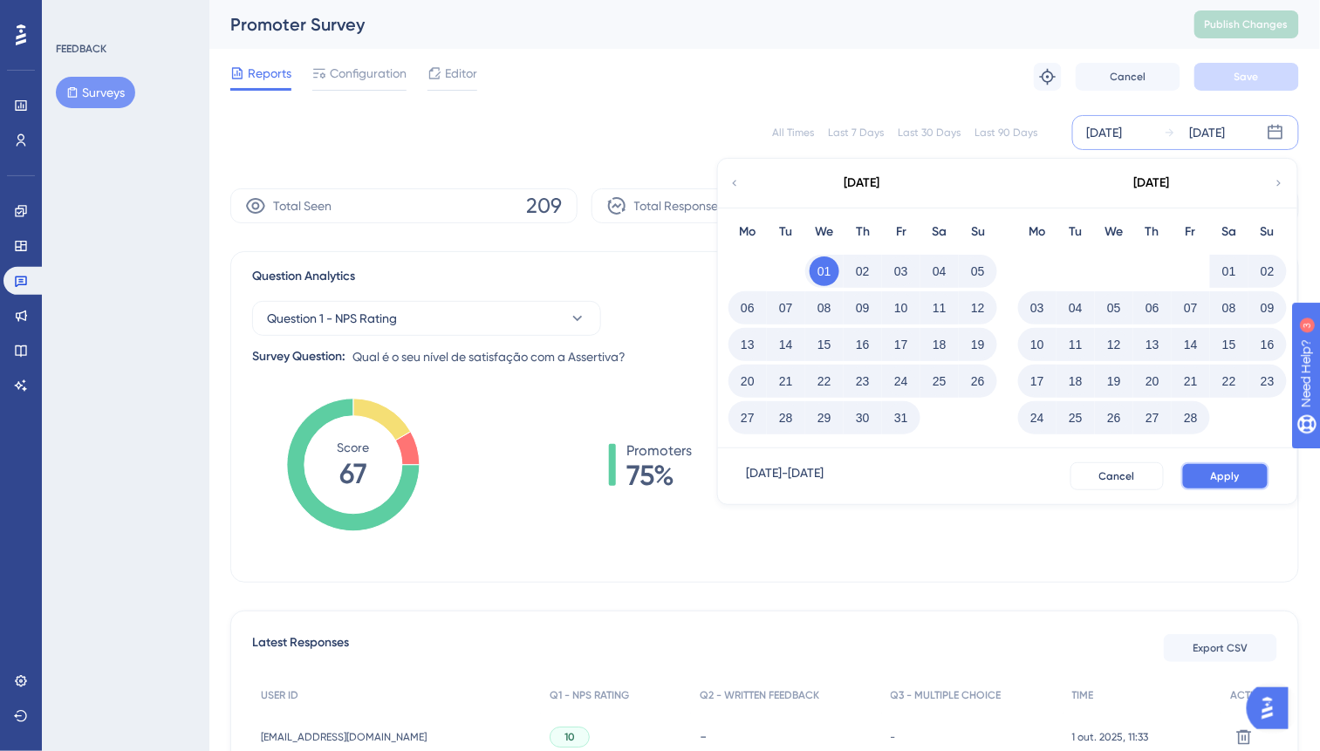
click at [1222, 473] on span "Apply" at bounding box center [1225, 476] width 29 height 14
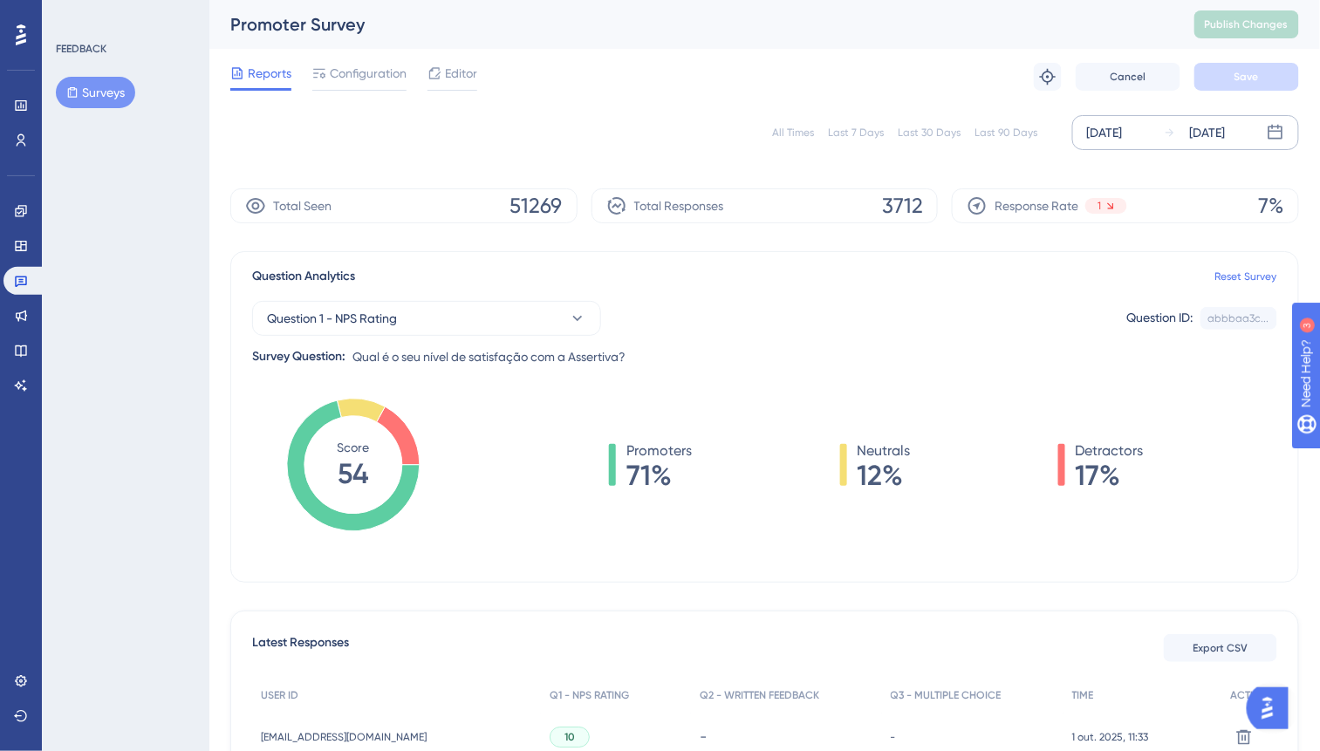
click at [1123, 133] on div "[DATE]" at bounding box center [1105, 132] width 36 height 21
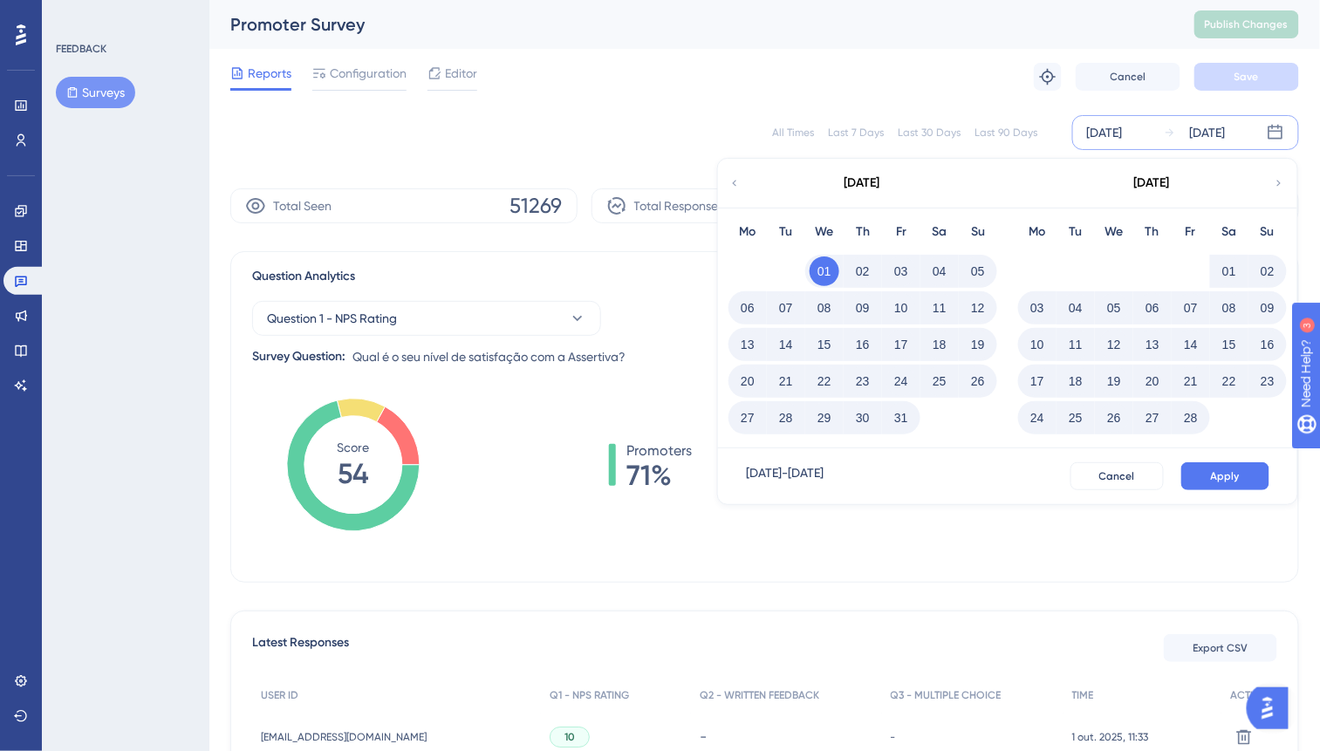
click at [1273, 184] on div "[DATE]" at bounding box center [1151, 183] width 288 height 49
click at [1277, 182] on icon at bounding box center [1279, 183] width 12 height 16
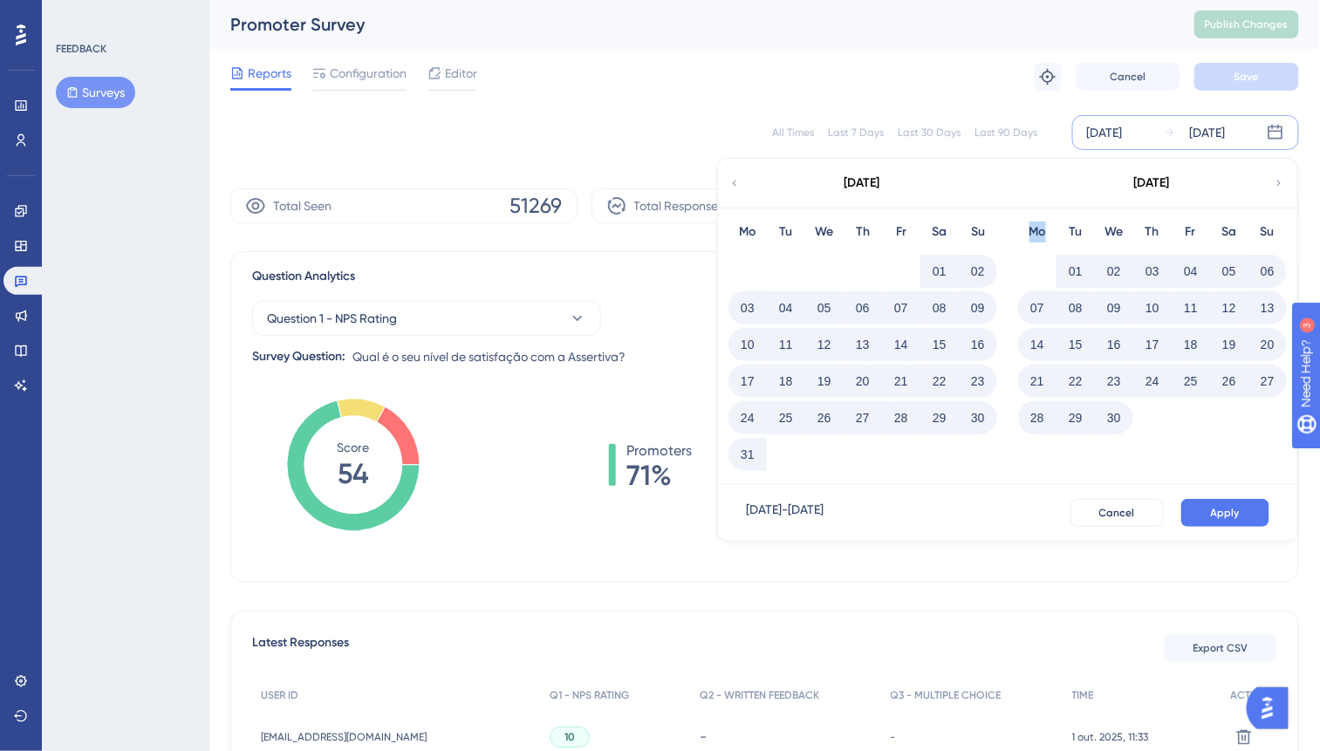
click at [1277, 182] on icon at bounding box center [1279, 183] width 12 height 16
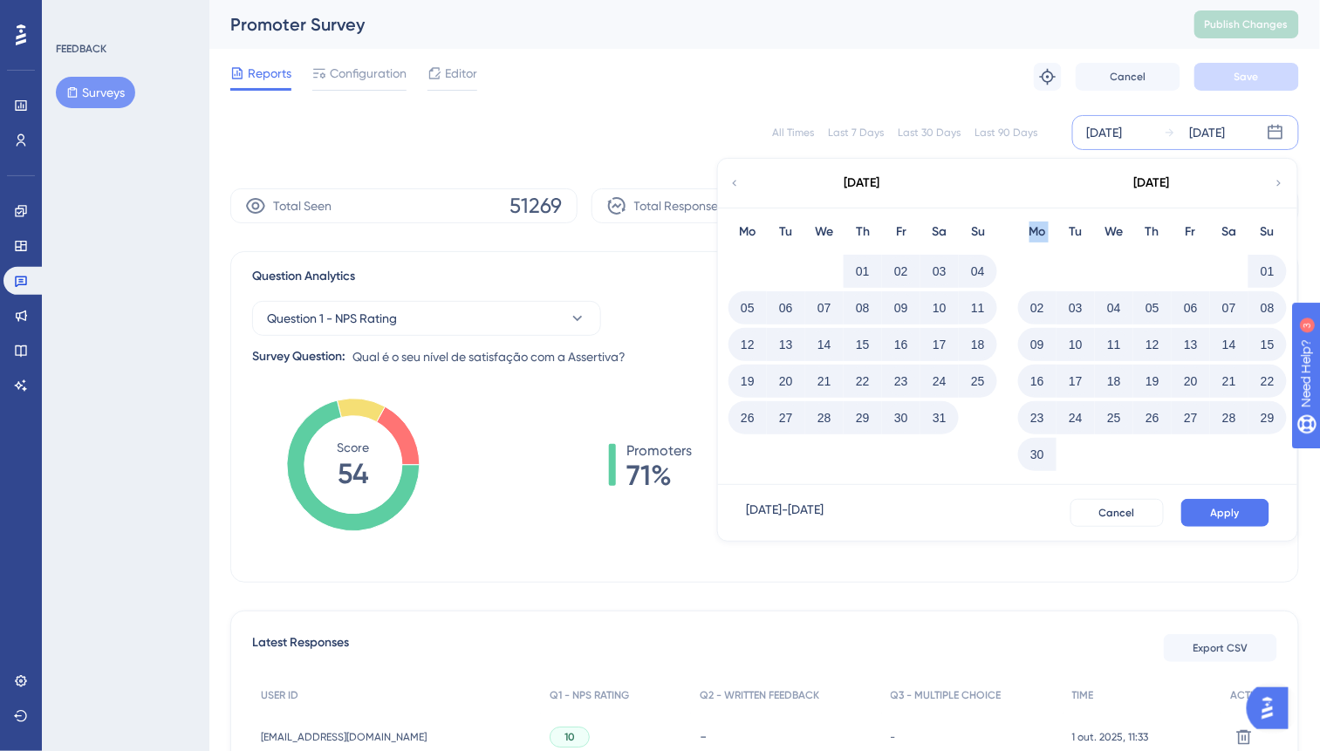
click at [1277, 182] on icon at bounding box center [1279, 183] width 12 height 16
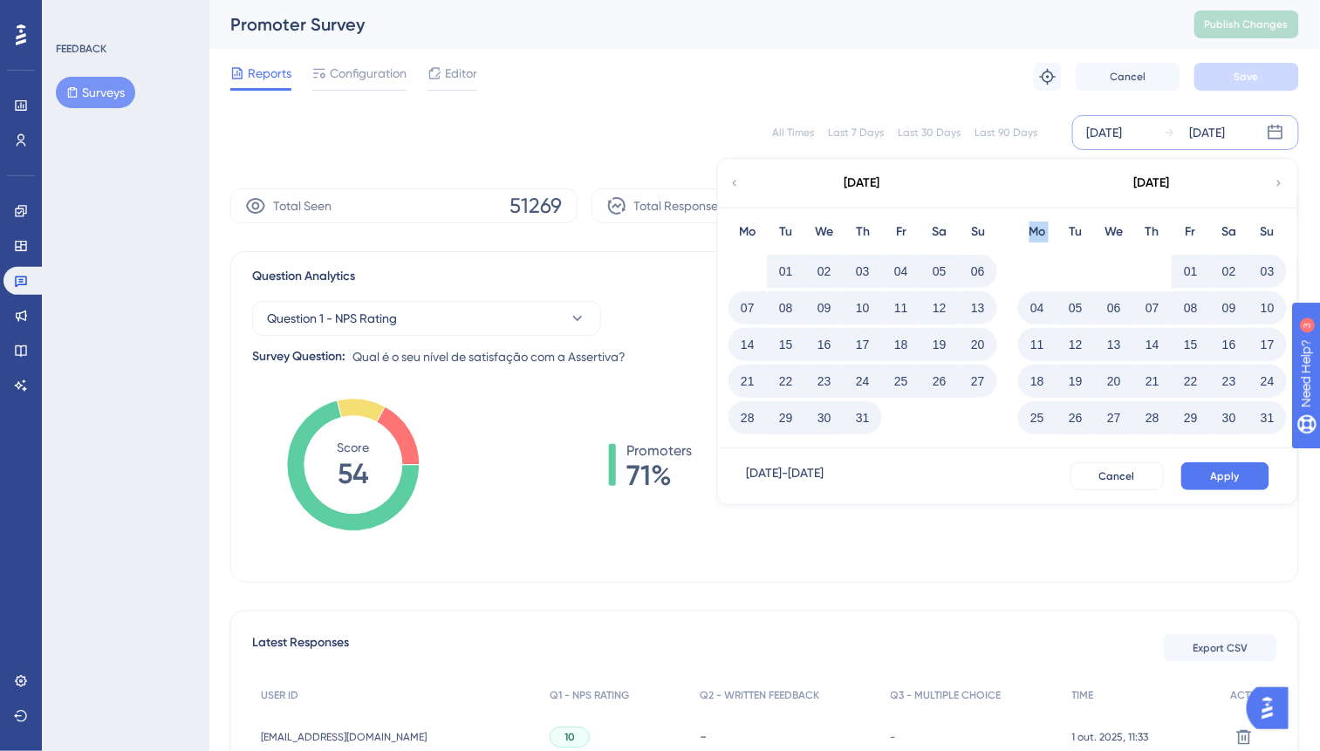
click at [1277, 182] on icon at bounding box center [1279, 183] width 12 height 16
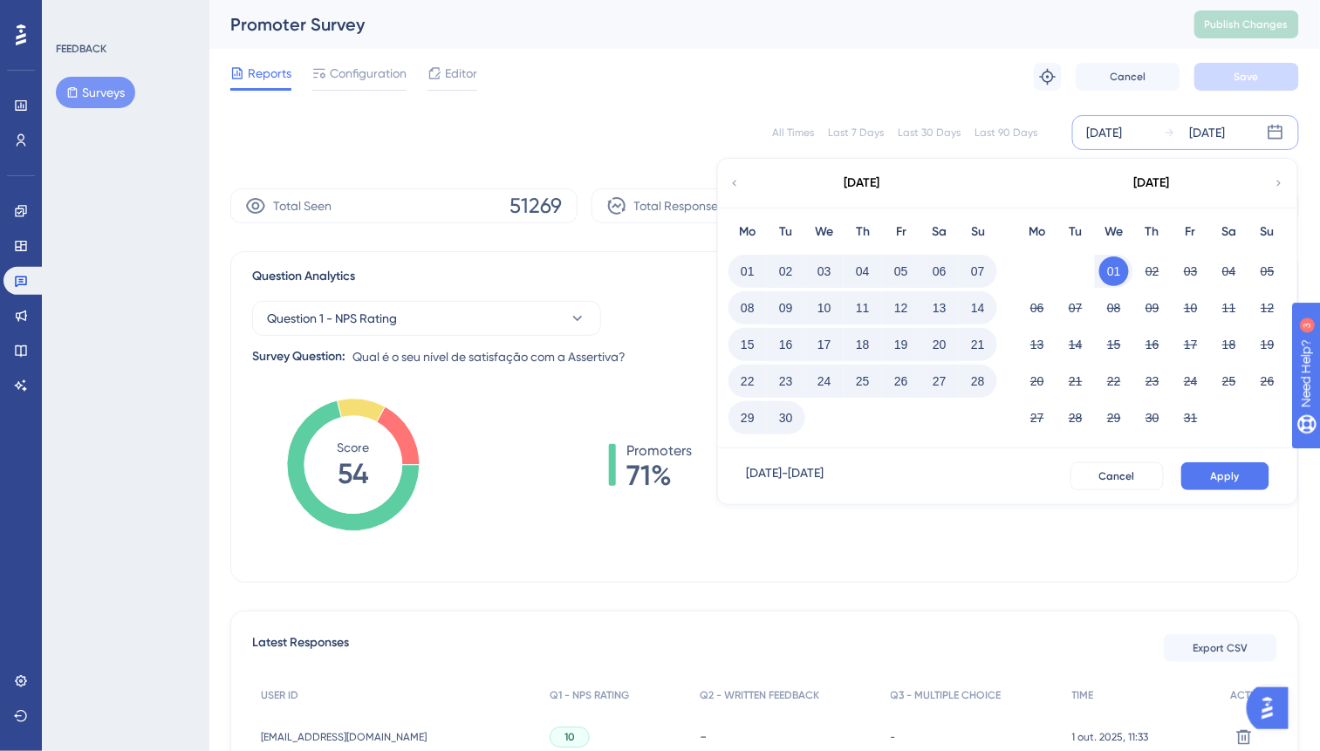
click at [750, 265] on button "01" at bounding box center [748, 271] width 30 height 30
click at [780, 424] on button "30" at bounding box center [786, 418] width 30 height 30
click at [1252, 477] on button "Apply" at bounding box center [1225, 476] width 88 height 28
